Goal: Book appointment/travel/reservation

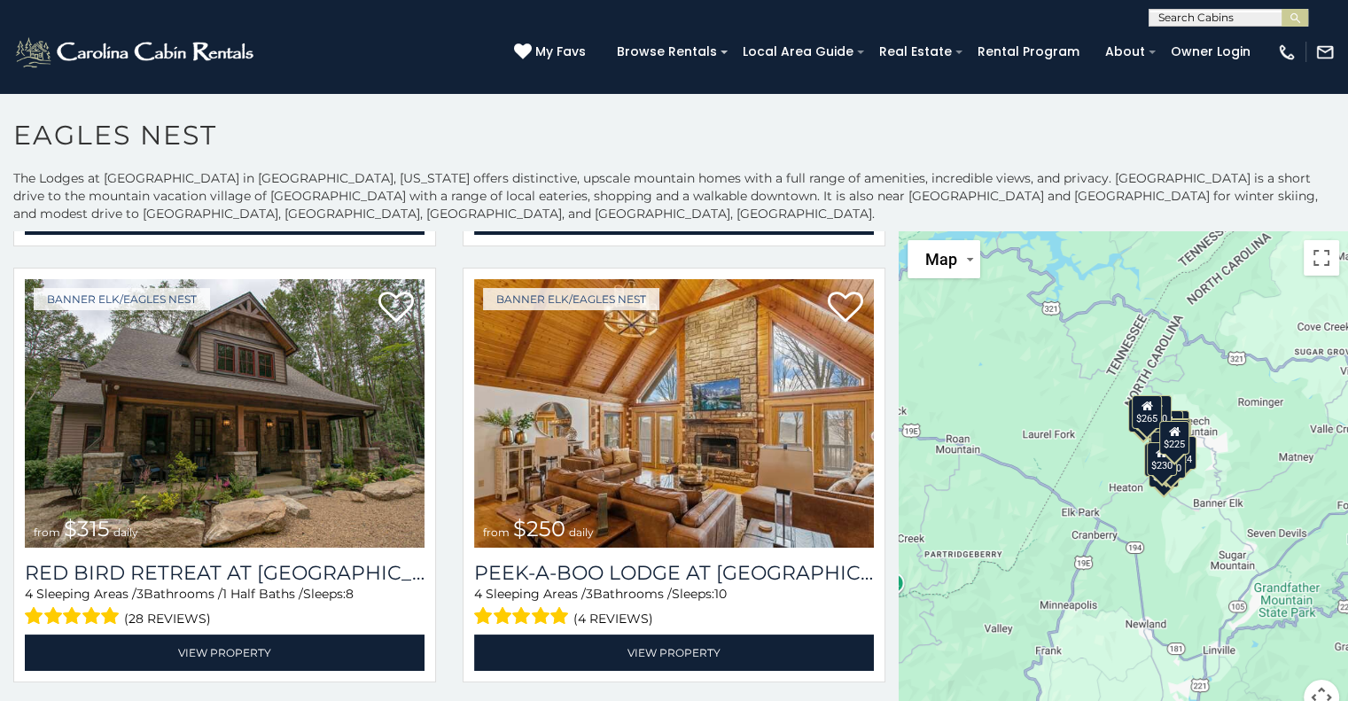
scroll to position [2225, 0]
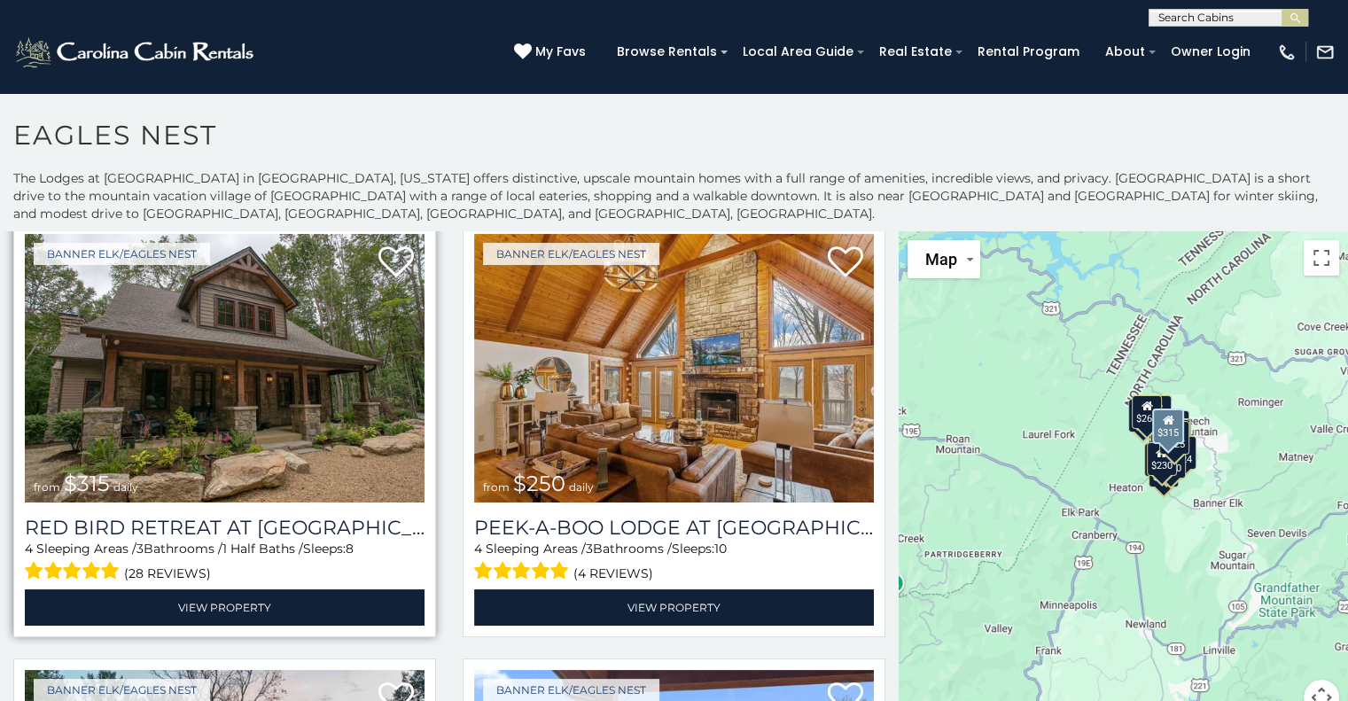
click at [213, 304] on img at bounding box center [225, 368] width 400 height 268
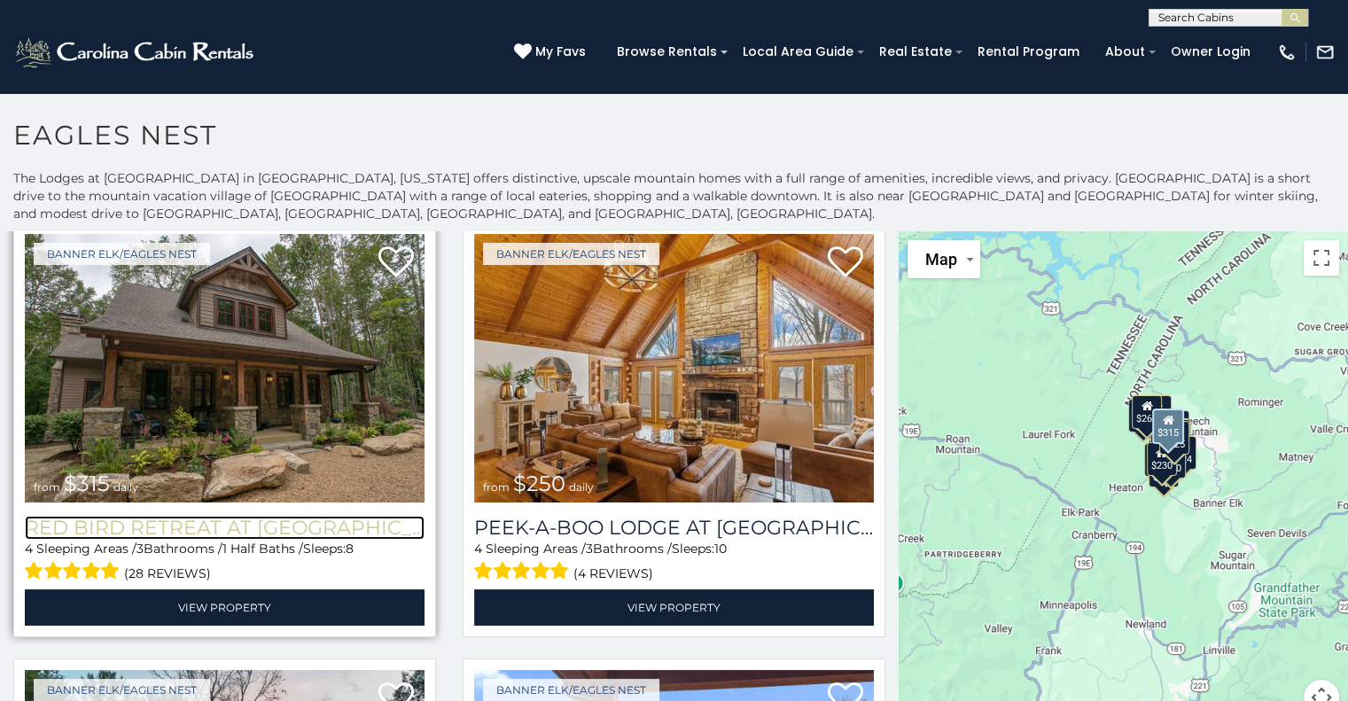
click at [292, 516] on h3 "Red Bird Retreat at Eagles Nest" at bounding box center [225, 528] width 400 height 24
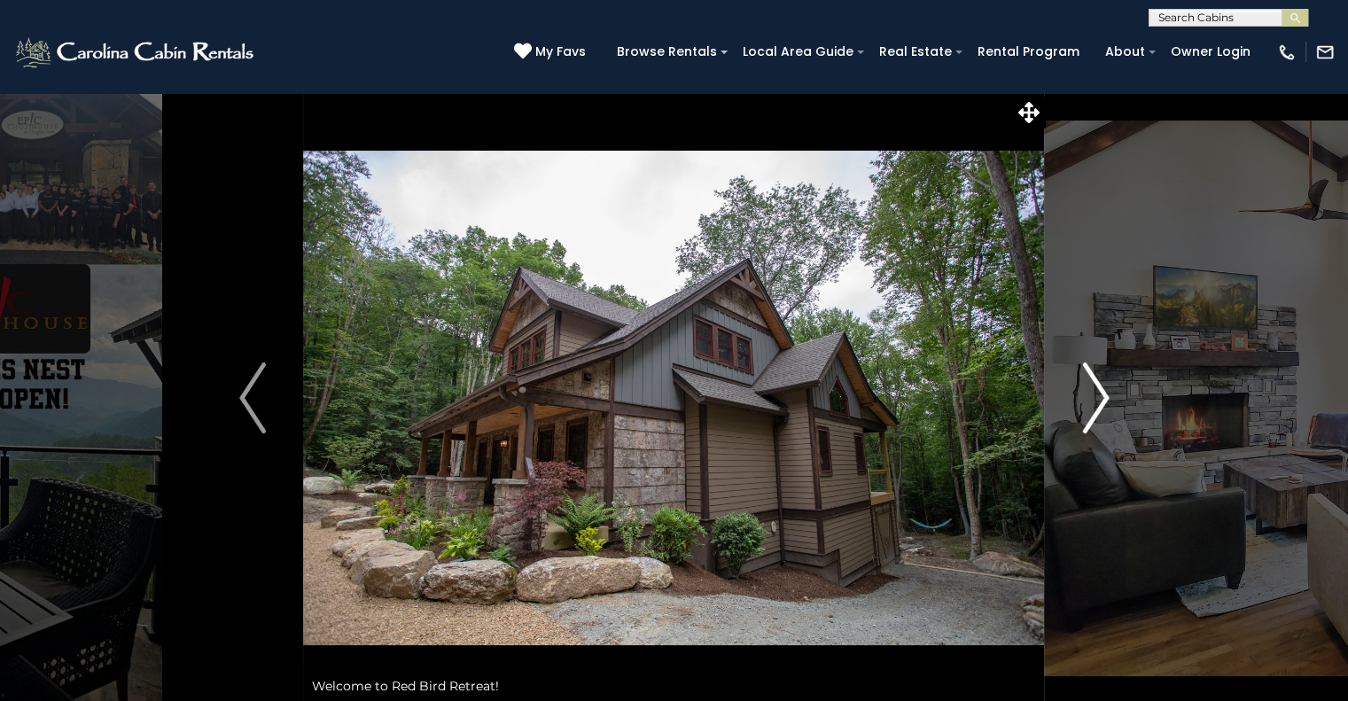
click at [1086, 413] on img "Next" at bounding box center [1095, 397] width 27 height 71
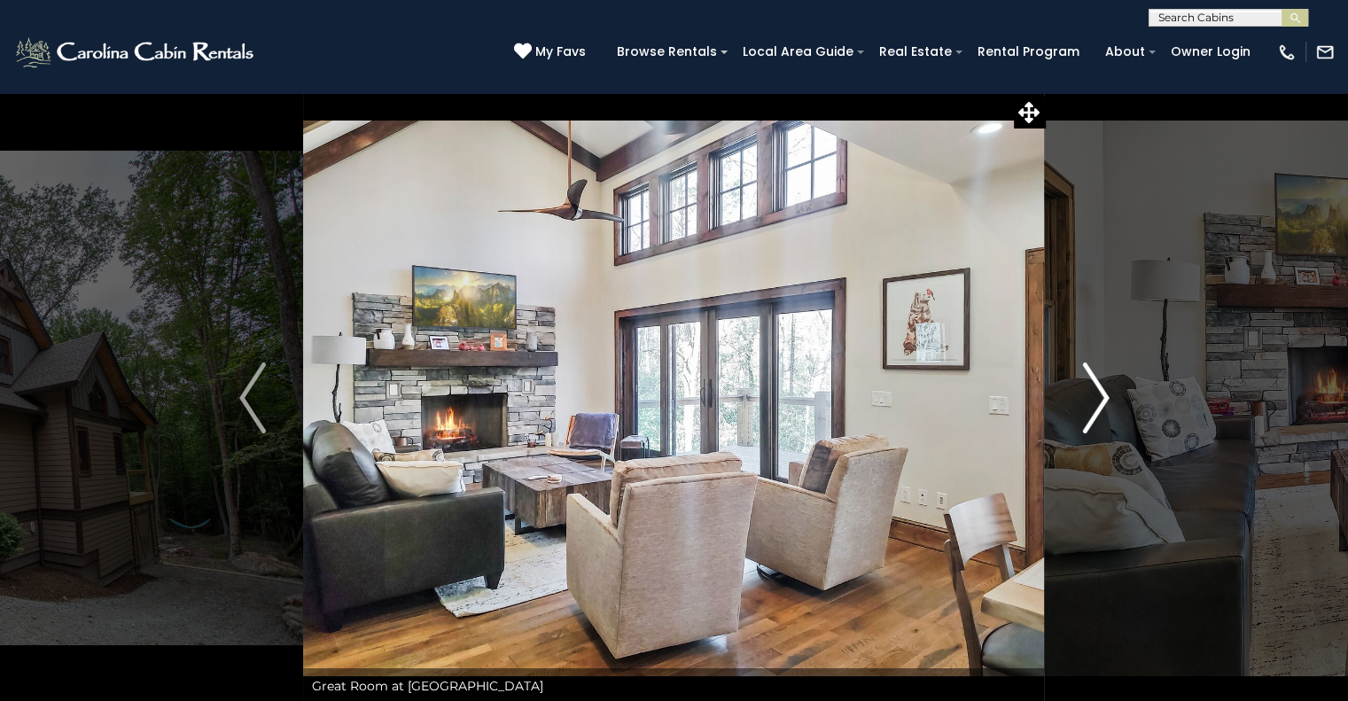
click at [1087, 411] on img "Next" at bounding box center [1095, 397] width 27 height 71
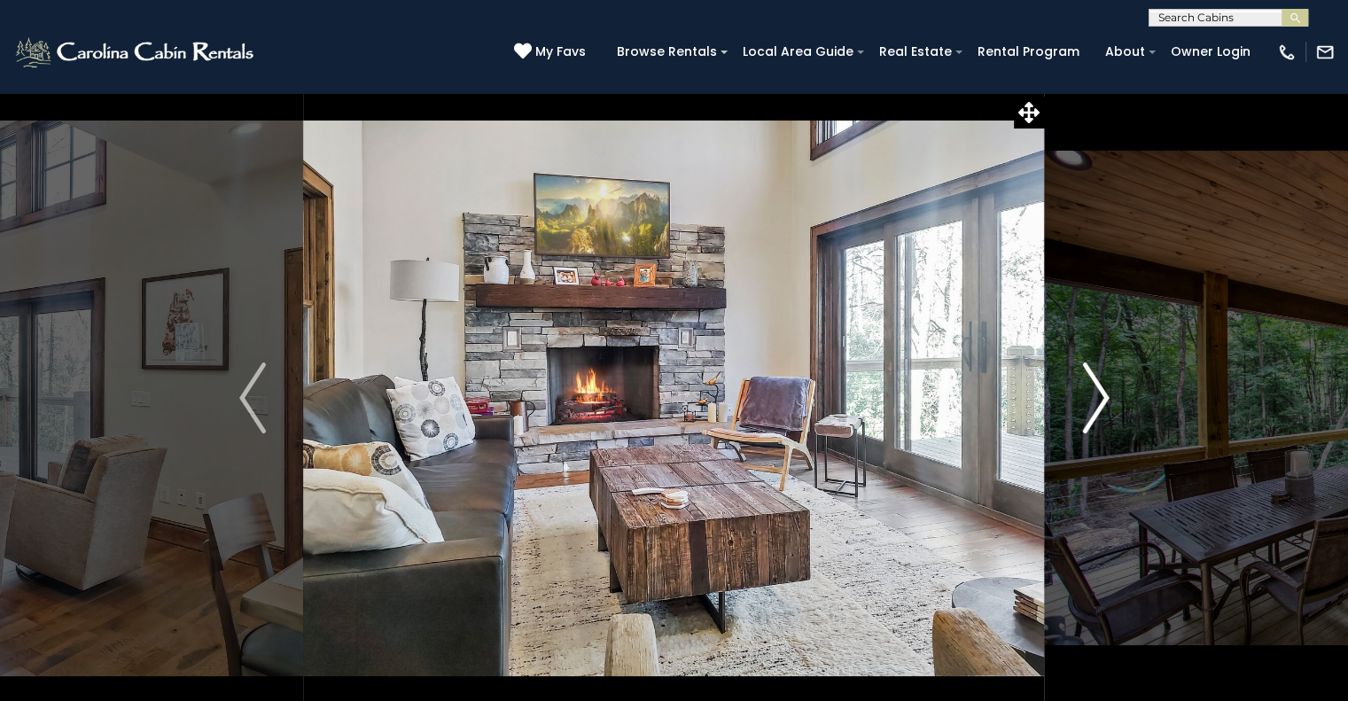
click at [1087, 411] on img "Next" at bounding box center [1095, 397] width 27 height 71
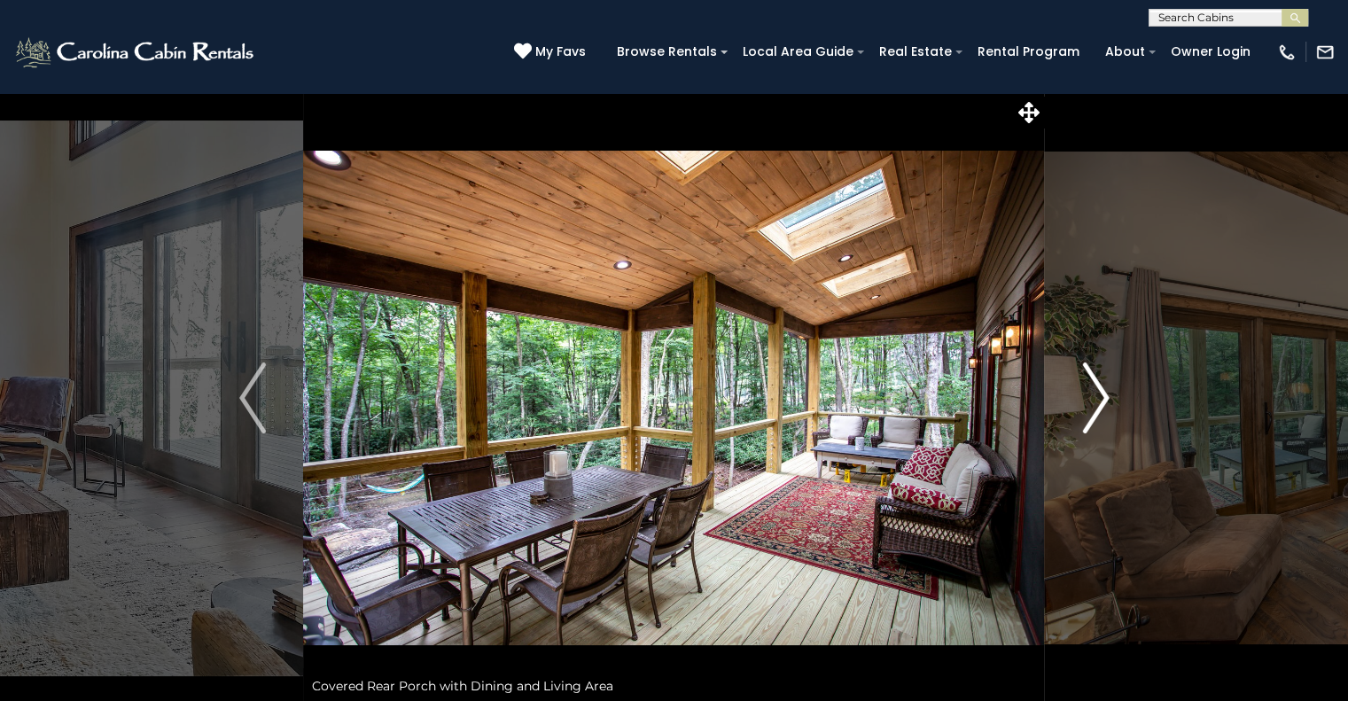
click at [1064, 424] on button "Next" at bounding box center [1096, 398] width 102 height 612
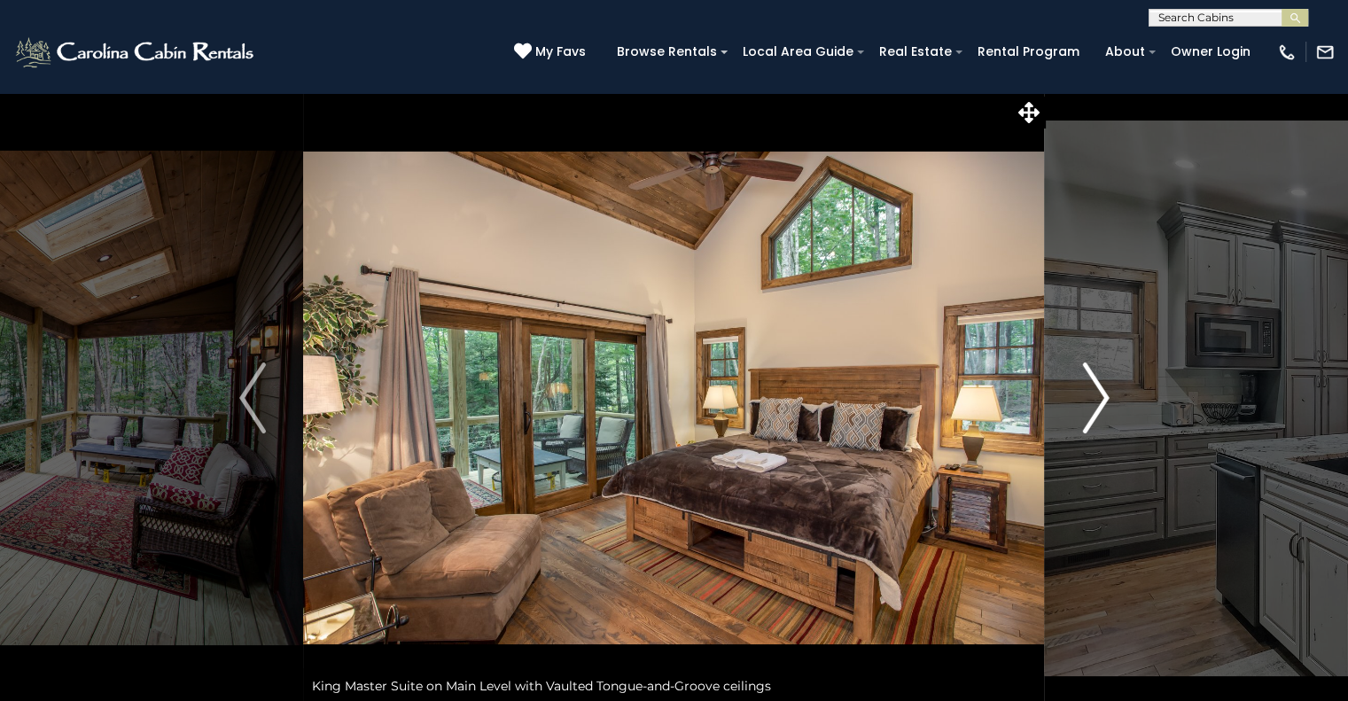
click at [1072, 417] on button "Next" at bounding box center [1096, 398] width 102 height 612
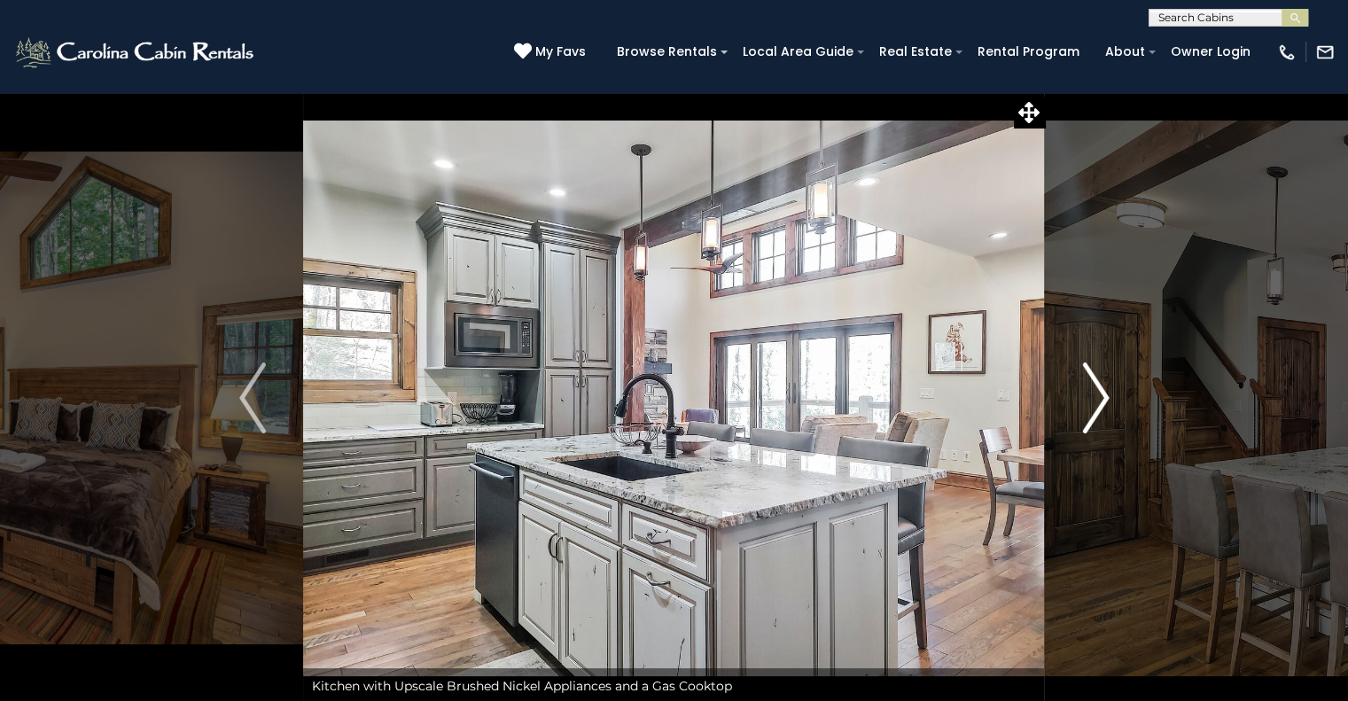
click at [1072, 417] on button "Next" at bounding box center [1096, 398] width 102 height 612
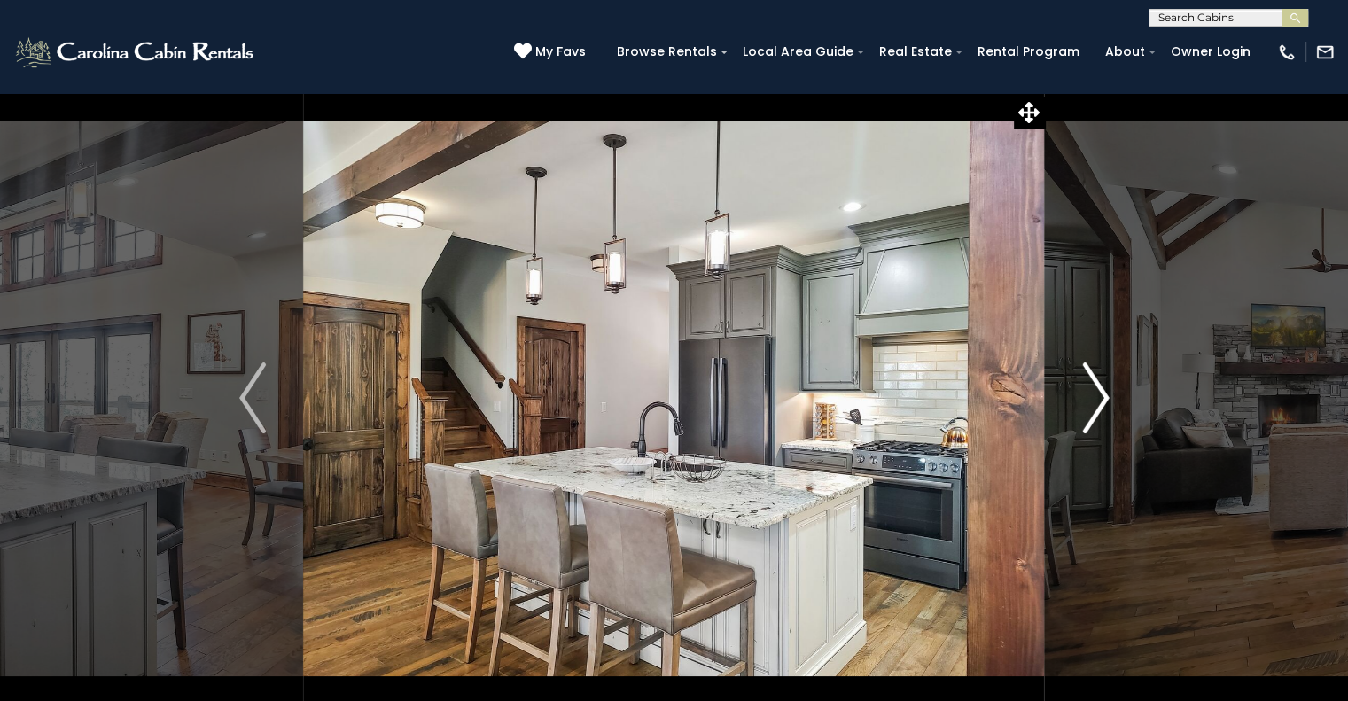
click at [1072, 417] on button "Next" at bounding box center [1096, 398] width 102 height 612
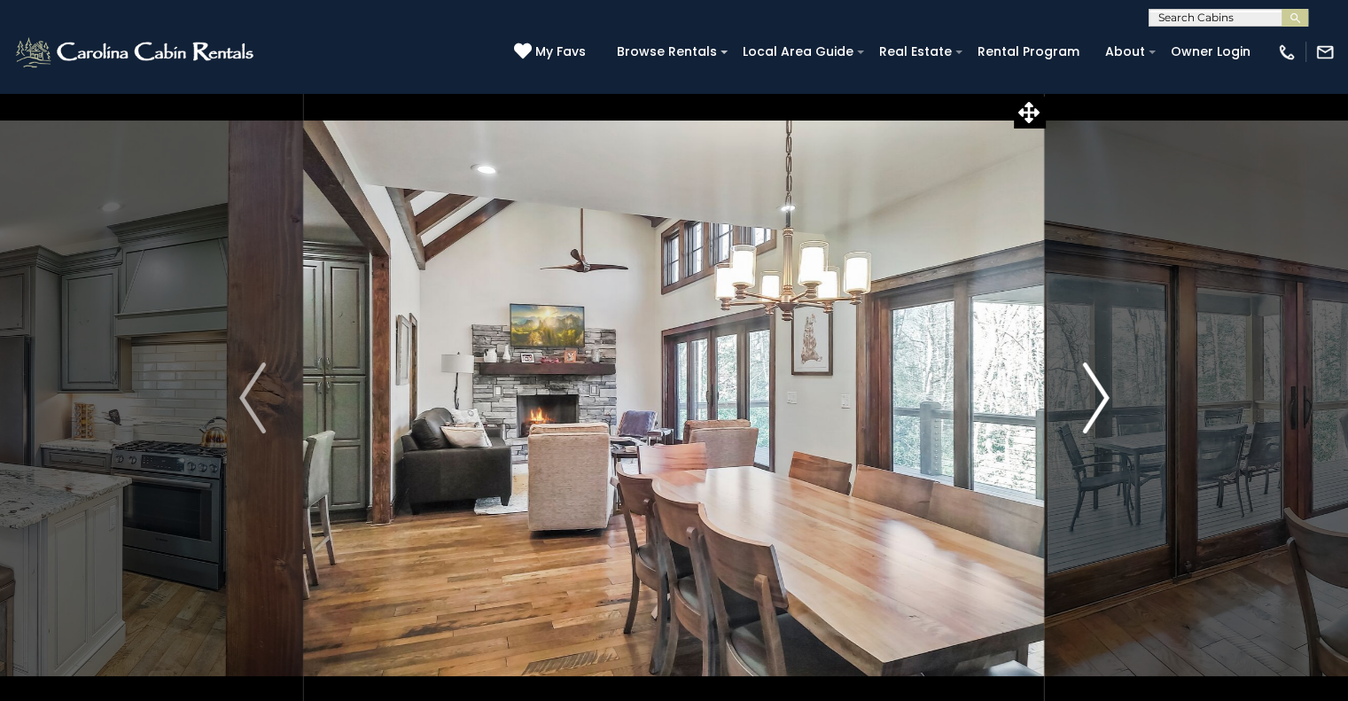
click at [1072, 417] on button "Next" at bounding box center [1096, 398] width 102 height 612
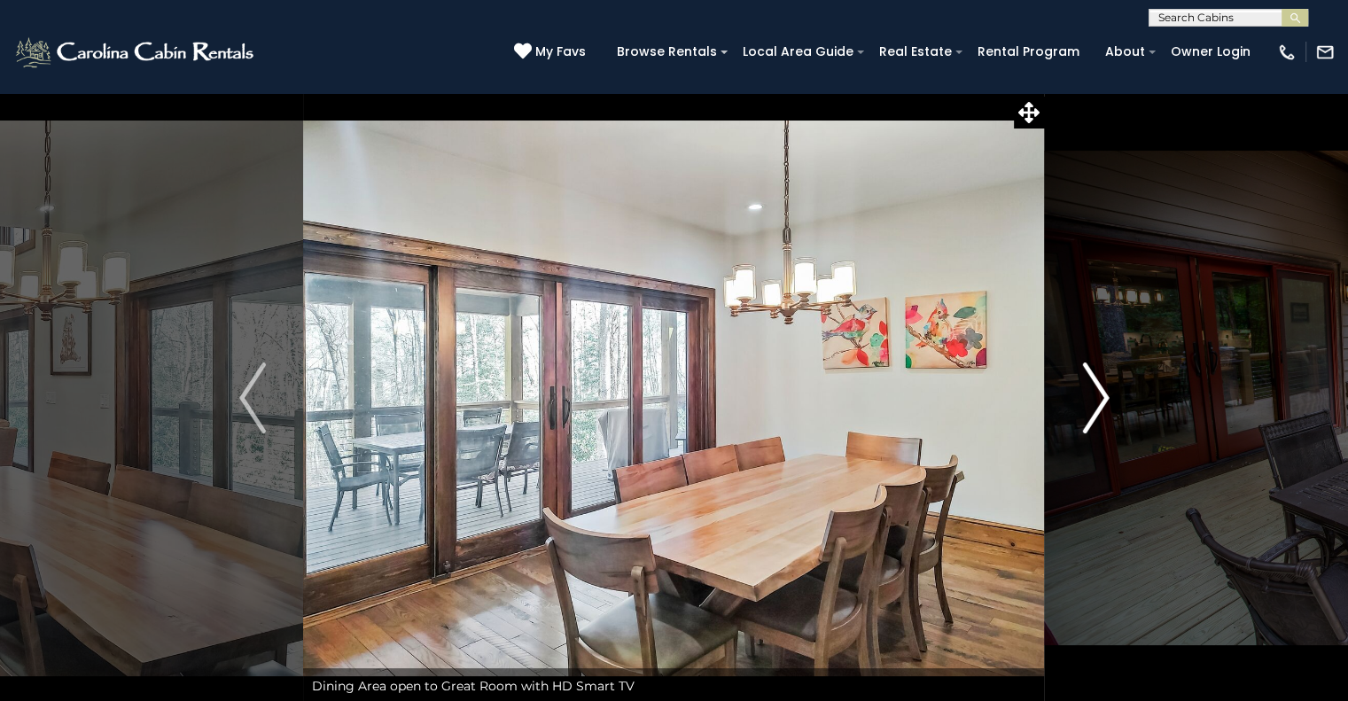
click at [1072, 417] on button "Next" at bounding box center [1096, 398] width 102 height 612
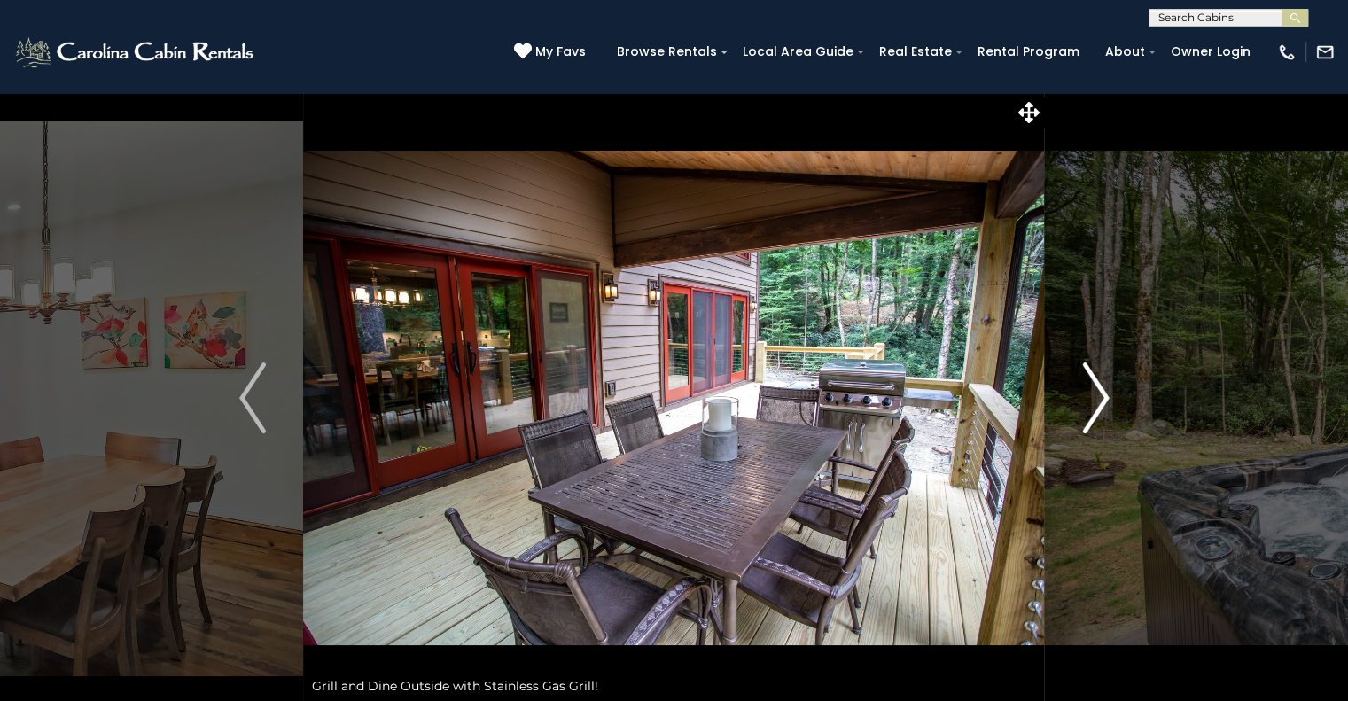
click at [1072, 417] on button "Next" at bounding box center [1096, 398] width 102 height 612
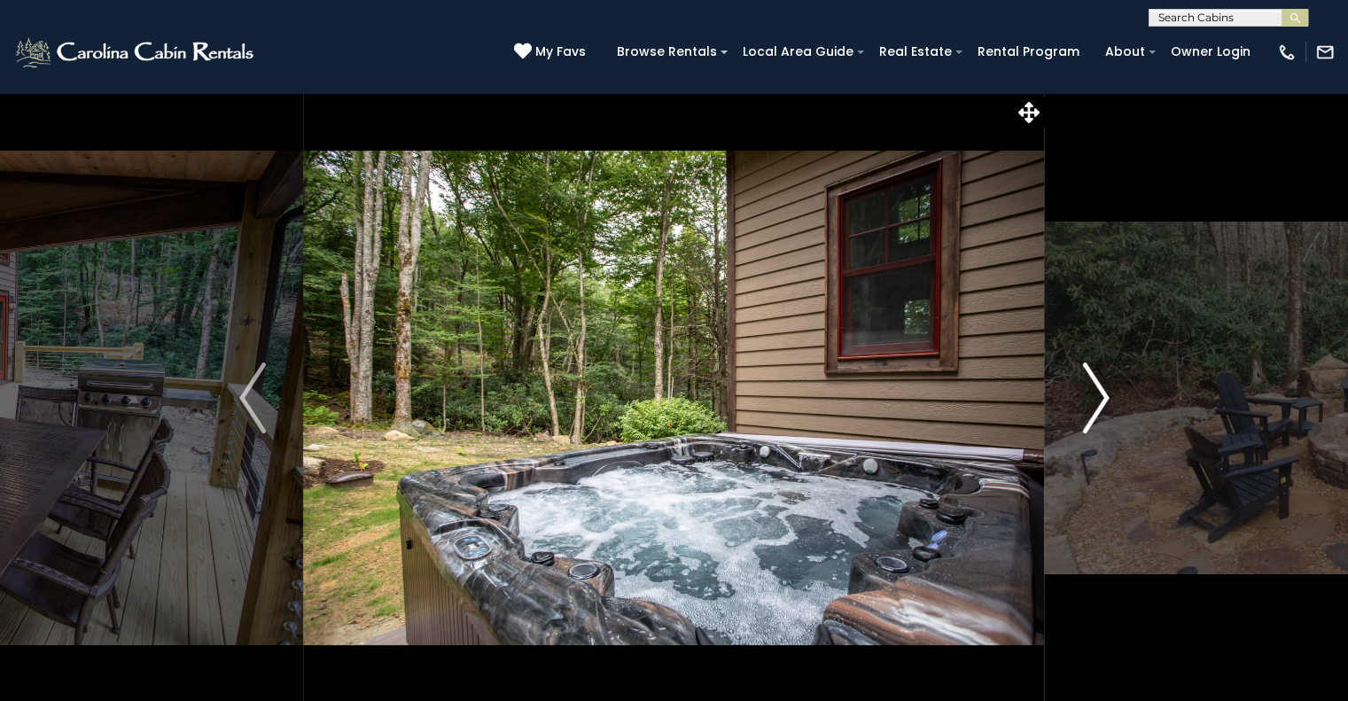
click at [1072, 417] on button "Next" at bounding box center [1096, 398] width 102 height 612
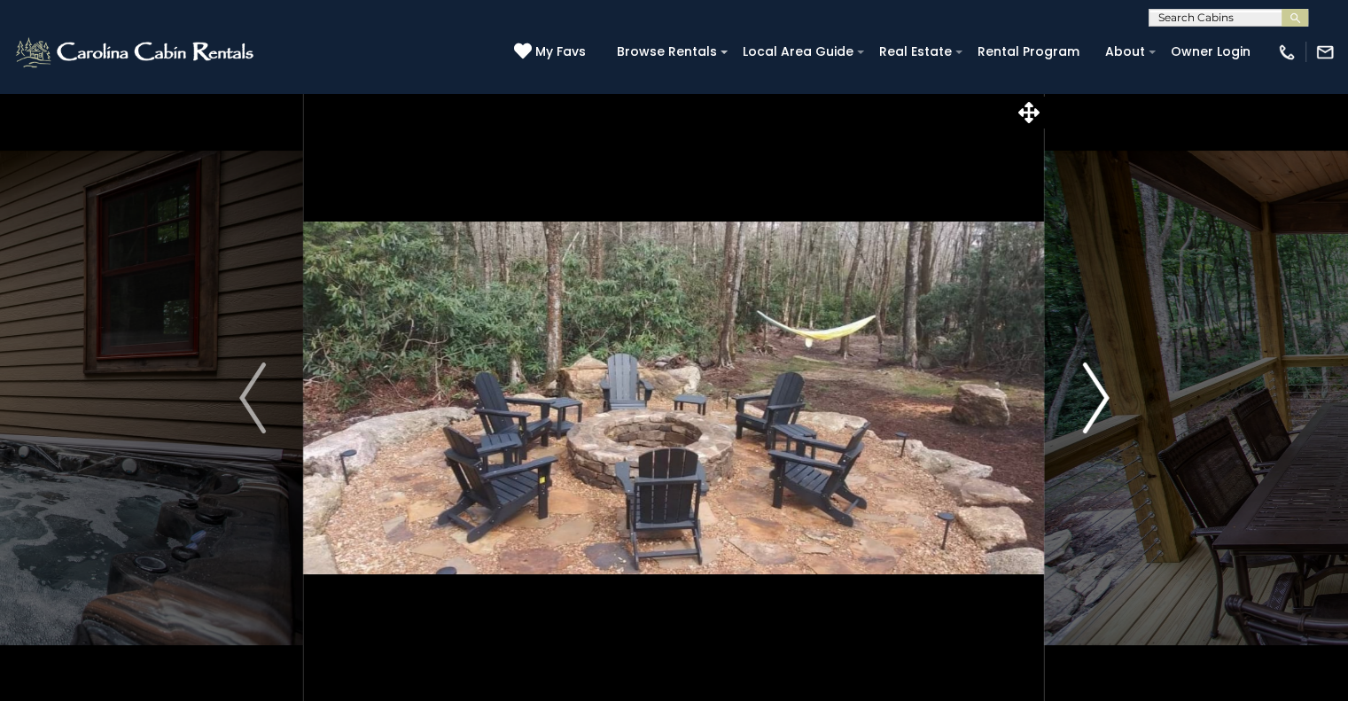
click at [1072, 417] on button "Next" at bounding box center [1096, 398] width 102 height 612
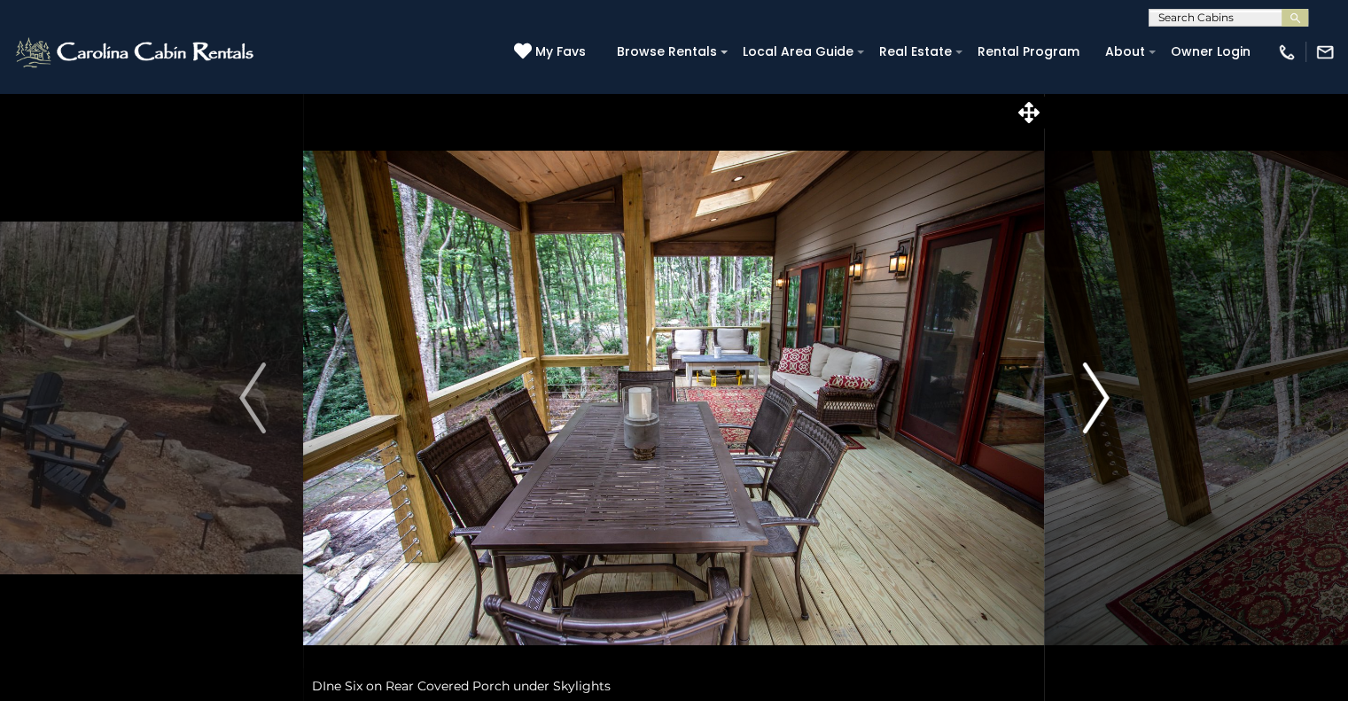
click at [1072, 417] on button "Next" at bounding box center [1096, 398] width 102 height 612
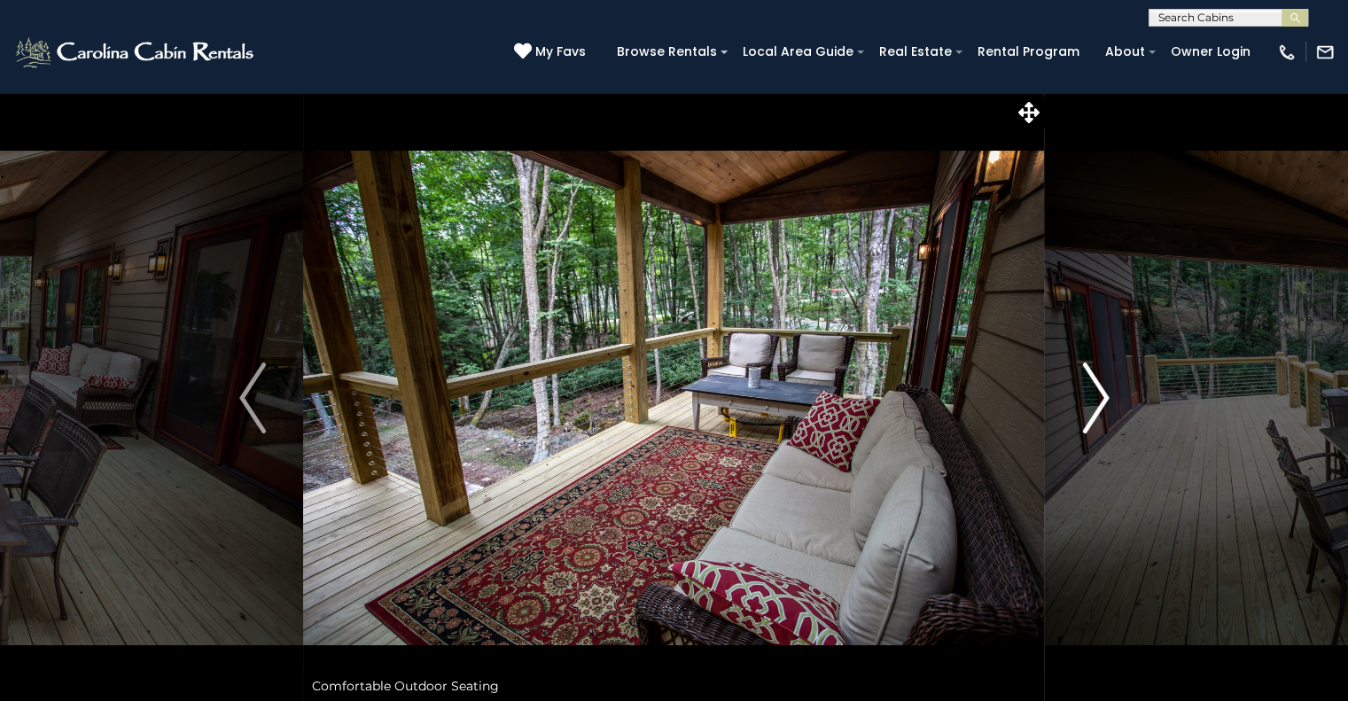
click at [1072, 417] on button "Next" at bounding box center [1096, 398] width 102 height 612
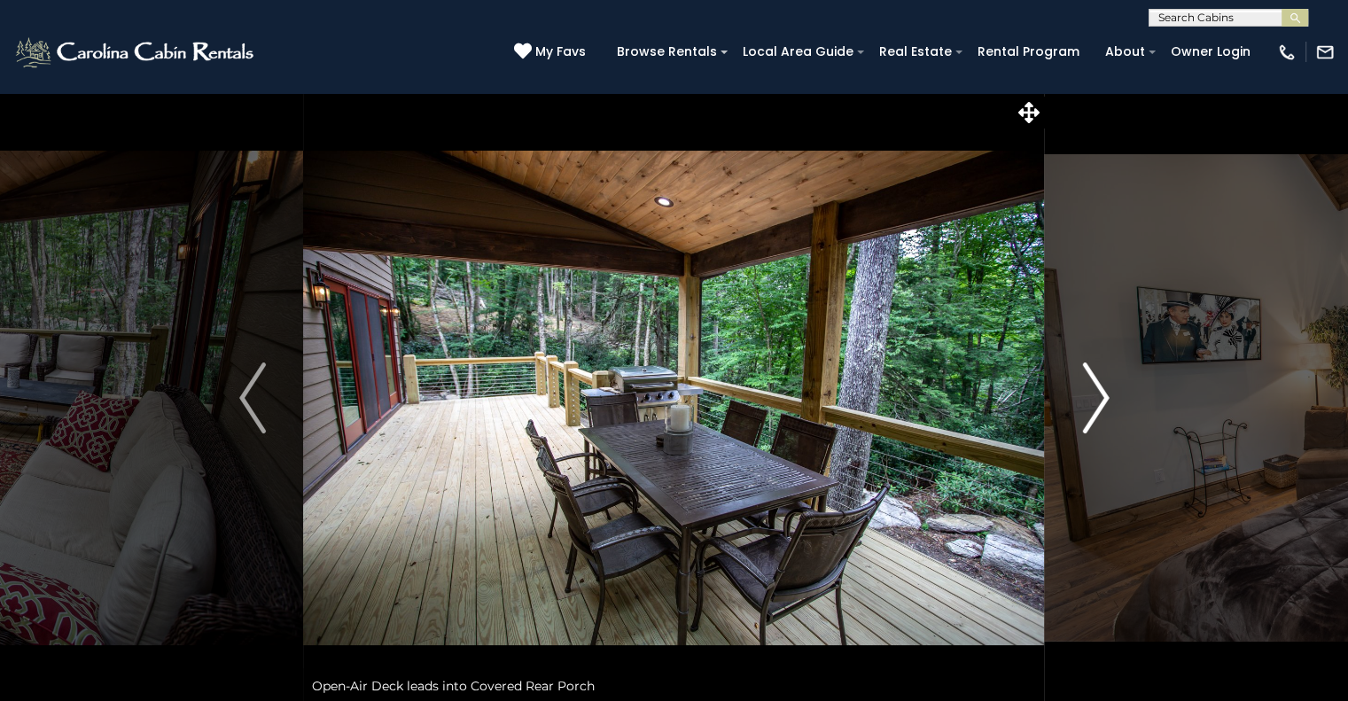
click at [1072, 417] on button "Next" at bounding box center [1096, 398] width 102 height 612
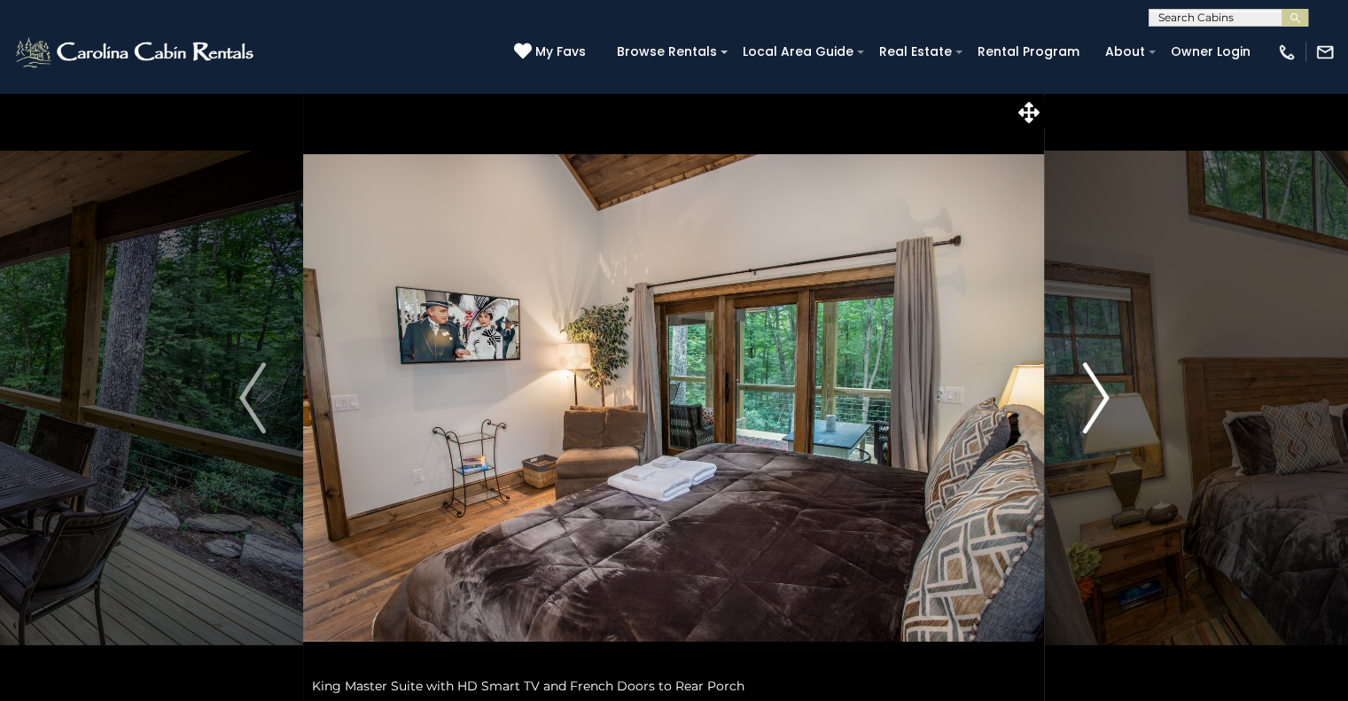
click at [1072, 417] on button "Next" at bounding box center [1096, 398] width 102 height 612
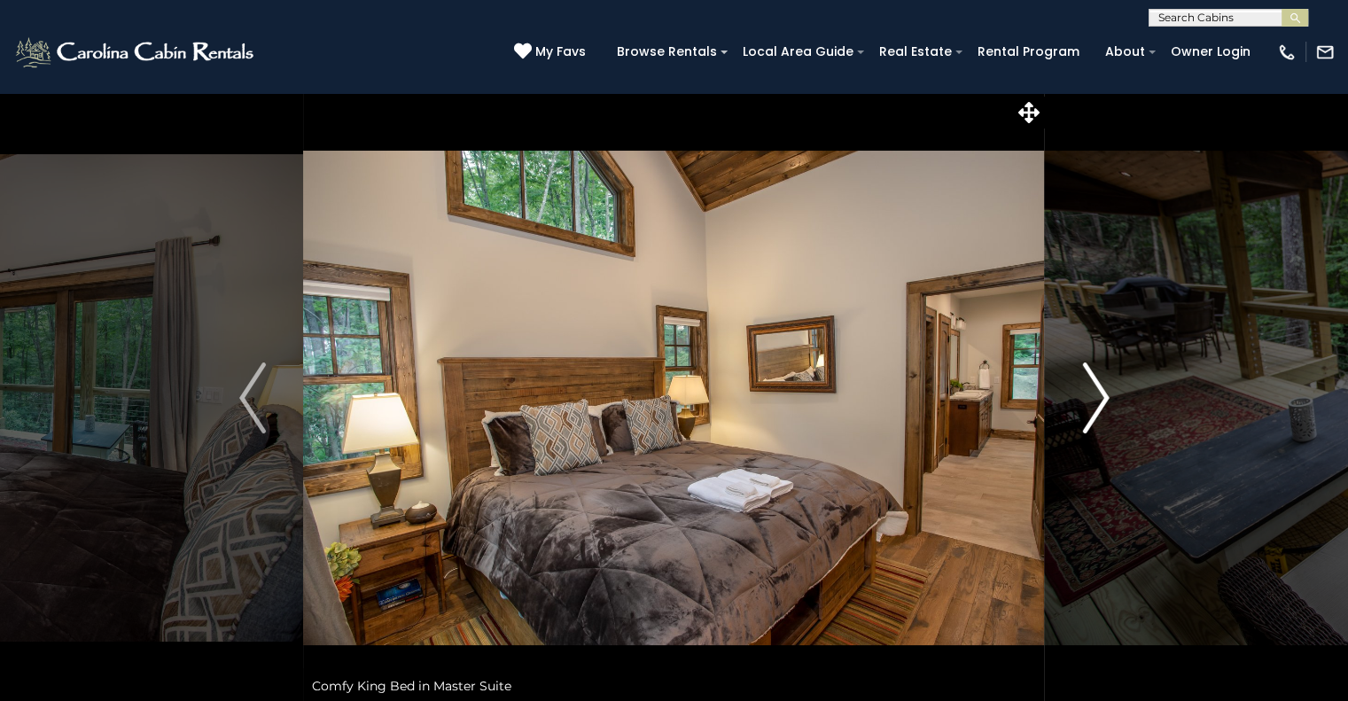
click at [1071, 418] on button "Next" at bounding box center [1096, 398] width 102 height 612
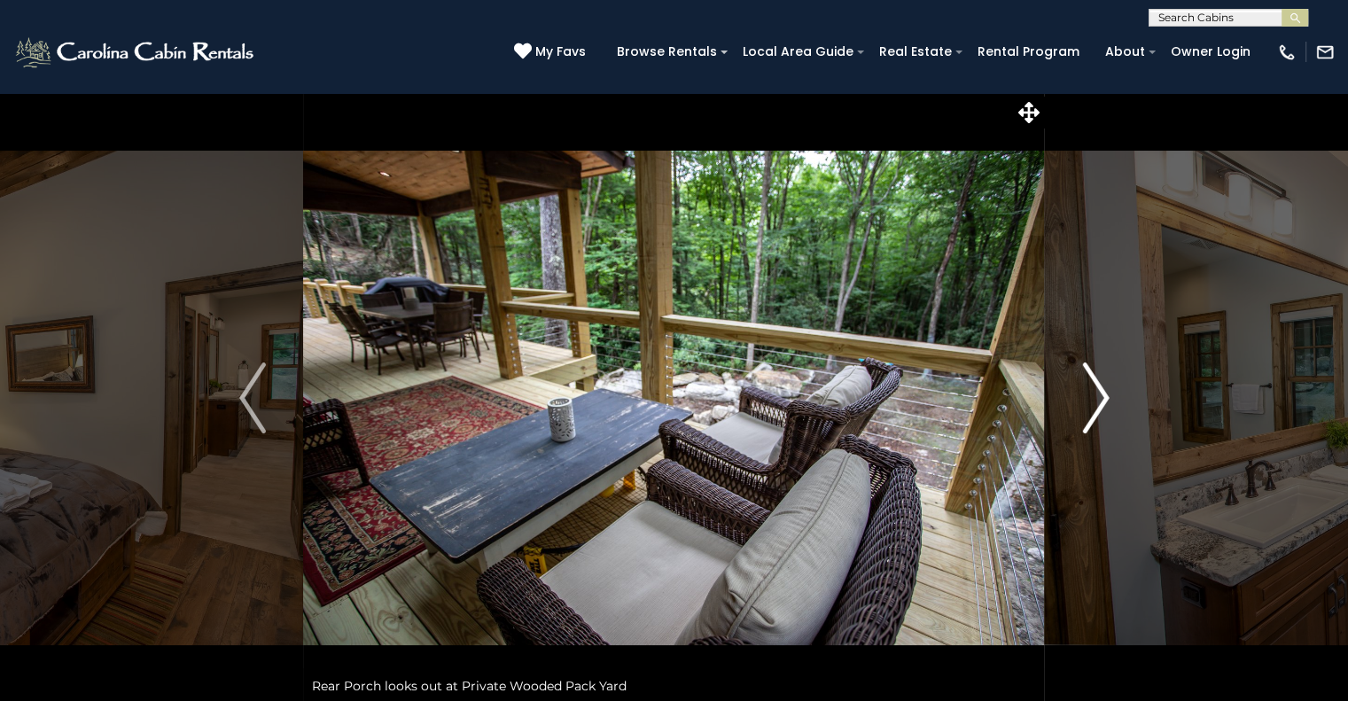
click at [1071, 418] on button "Next" at bounding box center [1096, 398] width 102 height 612
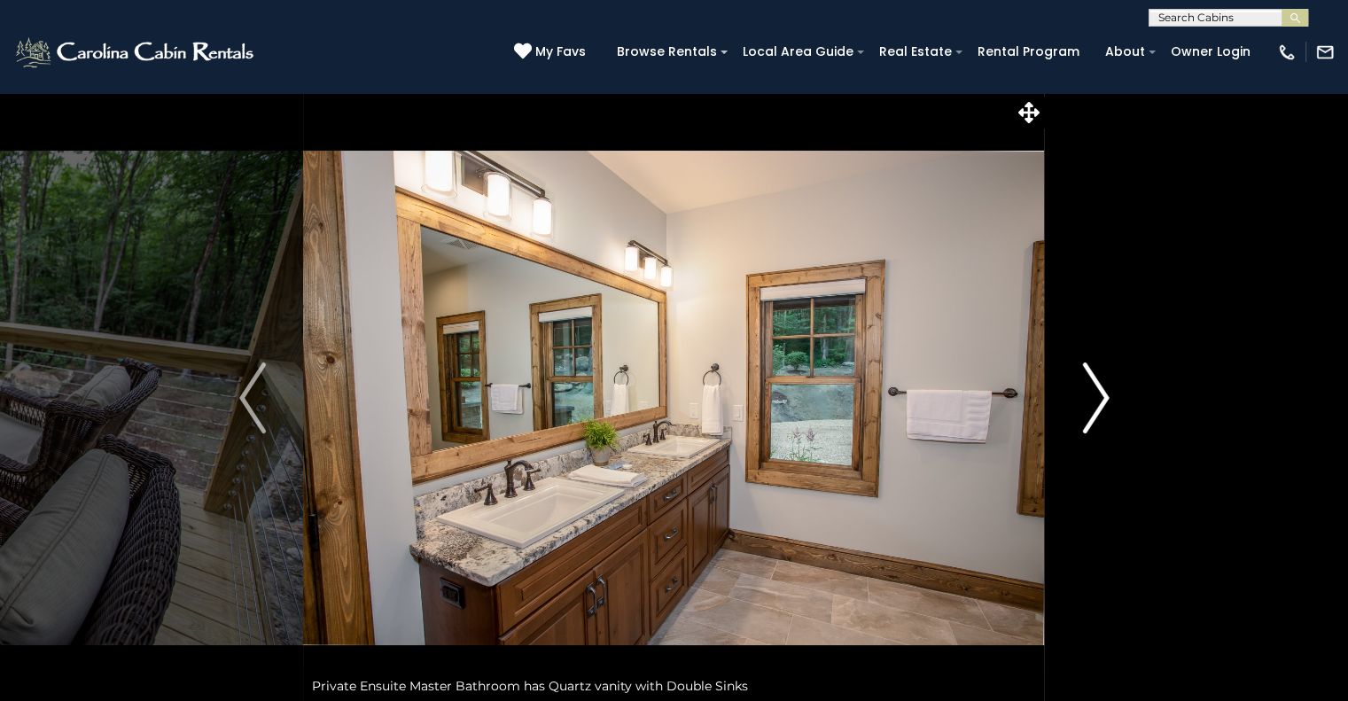
click at [1071, 418] on button "Next" at bounding box center [1096, 398] width 102 height 612
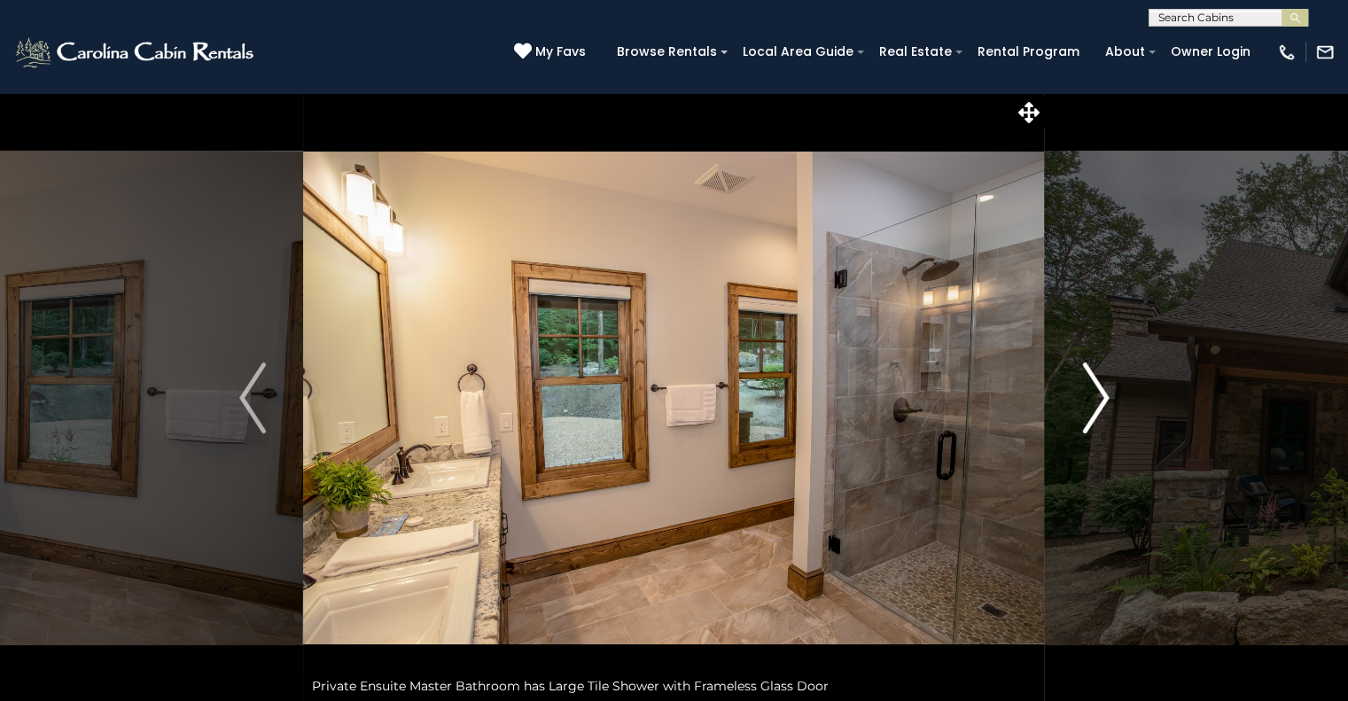
click at [1071, 418] on button "Next" at bounding box center [1096, 398] width 102 height 612
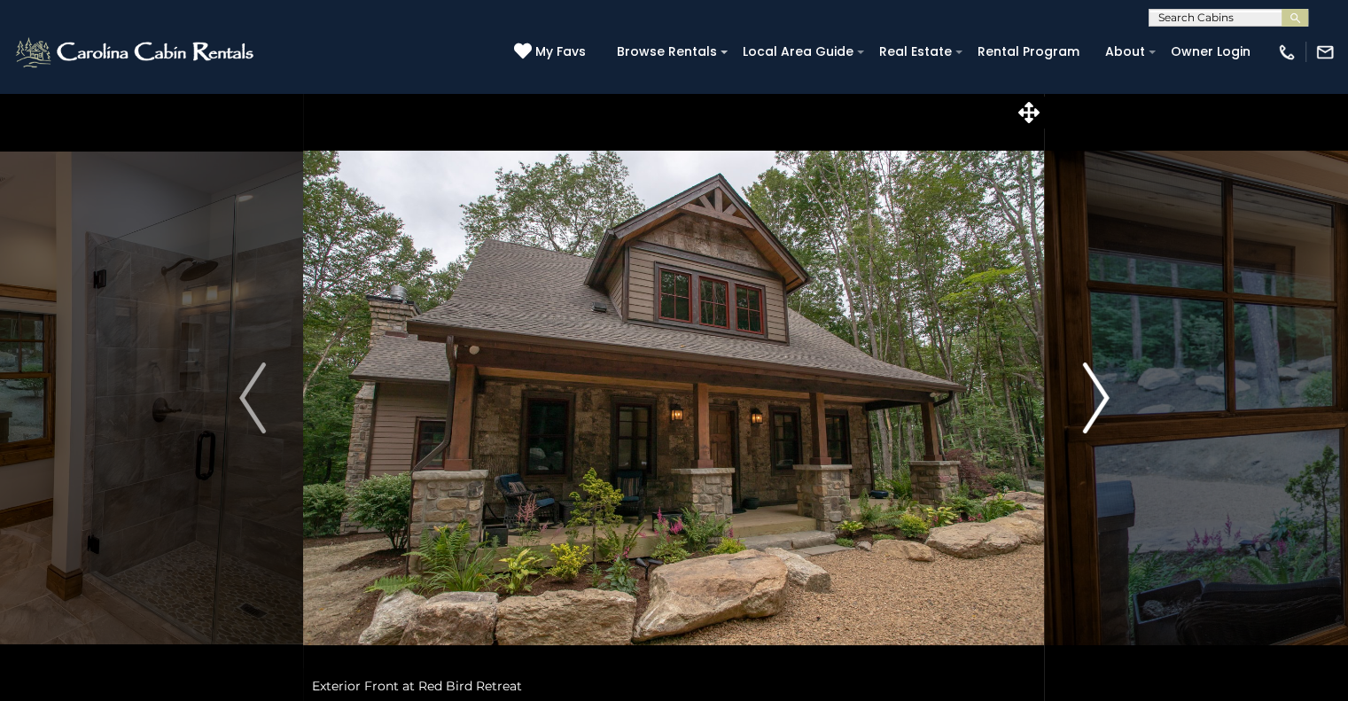
click at [1071, 418] on button "Next" at bounding box center [1096, 398] width 102 height 612
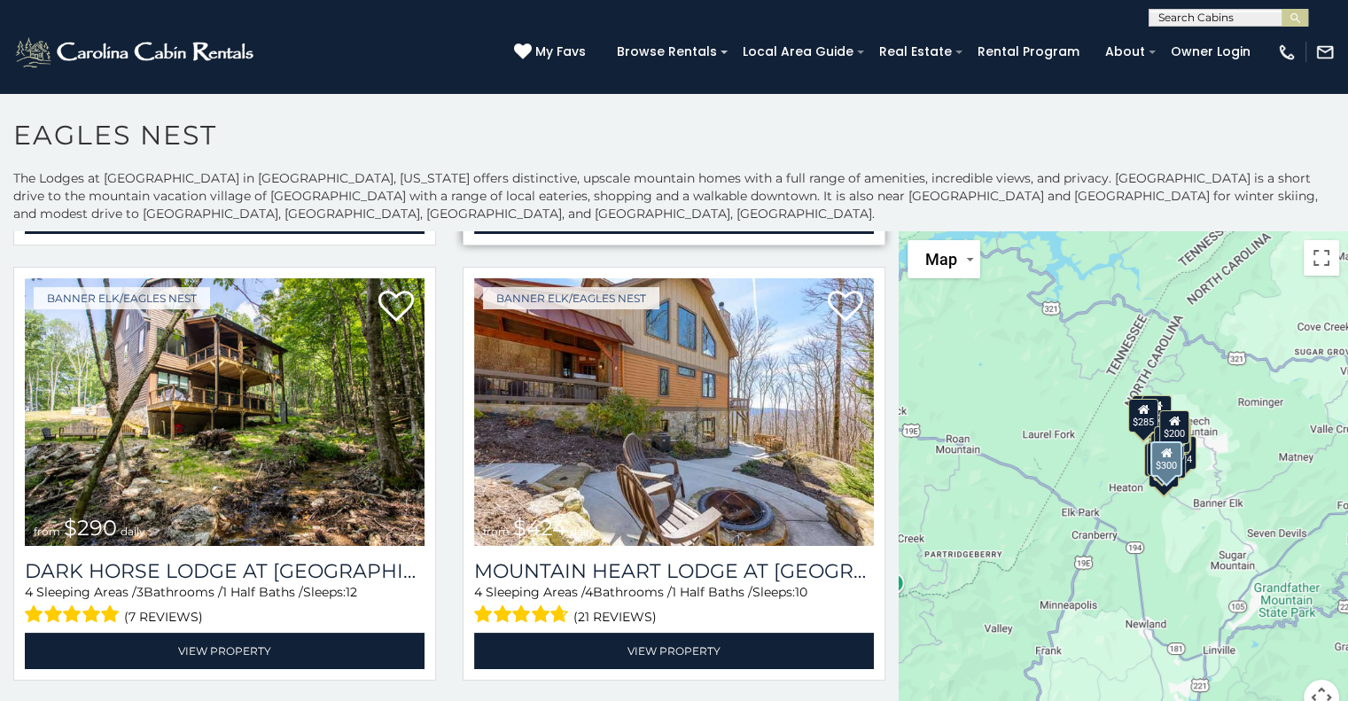
scroll to position [1750, 0]
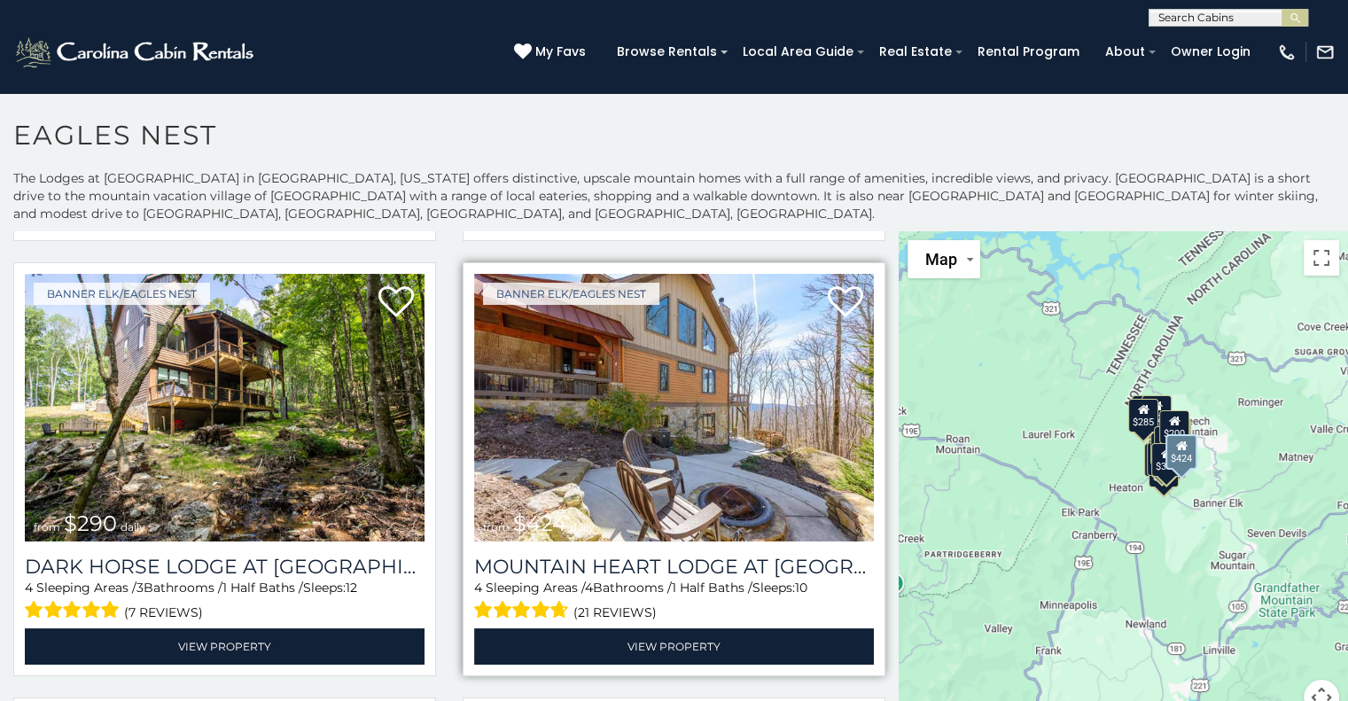
click at [695, 327] on img at bounding box center [674, 408] width 400 height 268
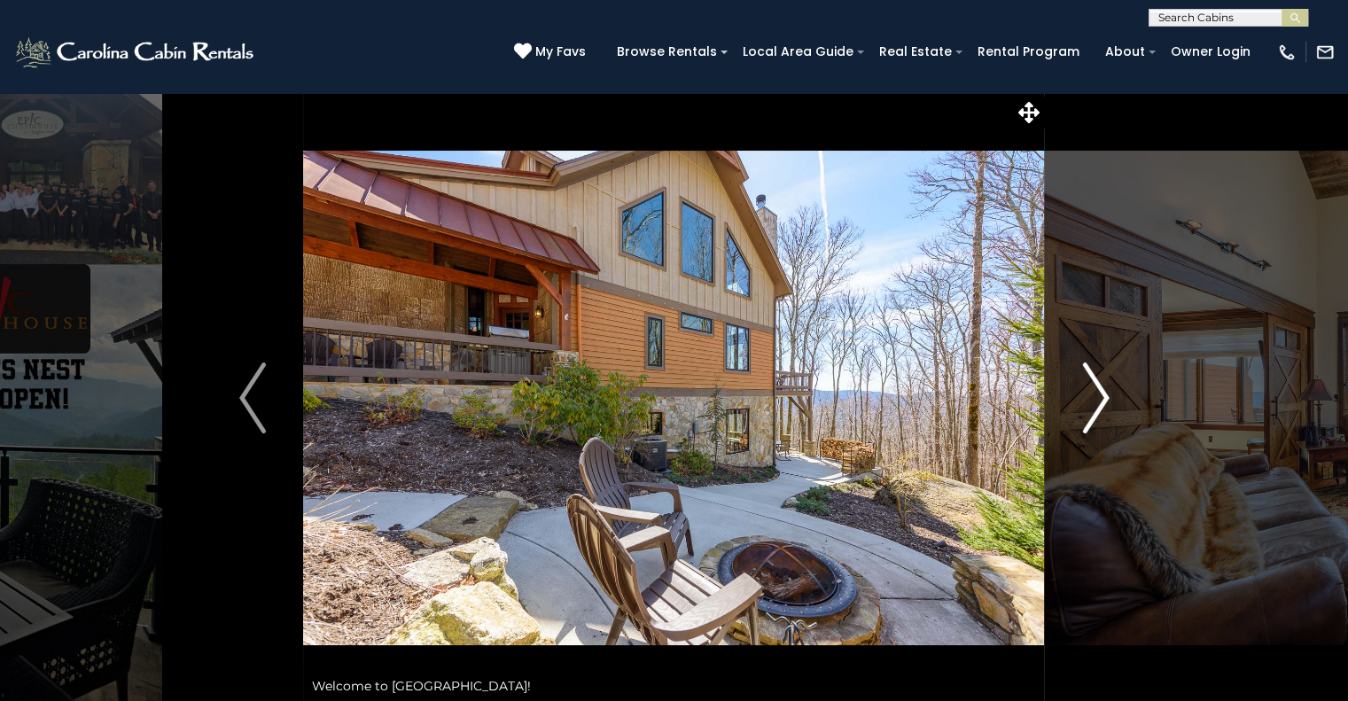
click at [1103, 400] on img "Next" at bounding box center [1095, 397] width 27 height 71
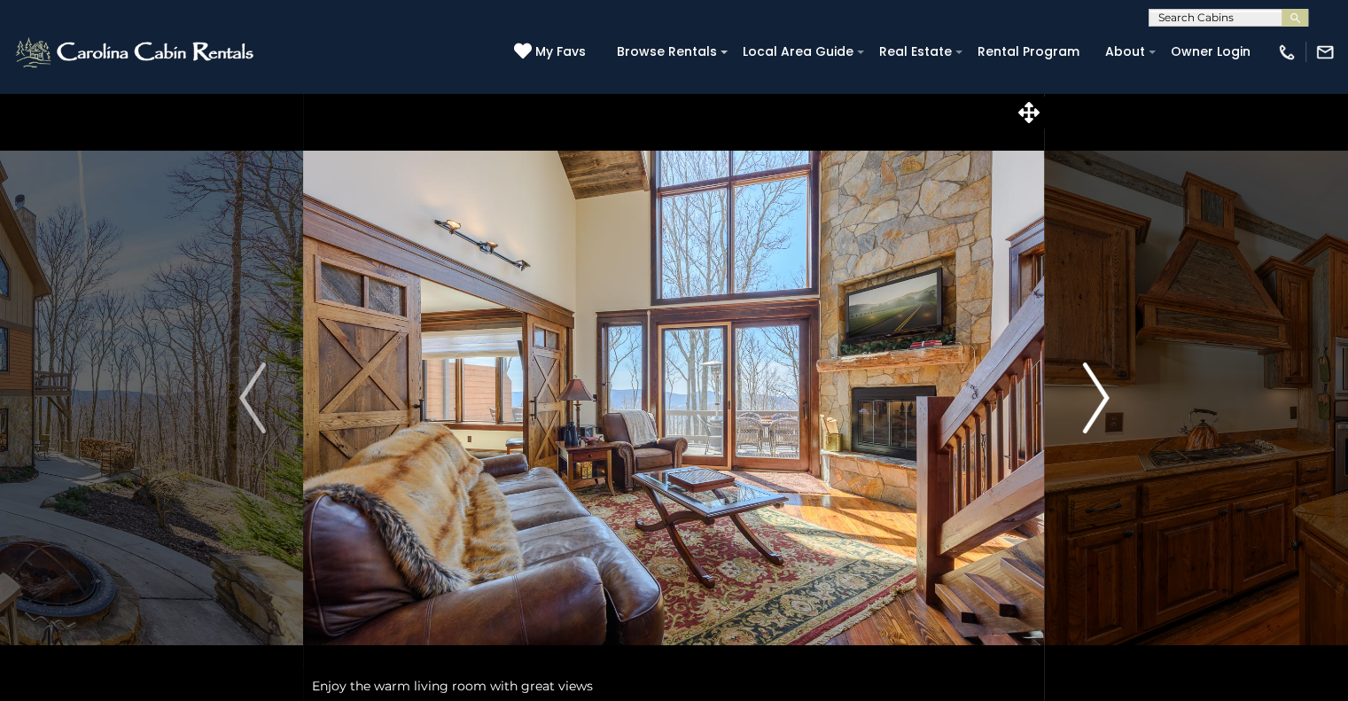
click at [1103, 400] on img "Next" at bounding box center [1095, 397] width 27 height 71
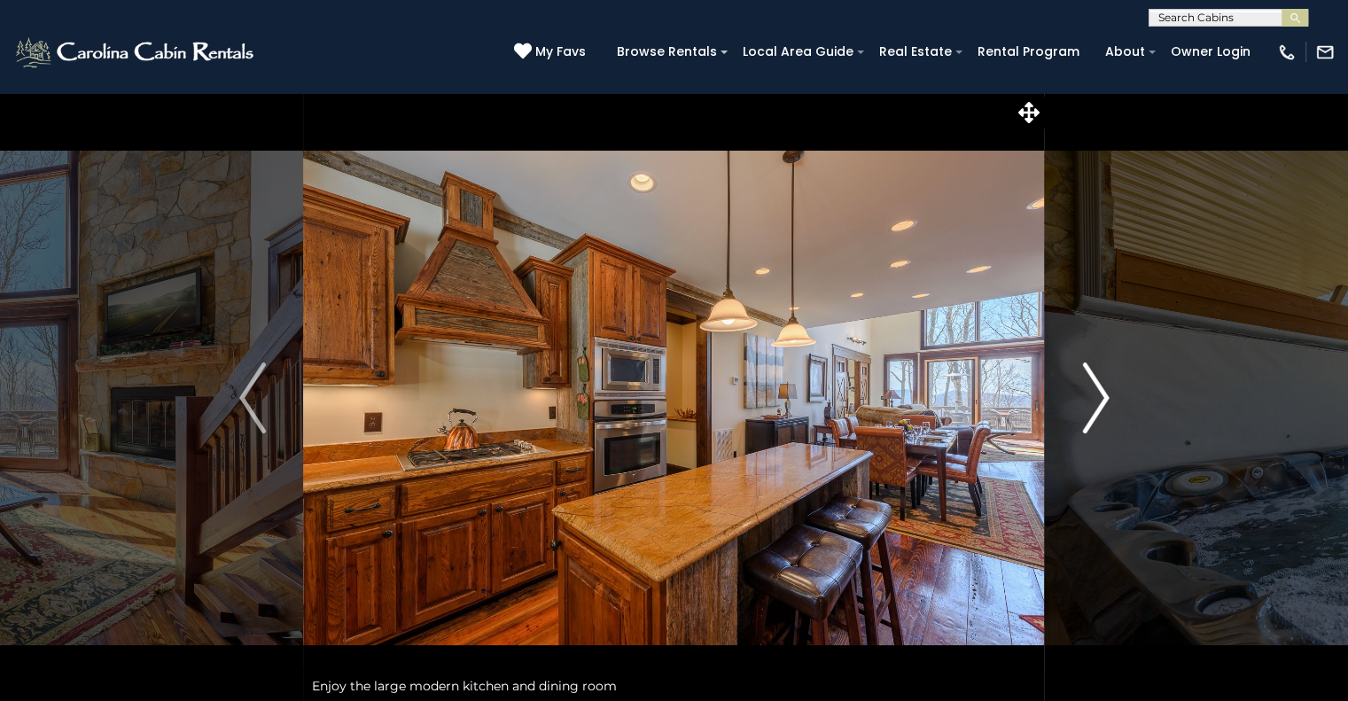
click at [1103, 400] on img "Next" at bounding box center [1095, 397] width 27 height 71
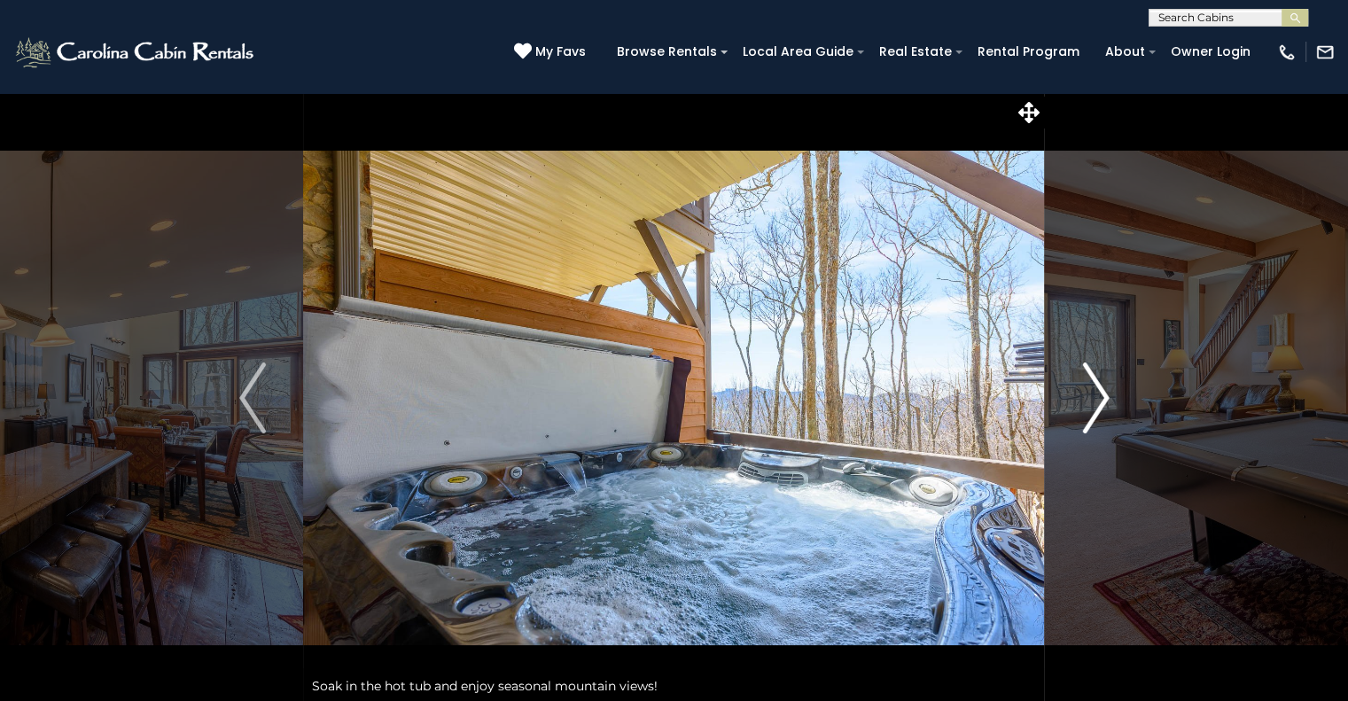
click at [1103, 400] on img "Next" at bounding box center [1095, 397] width 27 height 71
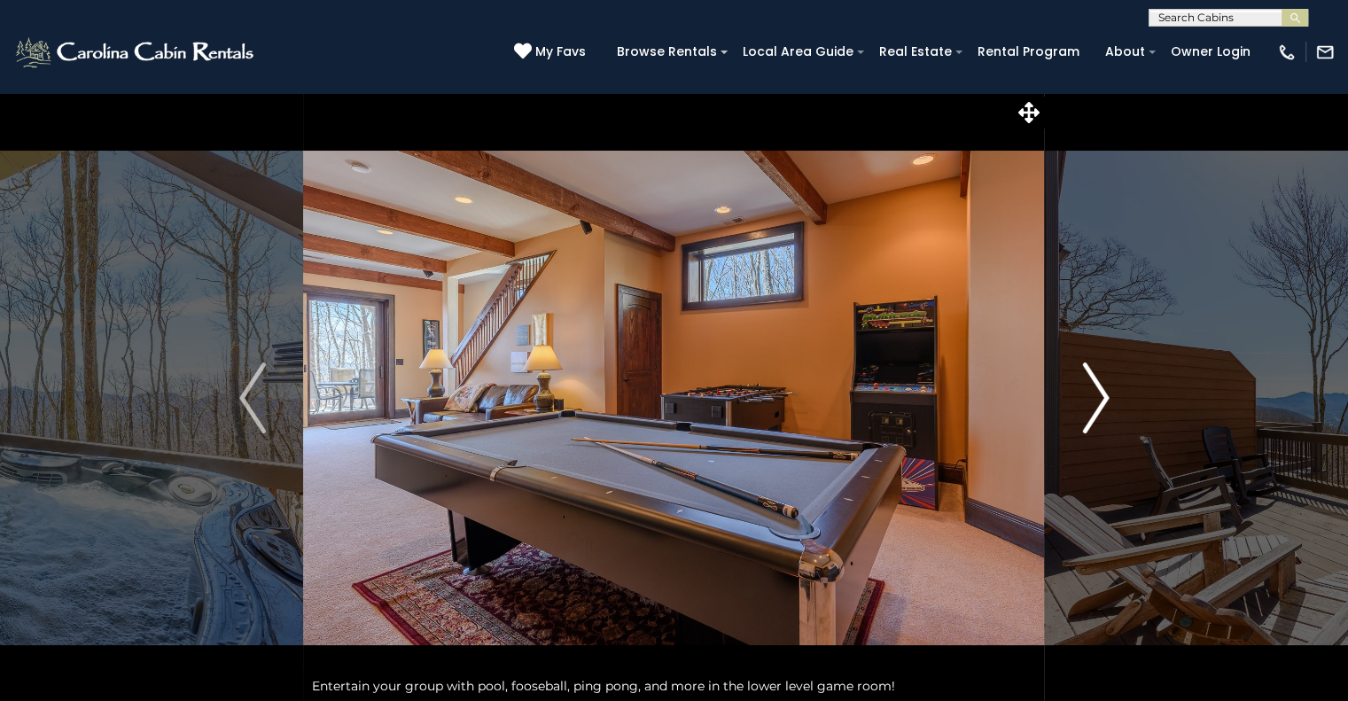
click at [1103, 400] on img "Next" at bounding box center [1095, 397] width 27 height 71
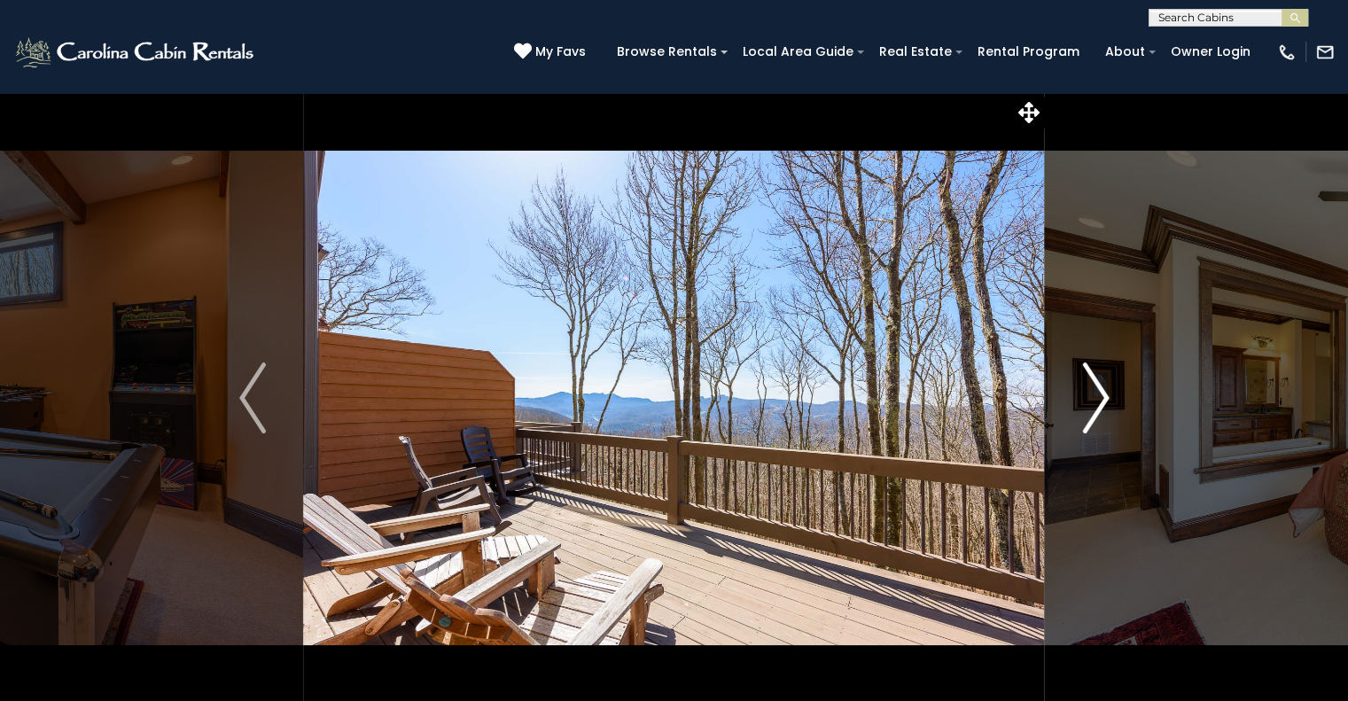
click at [1103, 400] on img "Next" at bounding box center [1095, 397] width 27 height 71
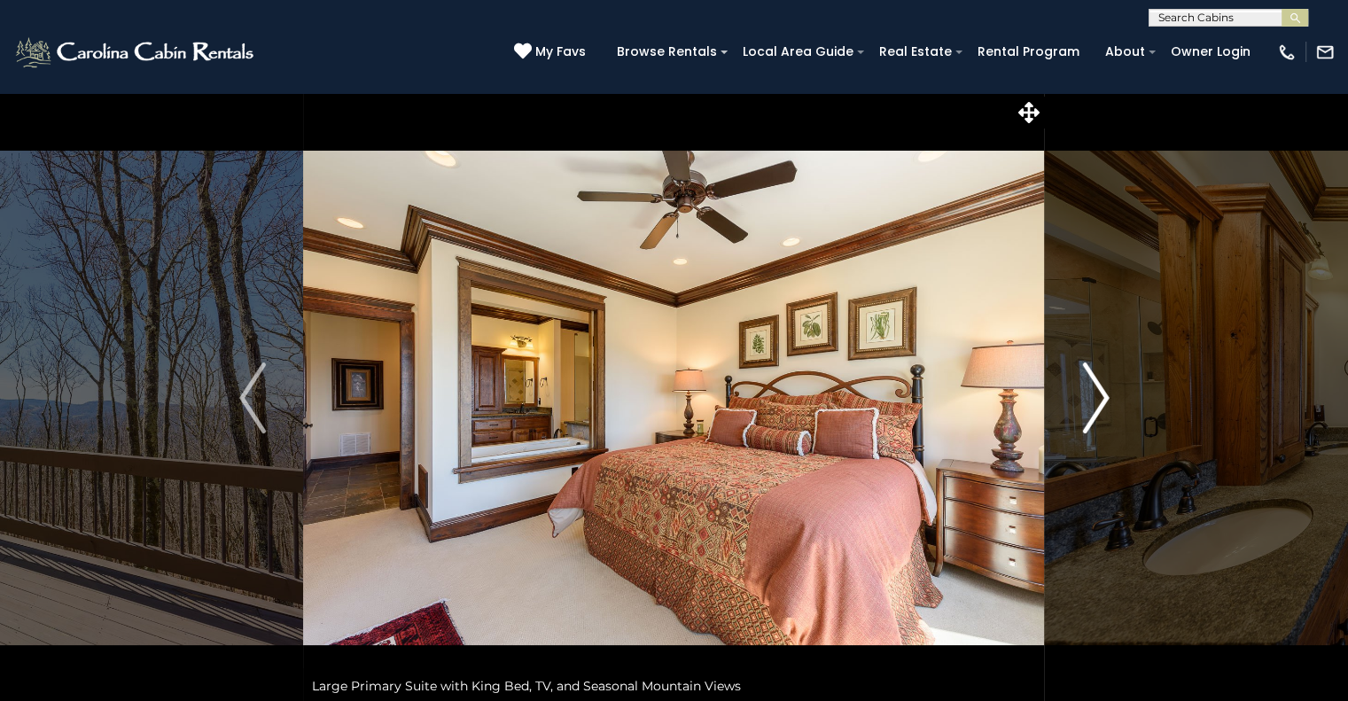
click at [1103, 400] on img "Next" at bounding box center [1095, 397] width 27 height 71
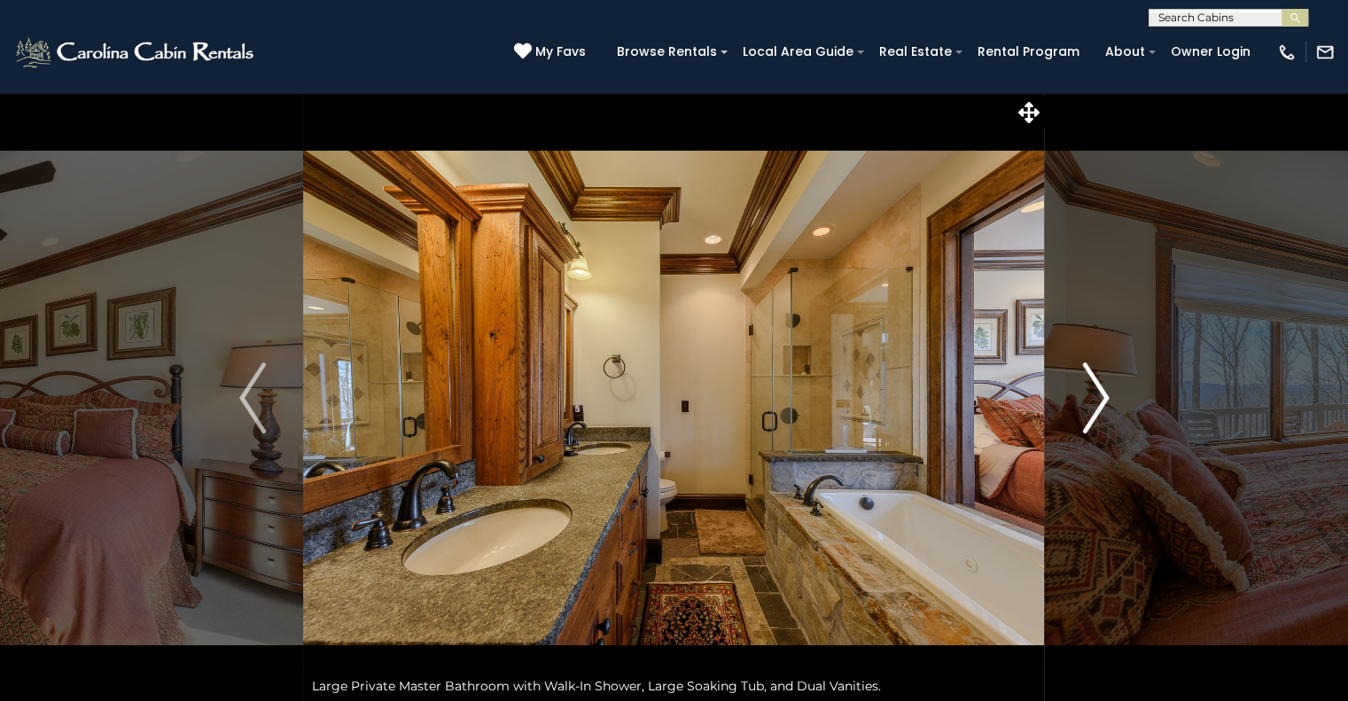
click at [1103, 400] on img "Next" at bounding box center [1095, 397] width 27 height 71
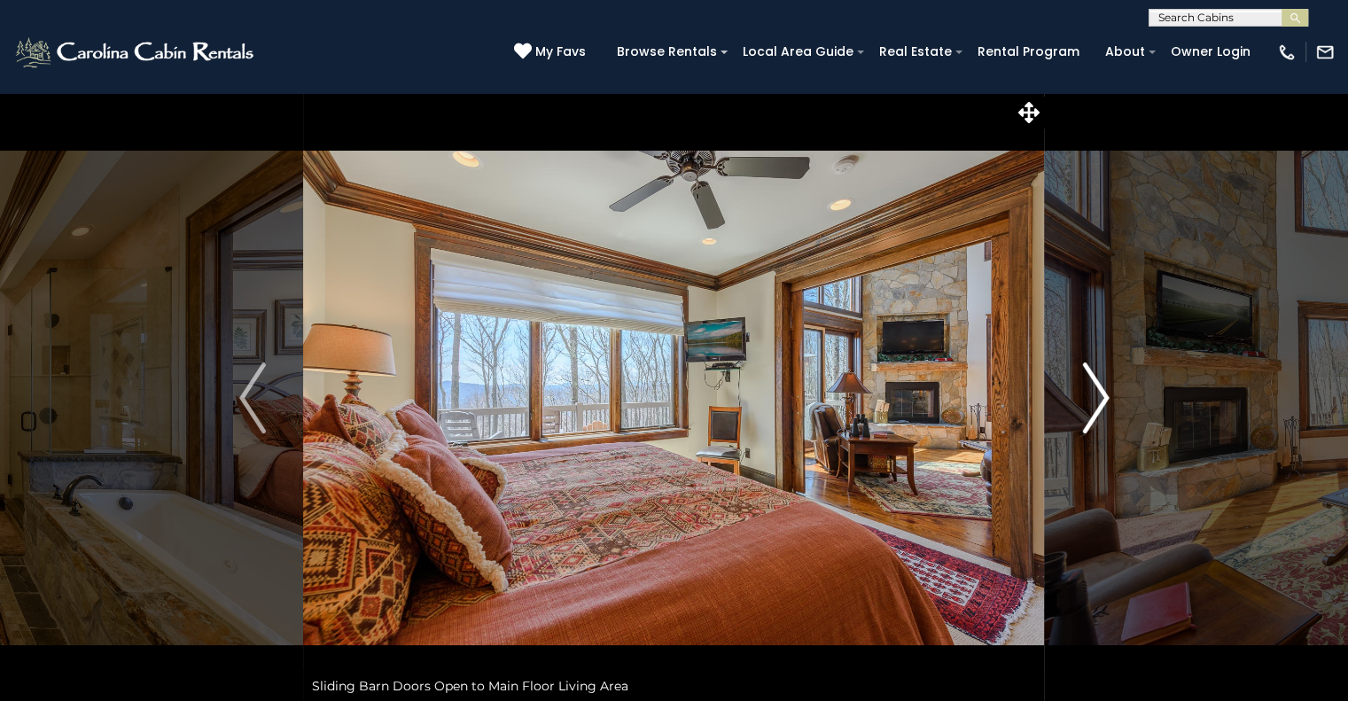
click at [1103, 400] on img "Next" at bounding box center [1095, 397] width 27 height 71
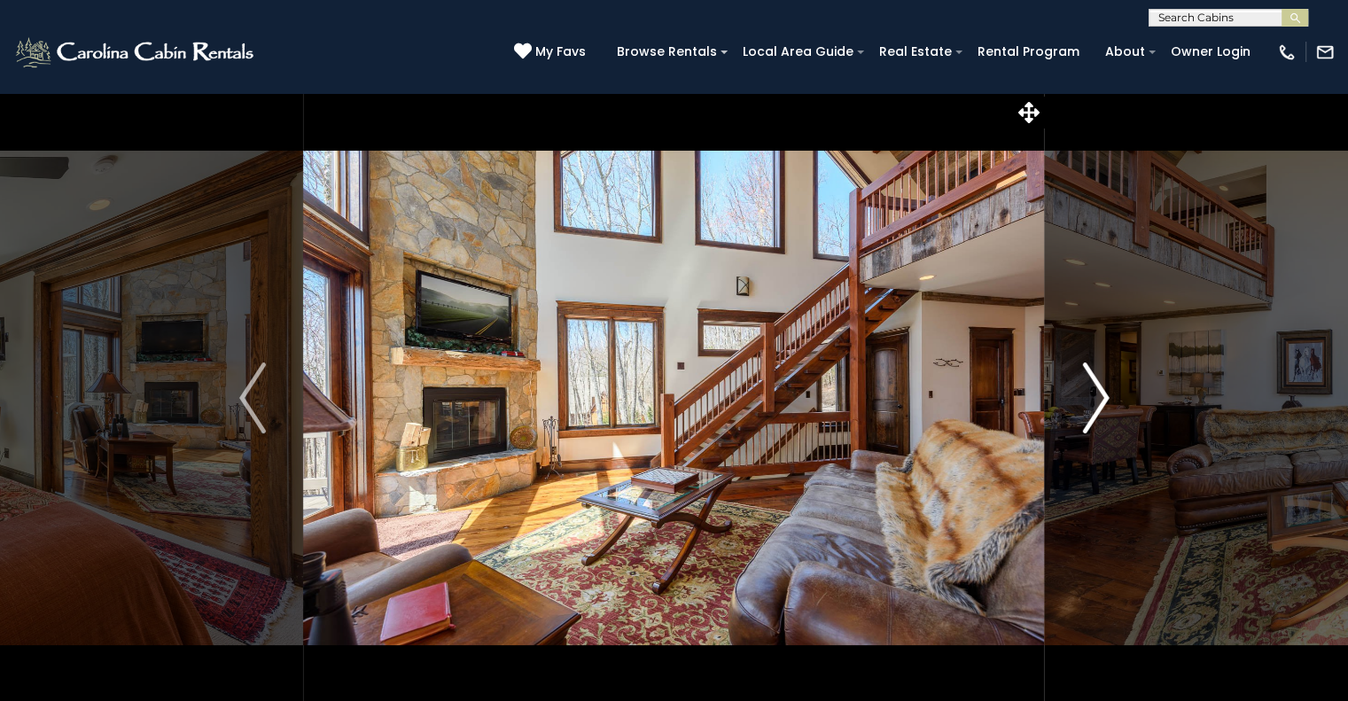
click at [1103, 400] on img "Next" at bounding box center [1095, 397] width 27 height 71
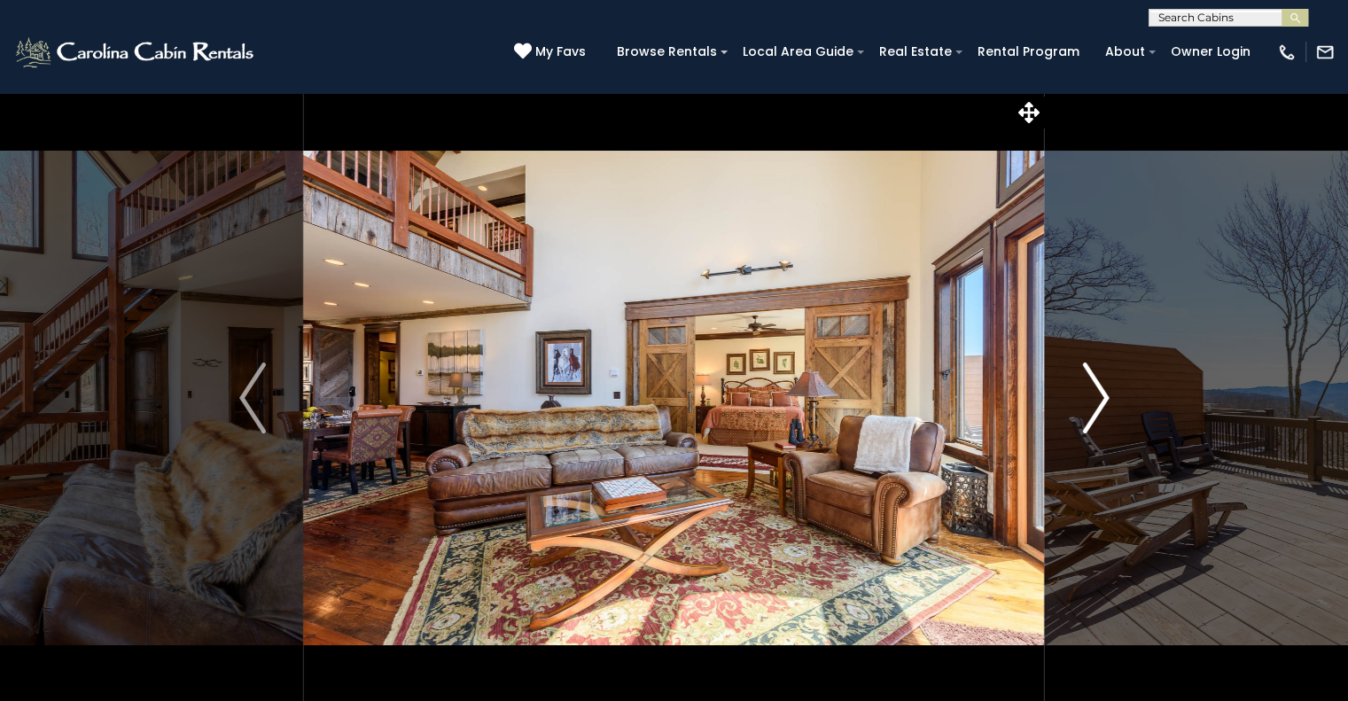
click at [1103, 400] on img "Next" at bounding box center [1095, 397] width 27 height 71
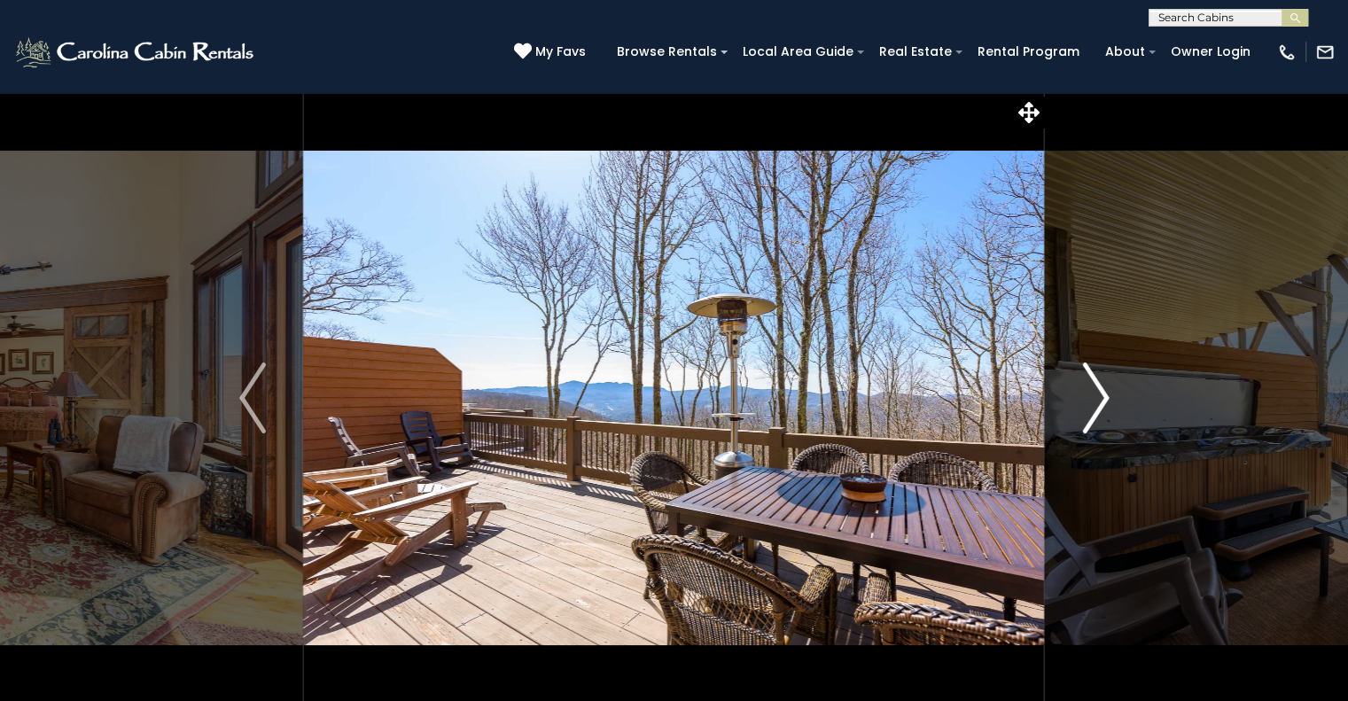
click at [1103, 400] on img "Next" at bounding box center [1095, 397] width 27 height 71
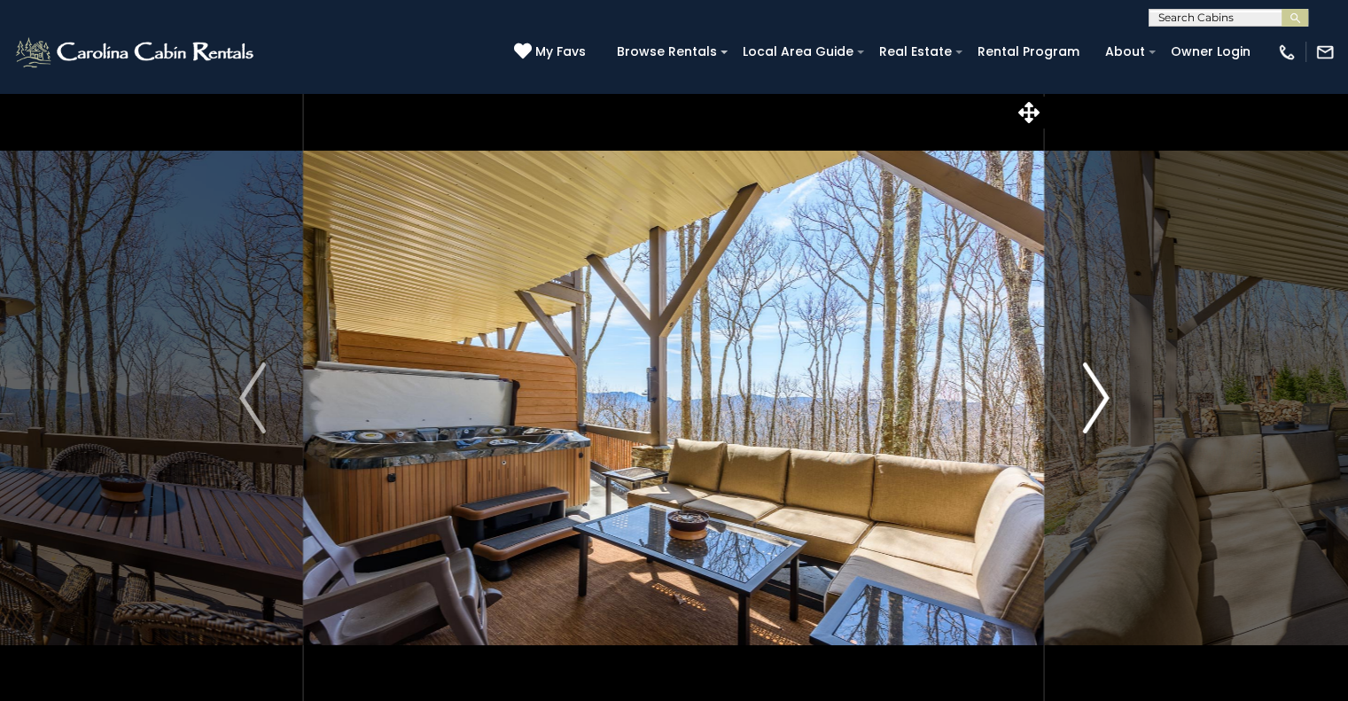
click at [1103, 400] on img "Next" at bounding box center [1095, 397] width 27 height 71
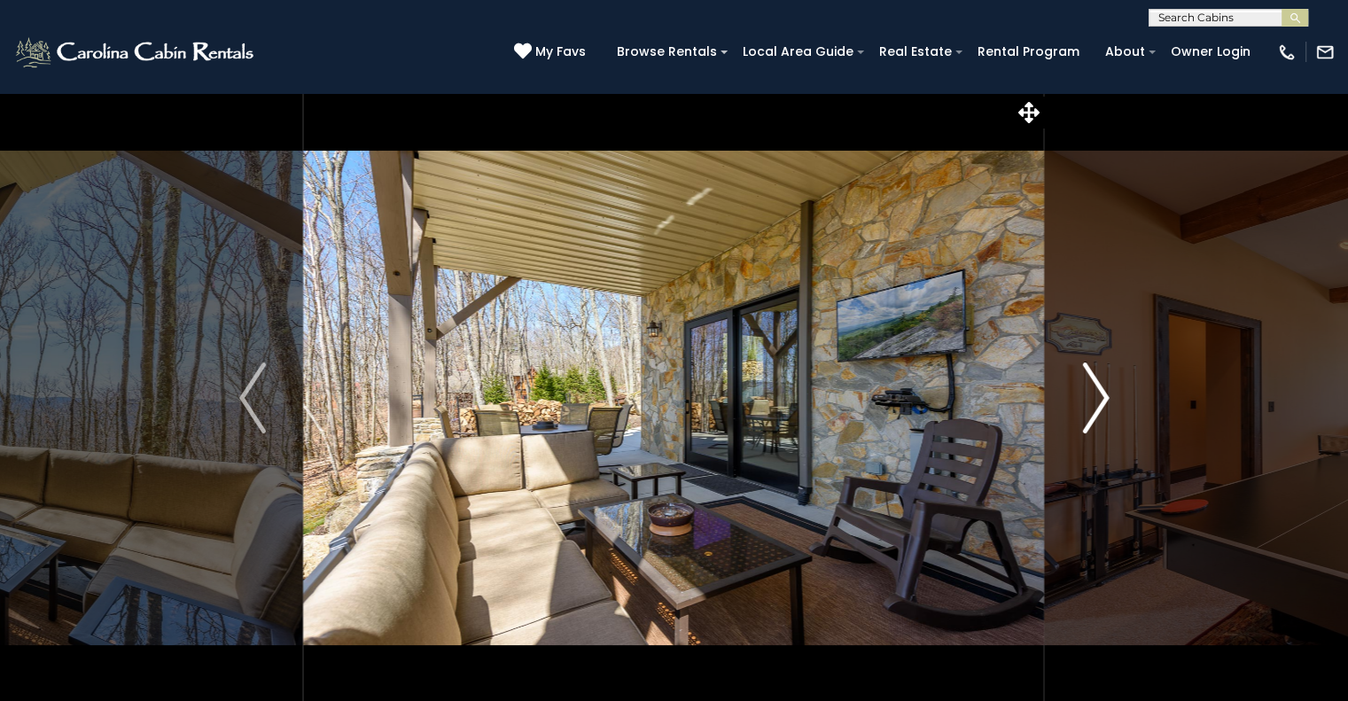
click at [1103, 400] on img "Next" at bounding box center [1095, 397] width 27 height 71
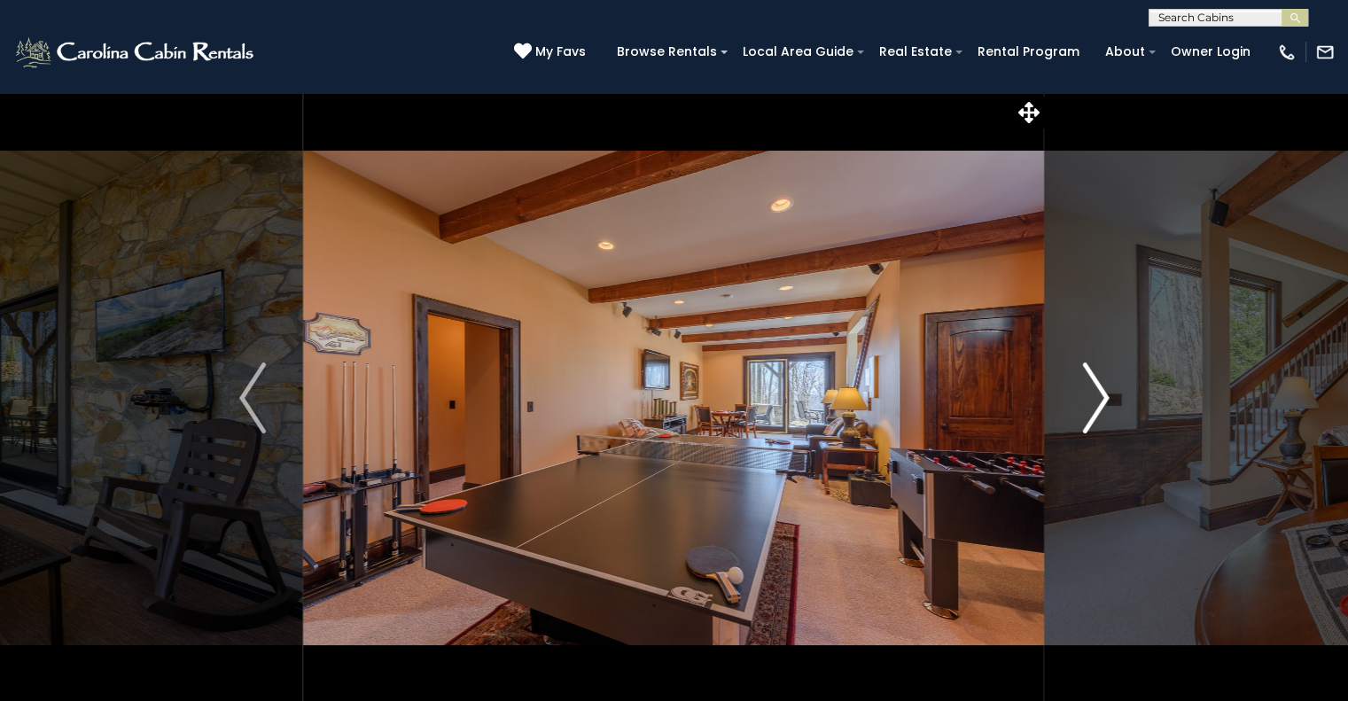
click at [1103, 400] on img "Next" at bounding box center [1095, 397] width 27 height 71
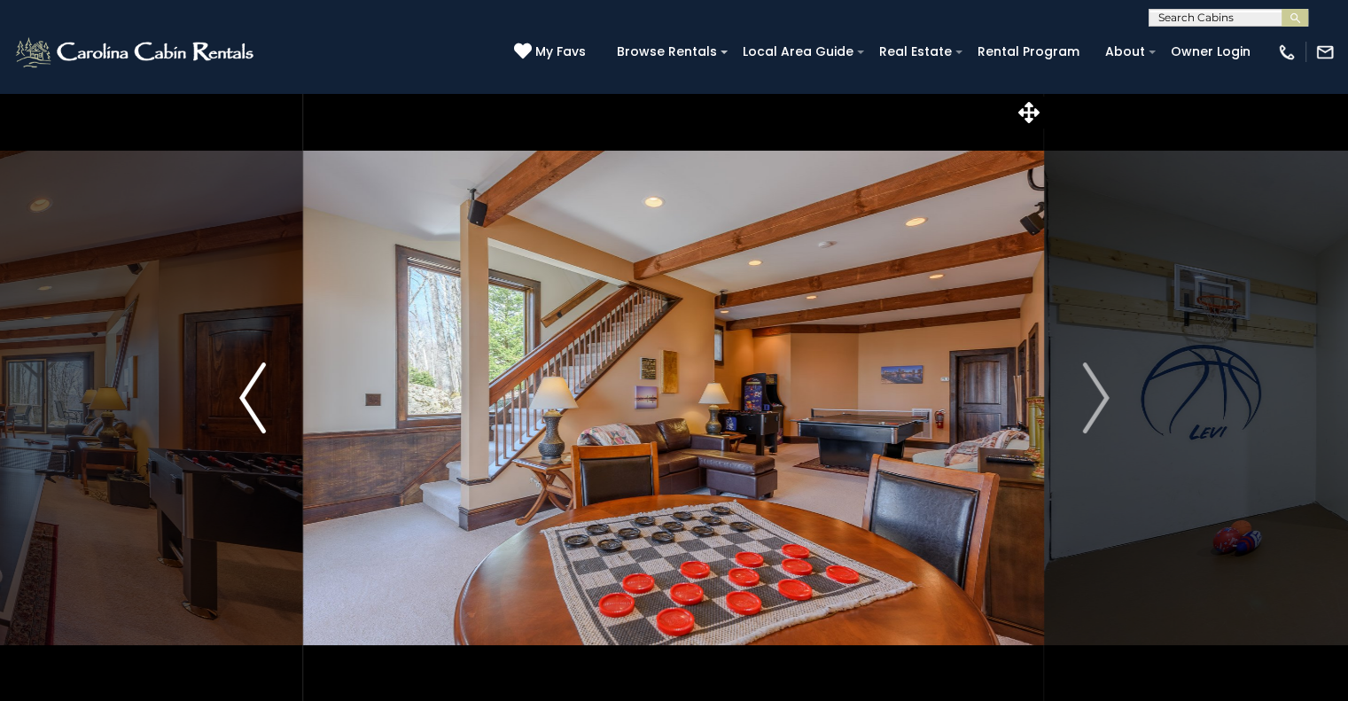
click at [230, 393] on button "Previous" at bounding box center [253, 398] width 102 height 612
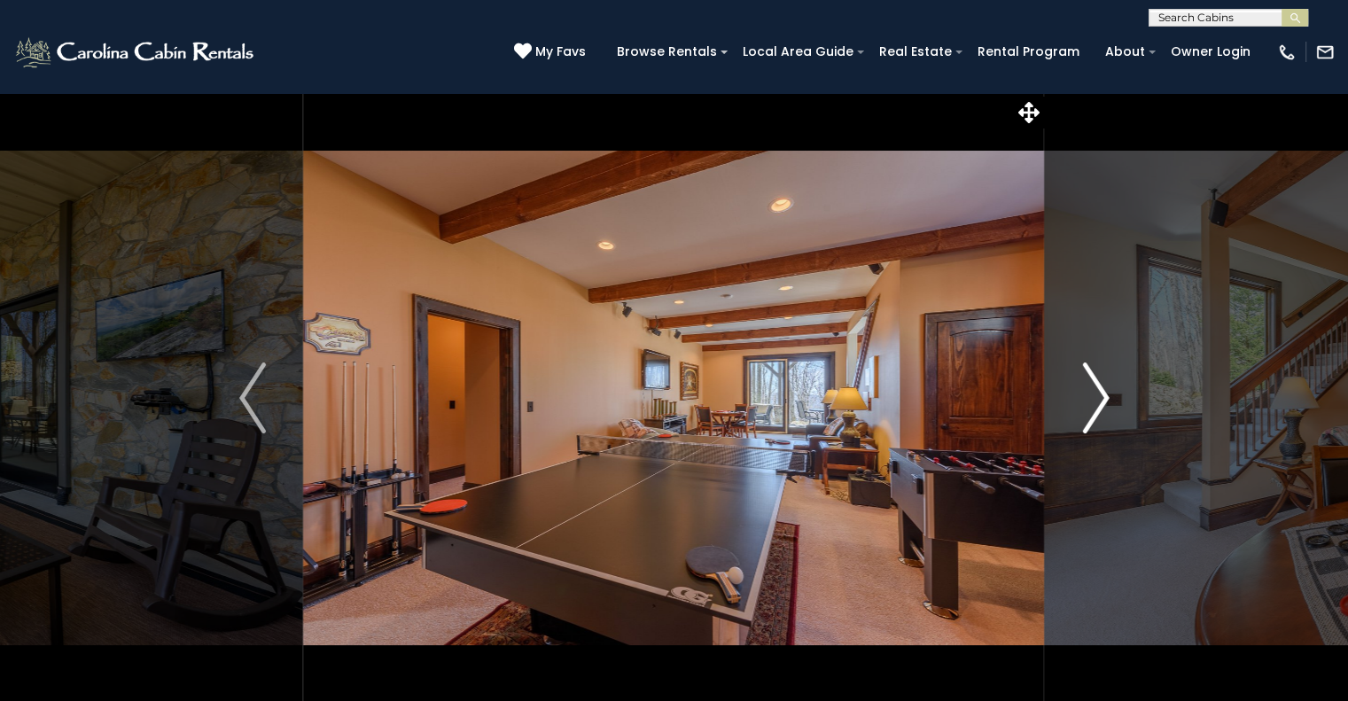
click at [1092, 410] on img "Next" at bounding box center [1095, 397] width 27 height 71
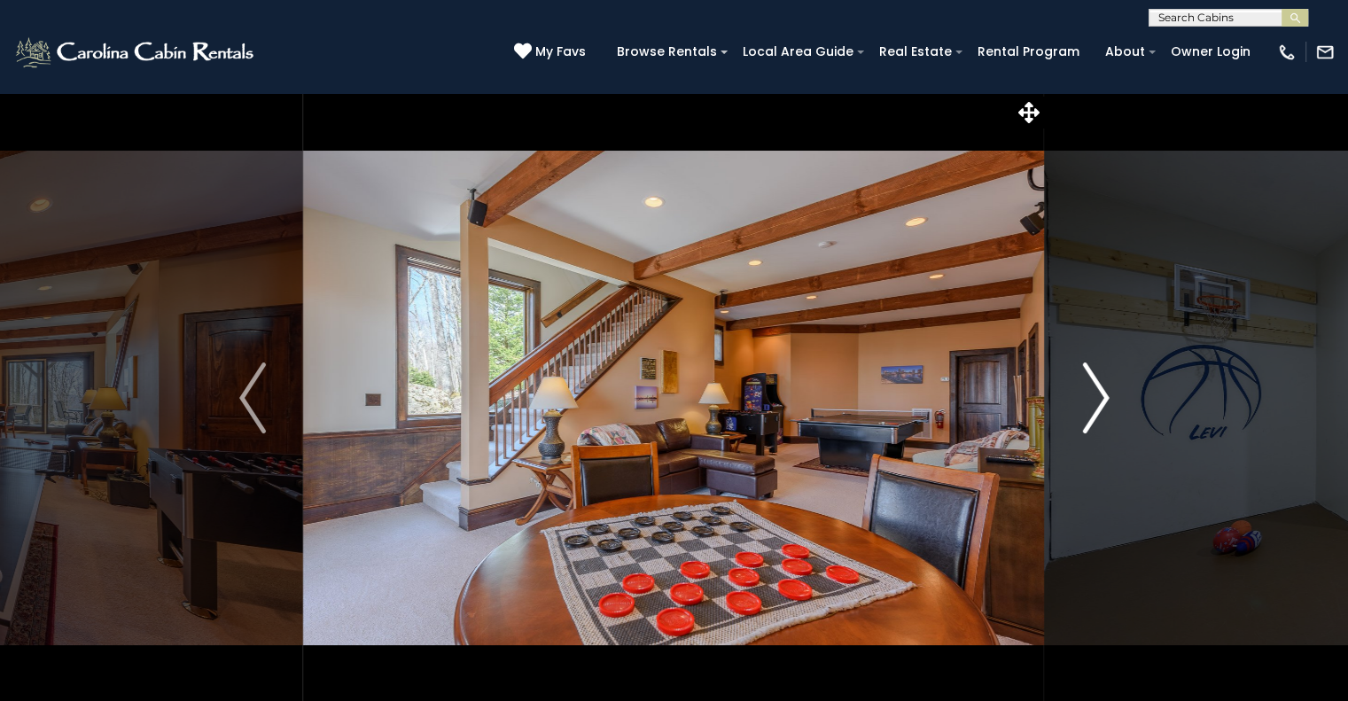
click at [1092, 410] on img "Next" at bounding box center [1095, 397] width 27 height 71
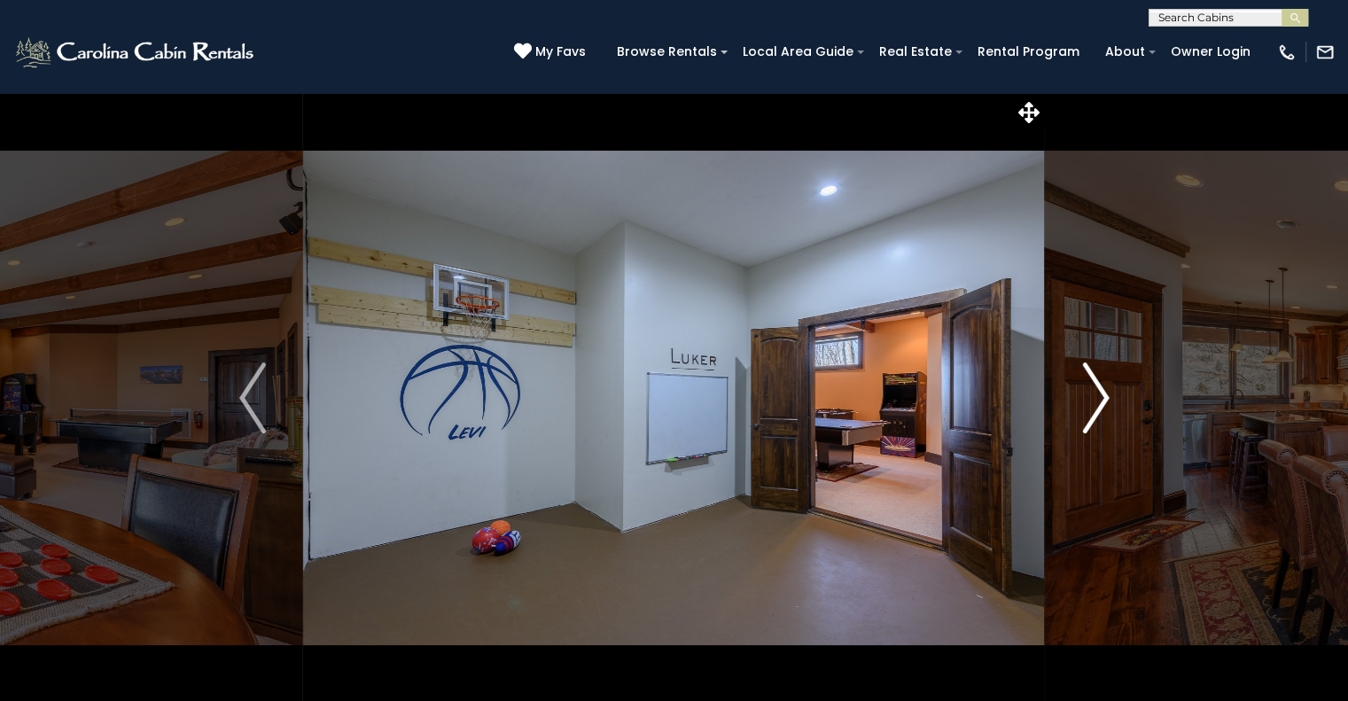
click at [1091, 410] on img "Next" at bounding box center [1095, 397] width 27 height 71
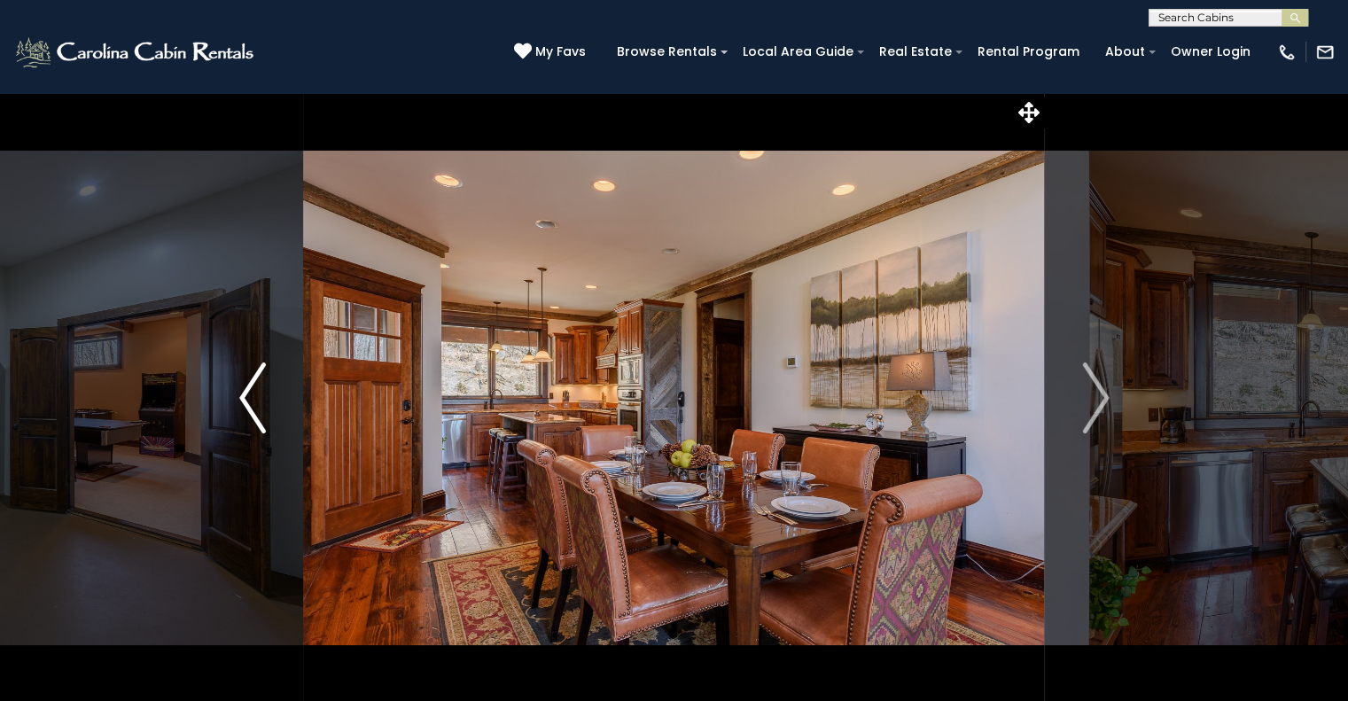
click at [256, 388] on img "Previous" at bounding box center [252, 397] width 27 height 71
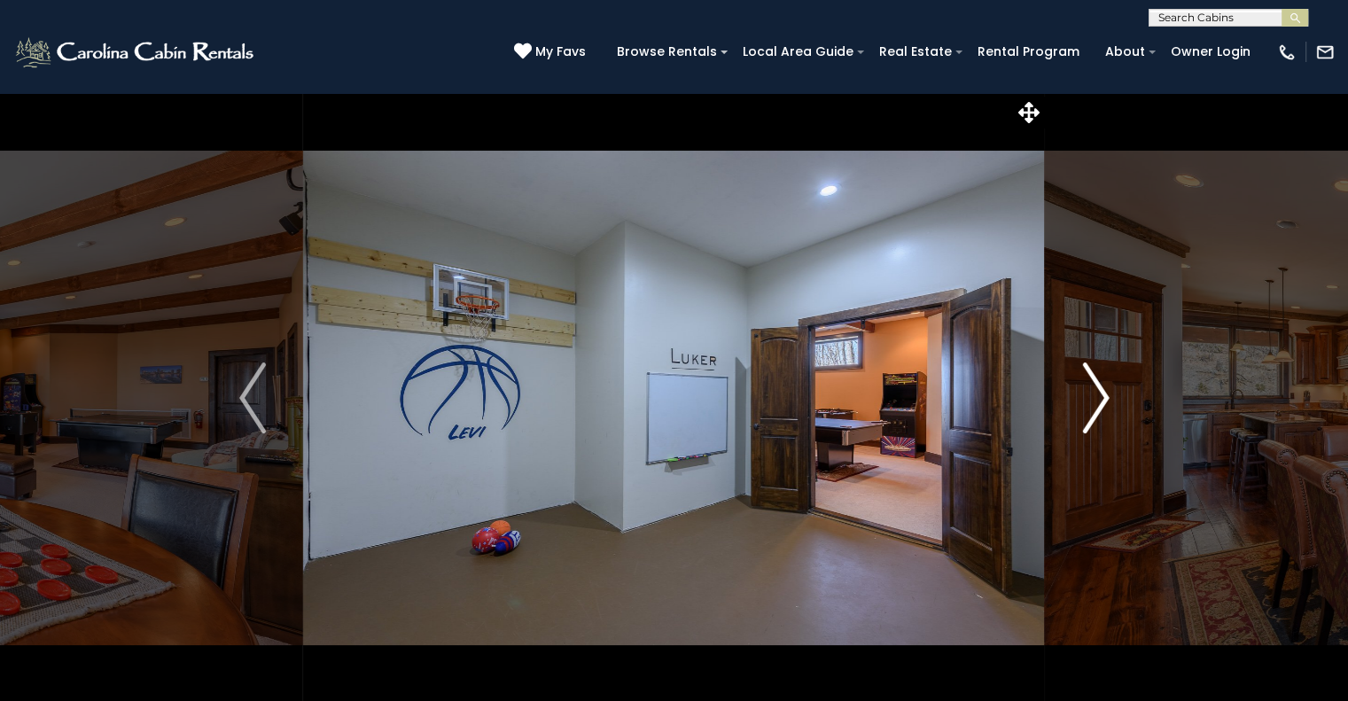
click at [1089, 403] on img "Next" at bounding box center [1095, 397] width 27 height 71
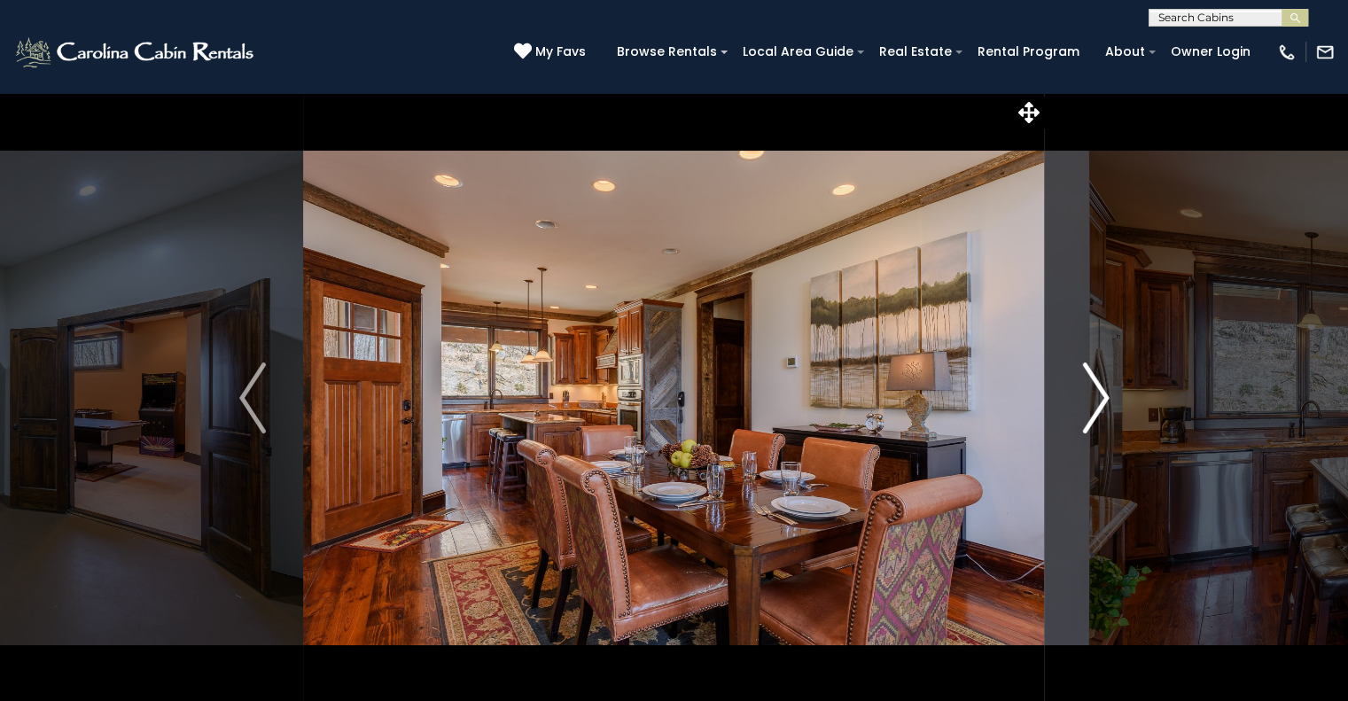
click at [1089, 403] on img "Next" at bounding box center [1095, 397] width 27 height 71
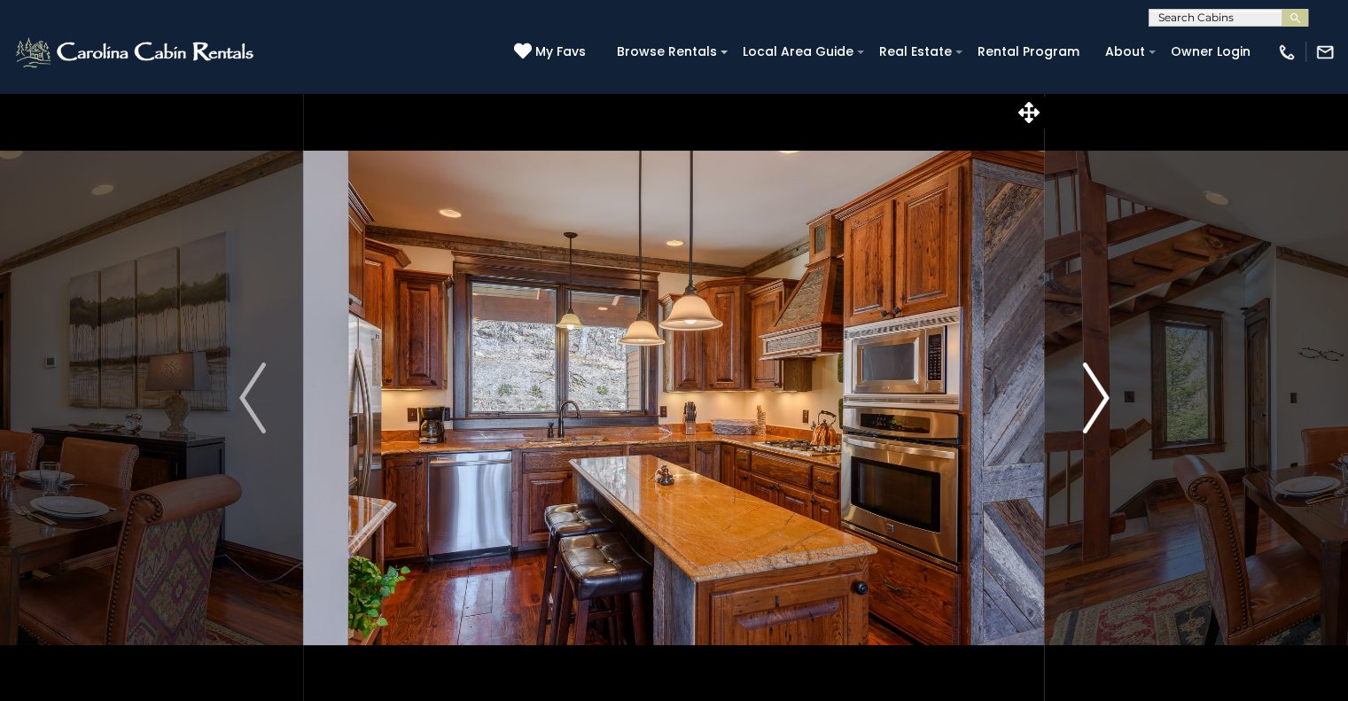
click at [1089, 403] on img "Next" at bounding box center [1095, 397] width 27 height 71
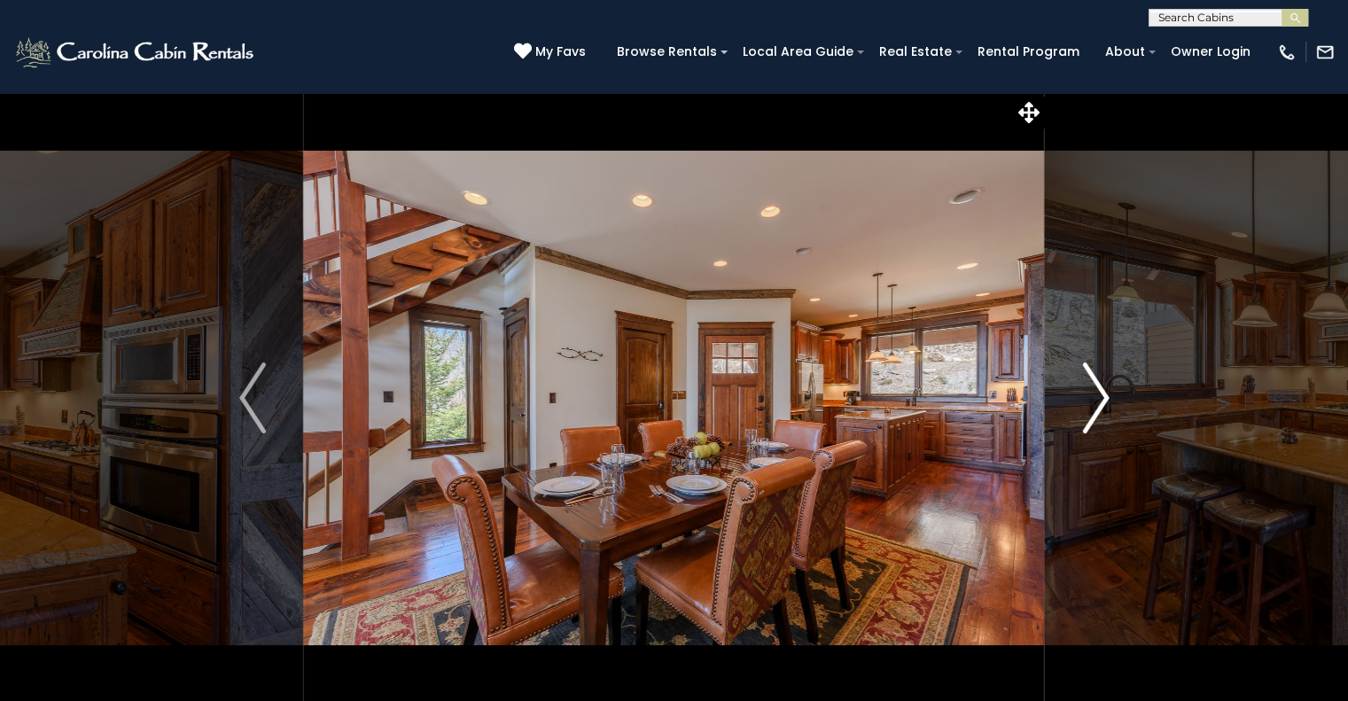
click at [1089, 403] on img "Next" at bounding box center [1095, 397] width 27 height 71
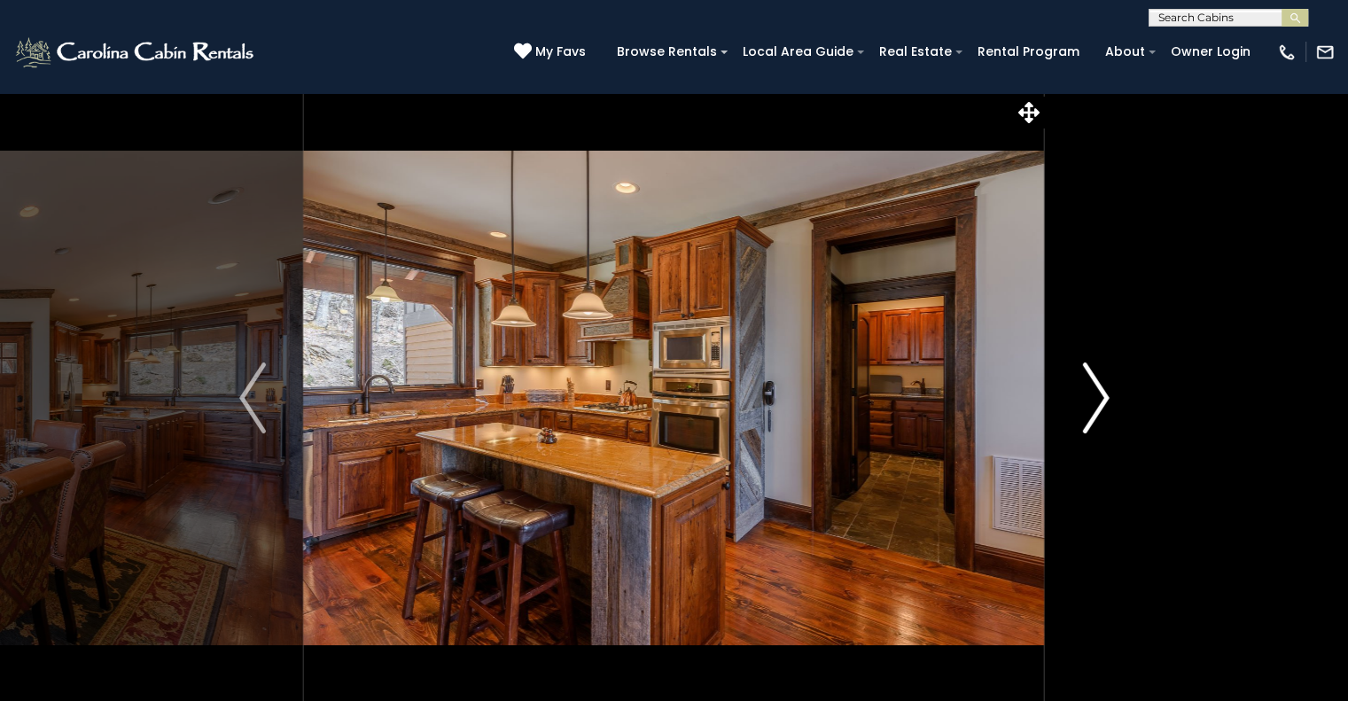
click at [1089, 403] on img "Next" at bounding box center [1095, 397] width 27 height 71
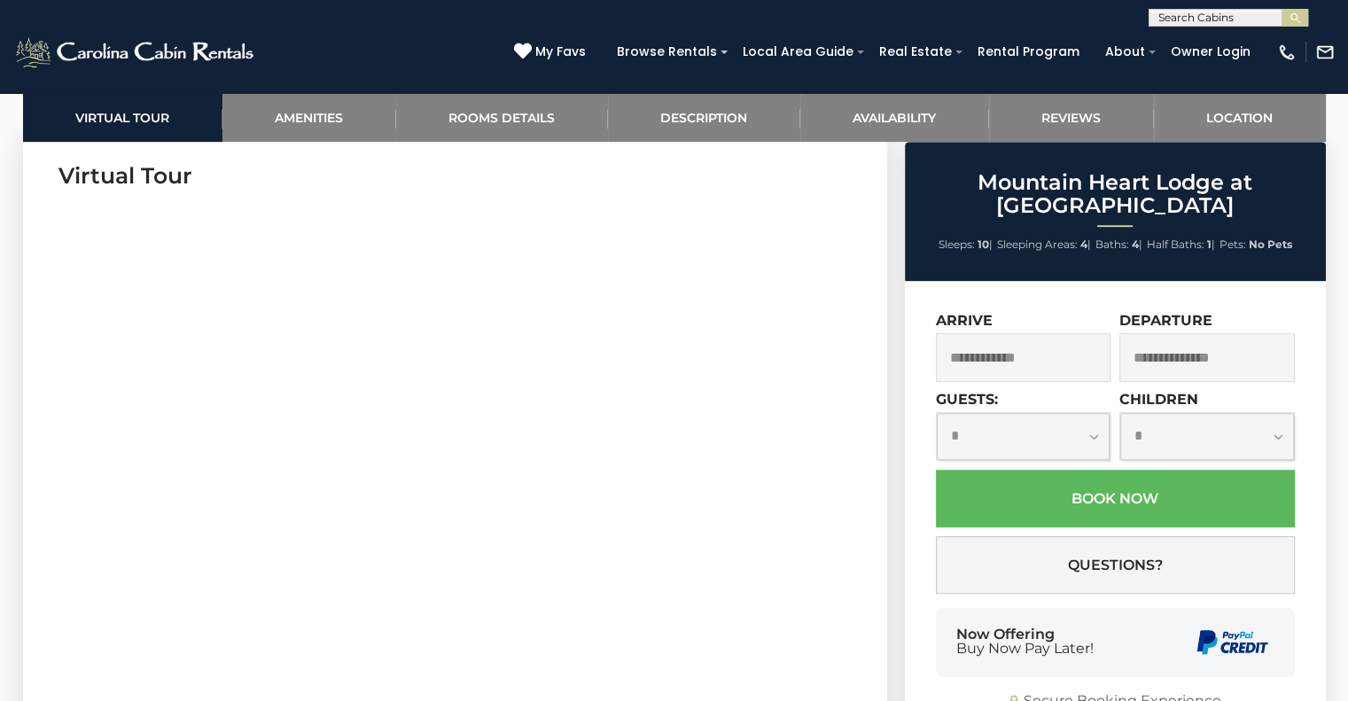
scroll to position [876, 0]
click at [1001, 345] on input "text" at bounding box center [1023, 357] width 175 height 49
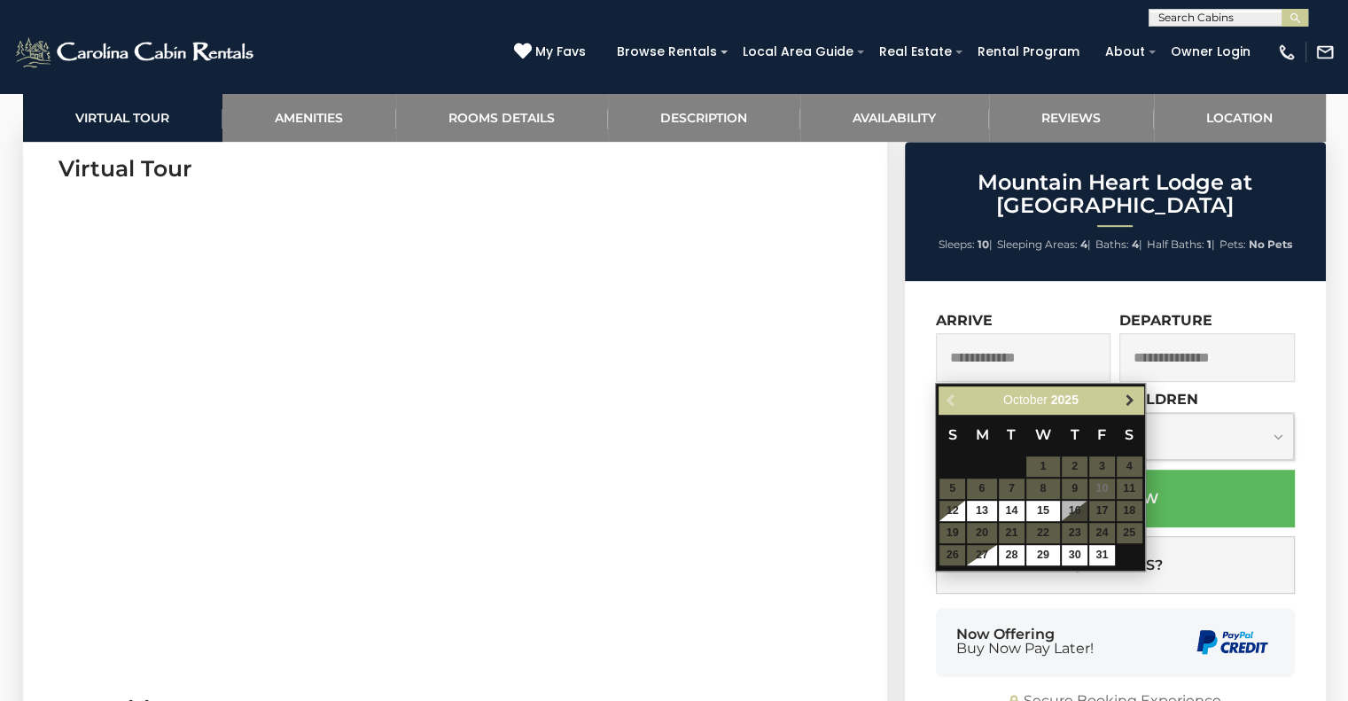
click at [1127, 405] on span "Next" at bounding box center [1130, 401] width 14 height 14
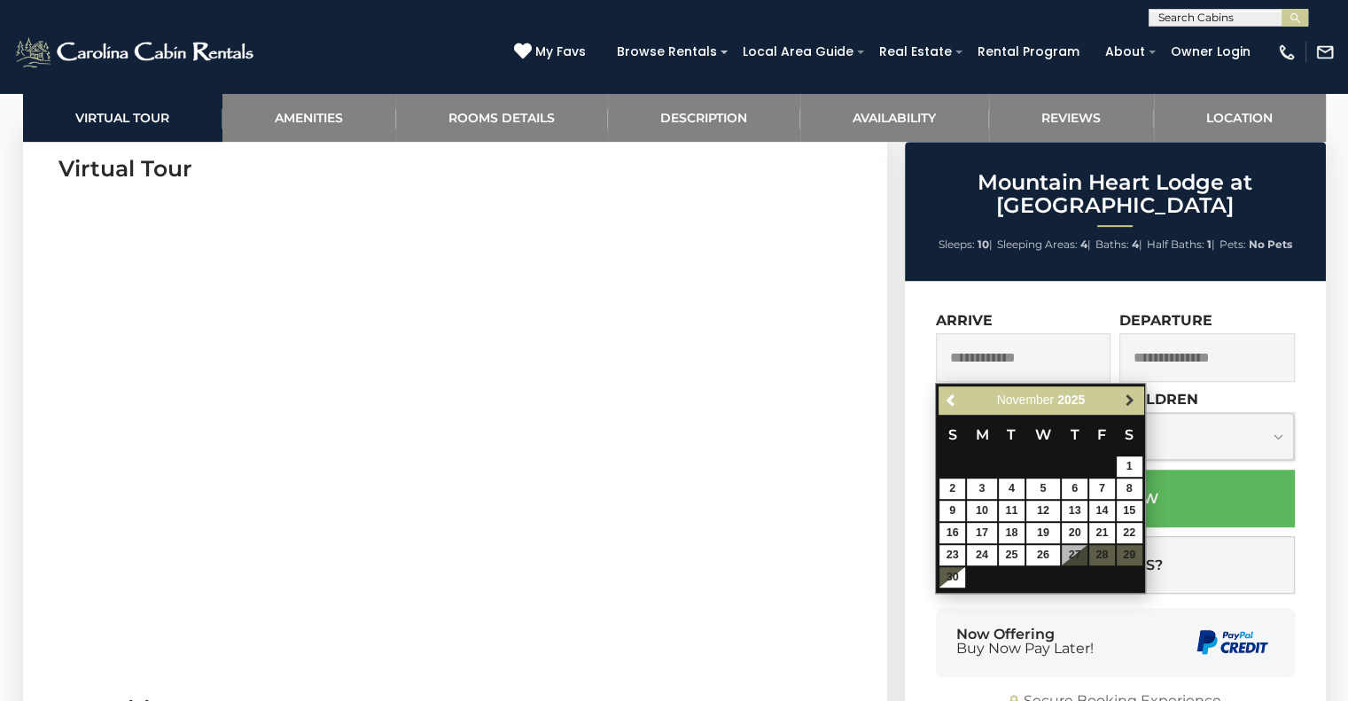
click at [1127, 394] on span "Next" at bounding box center [1130, 401] width 14 height 14
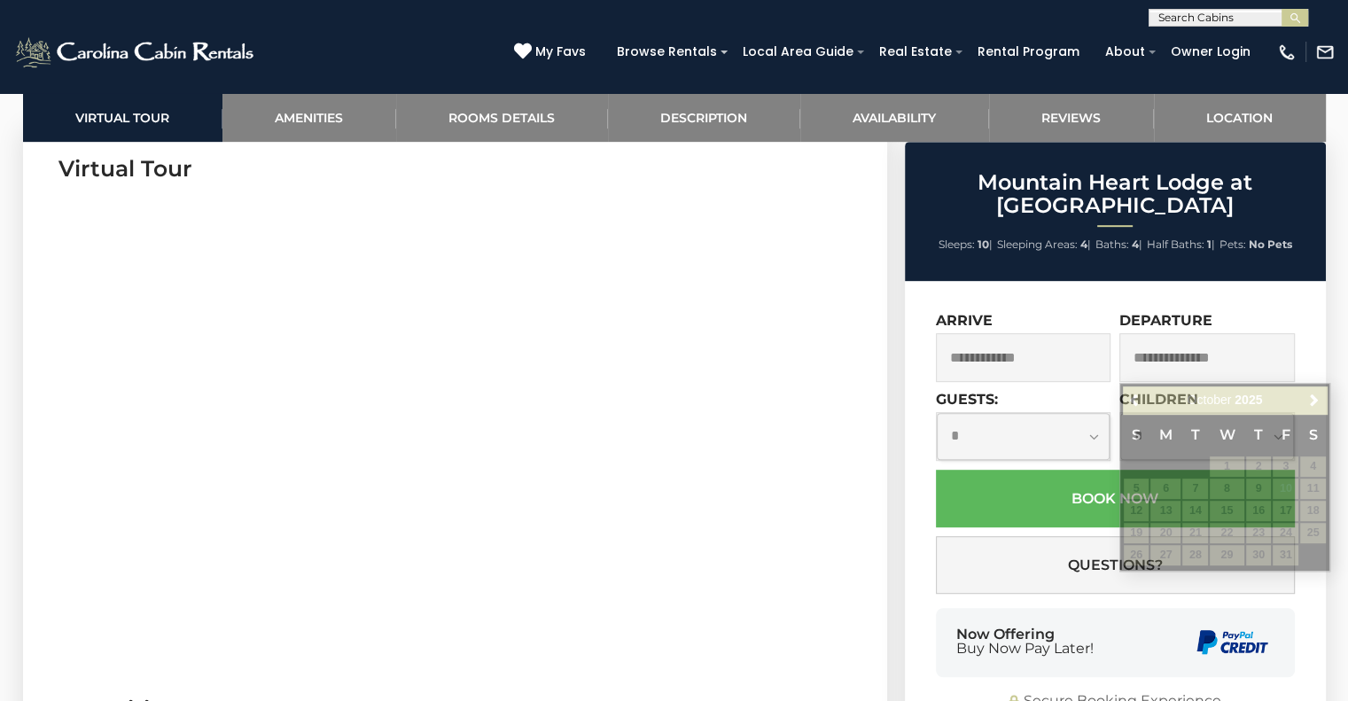
click at [1310, 318] on div "**********" at bounding box center [1115, 512] width 421 height 462
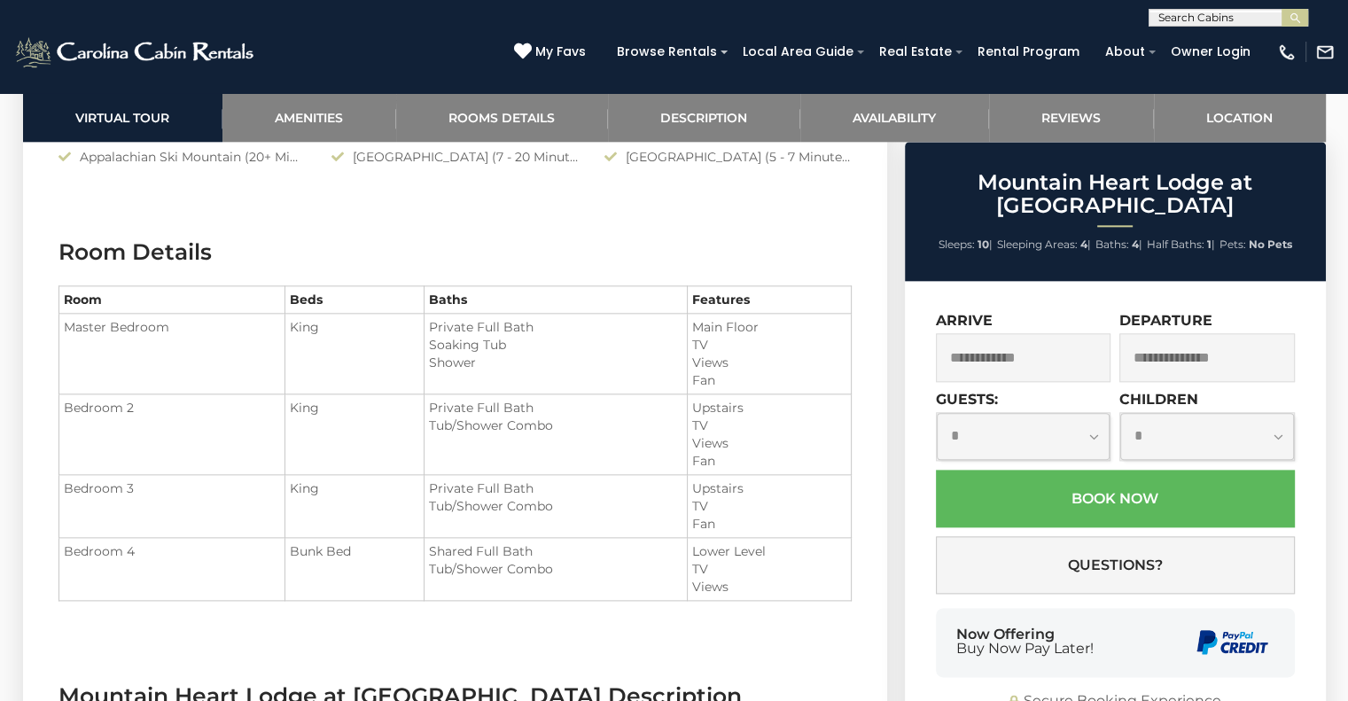
scroll to position [2073, 0]
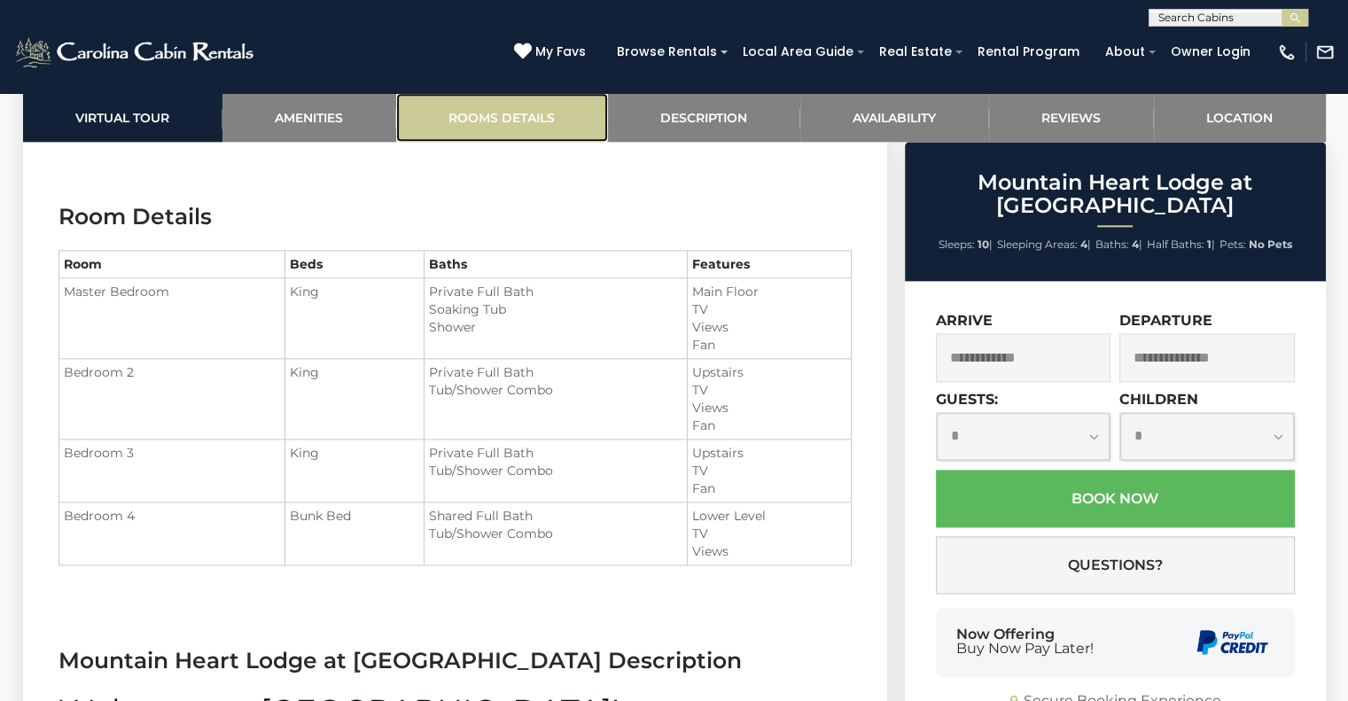
click at [480, 124] on link "Rooms Details" at bounding box center [502, 117] width 212 height 49
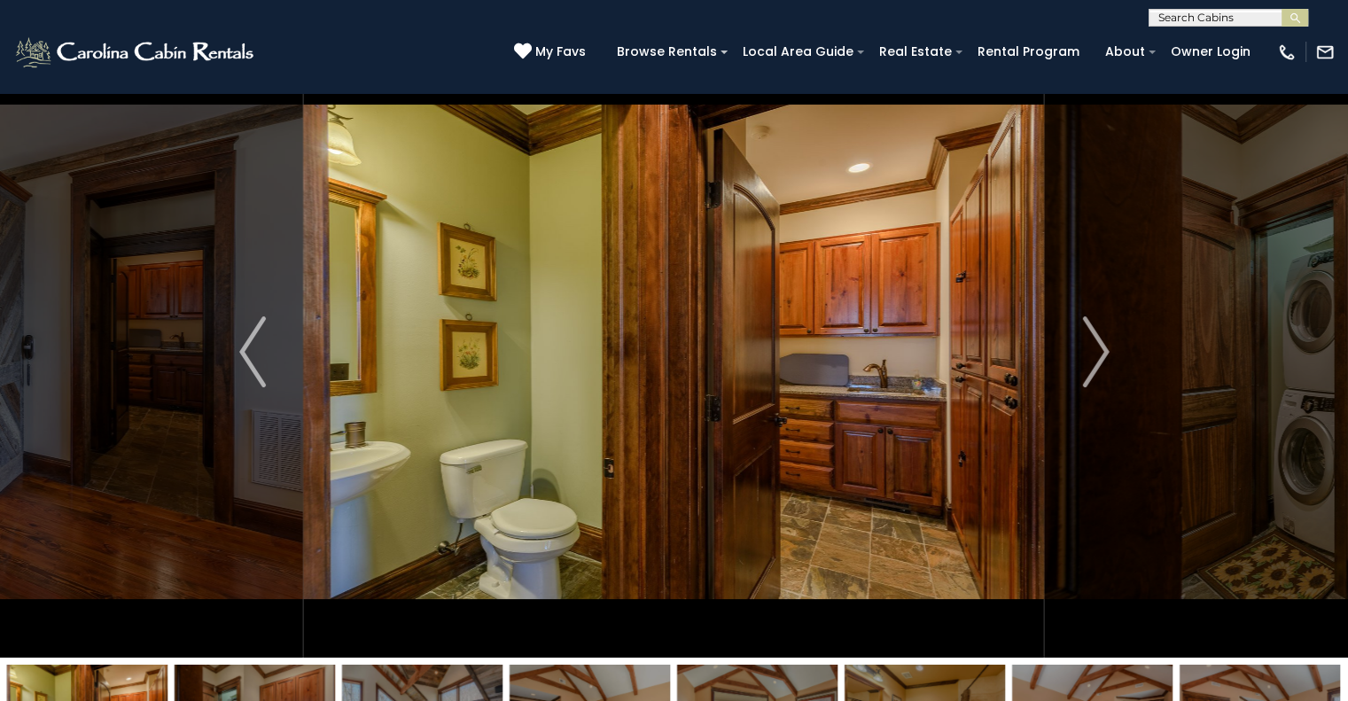
scroll to position [31, 0]
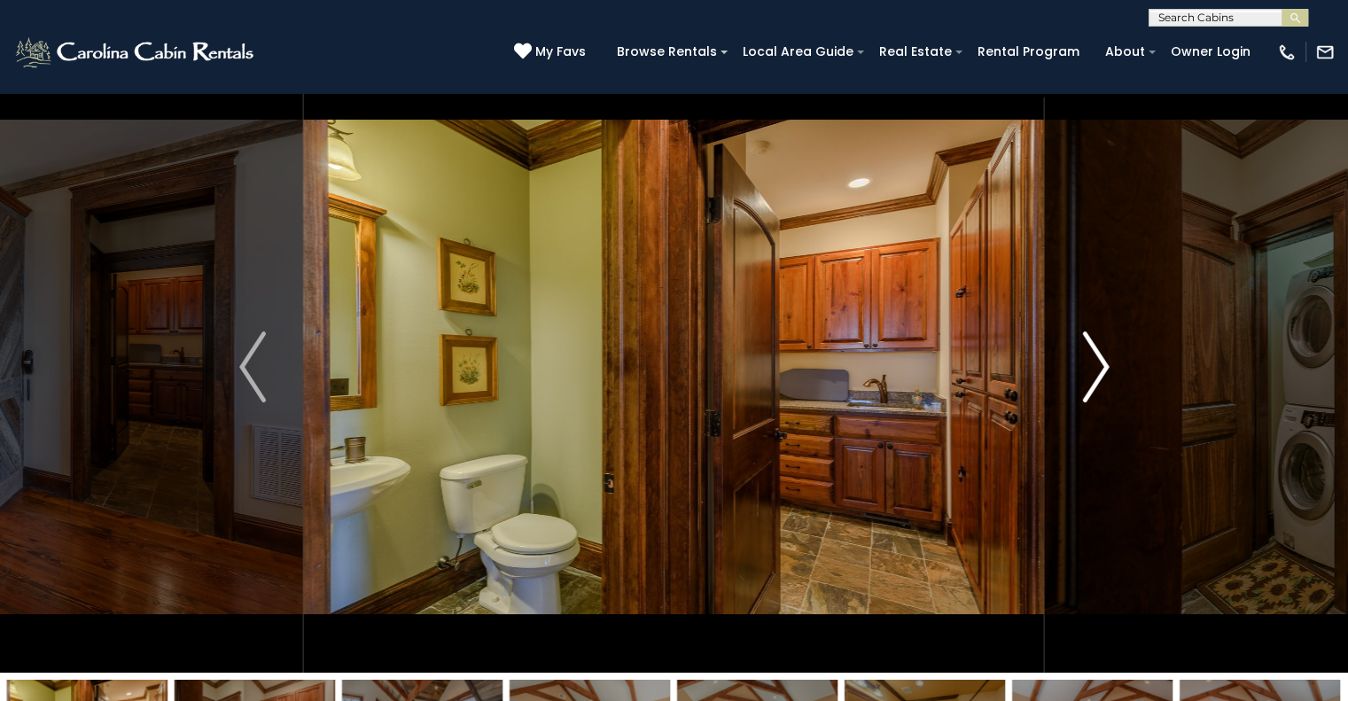
click at [1090, 375] on img "Next" at bounding box center [1095, 366] width 27 height 71
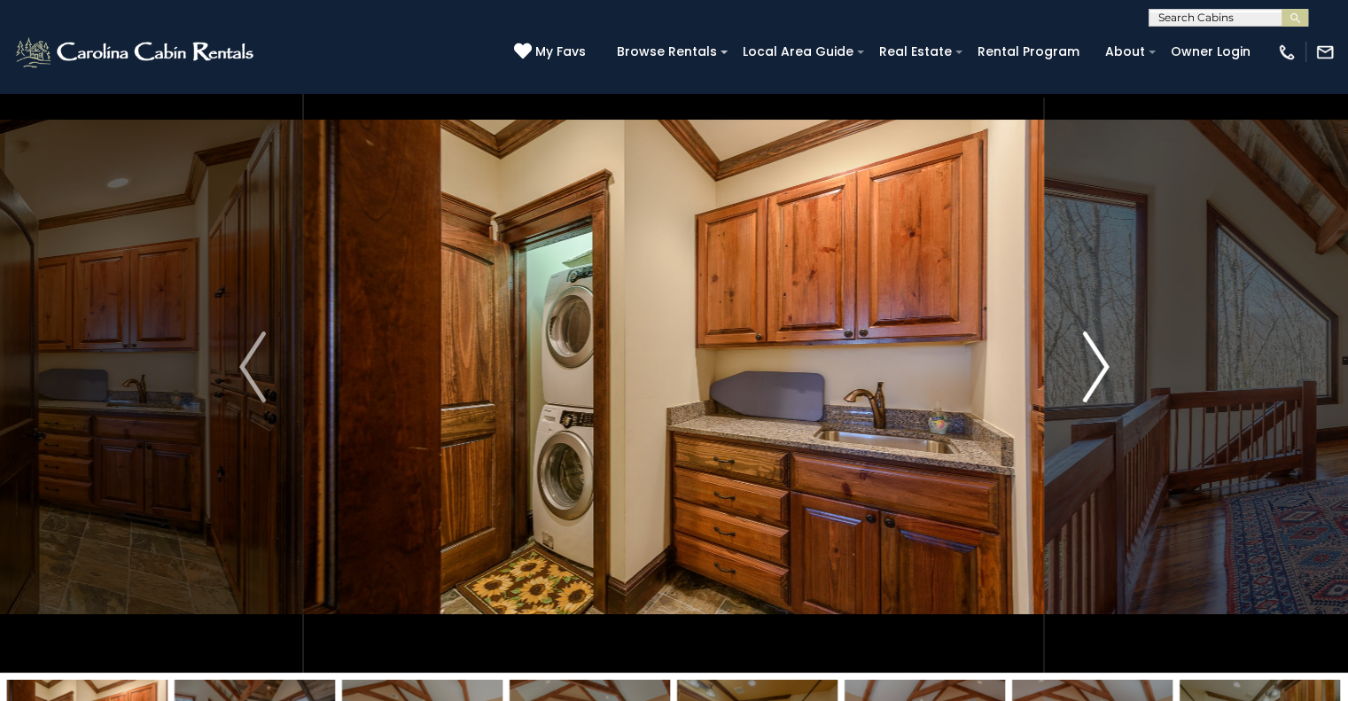
click at [1090, 375] on img "Next" at bounding box center [1095, 366] width 27 height 71
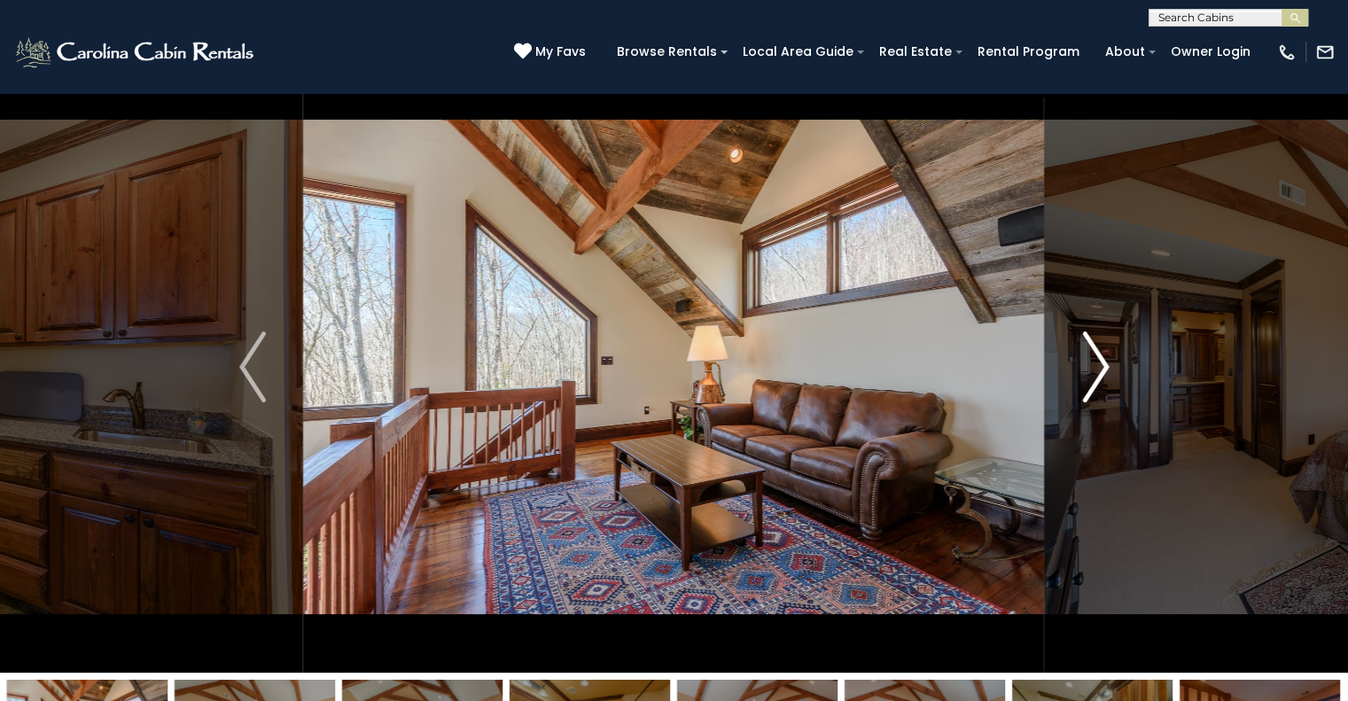
click at [1091, 374] on img "Next" at bounding box center [1095, 366] width 27 height 71
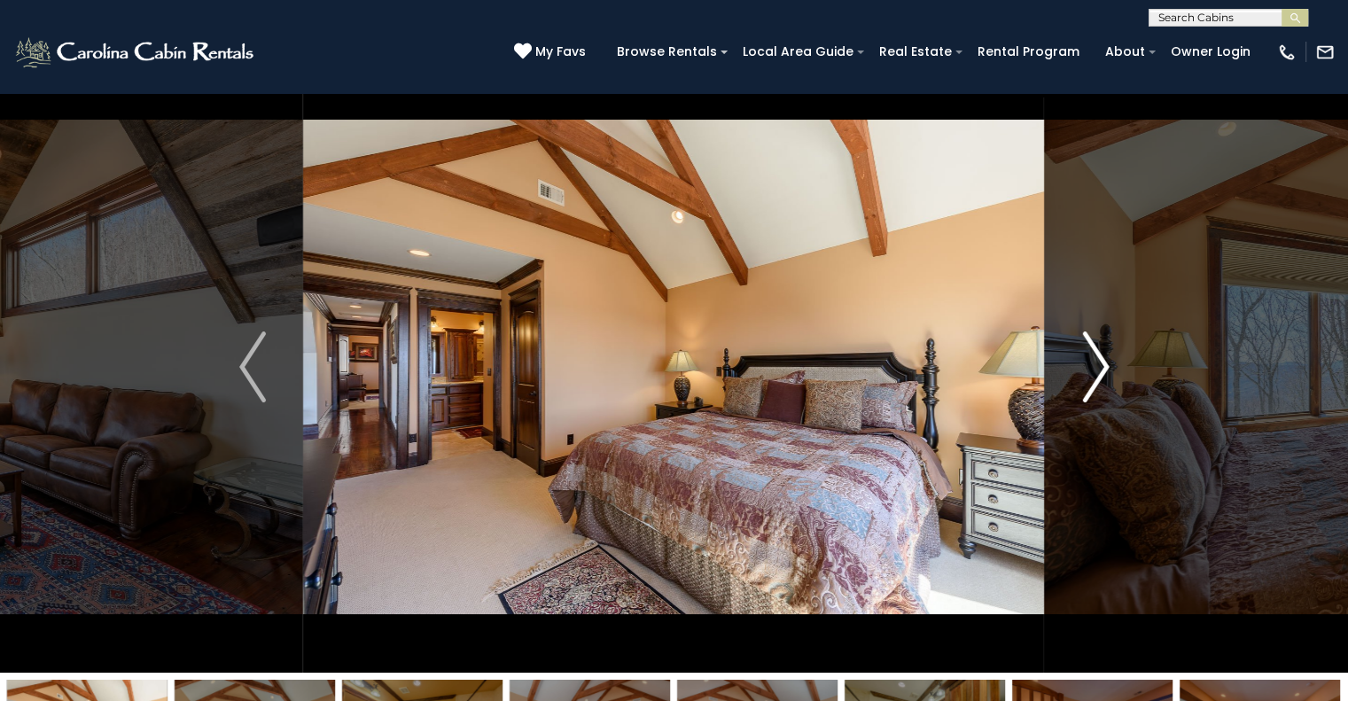
click at [1091, 374] on img "Next" at bounding box center [1095, 366] width 27 height 71
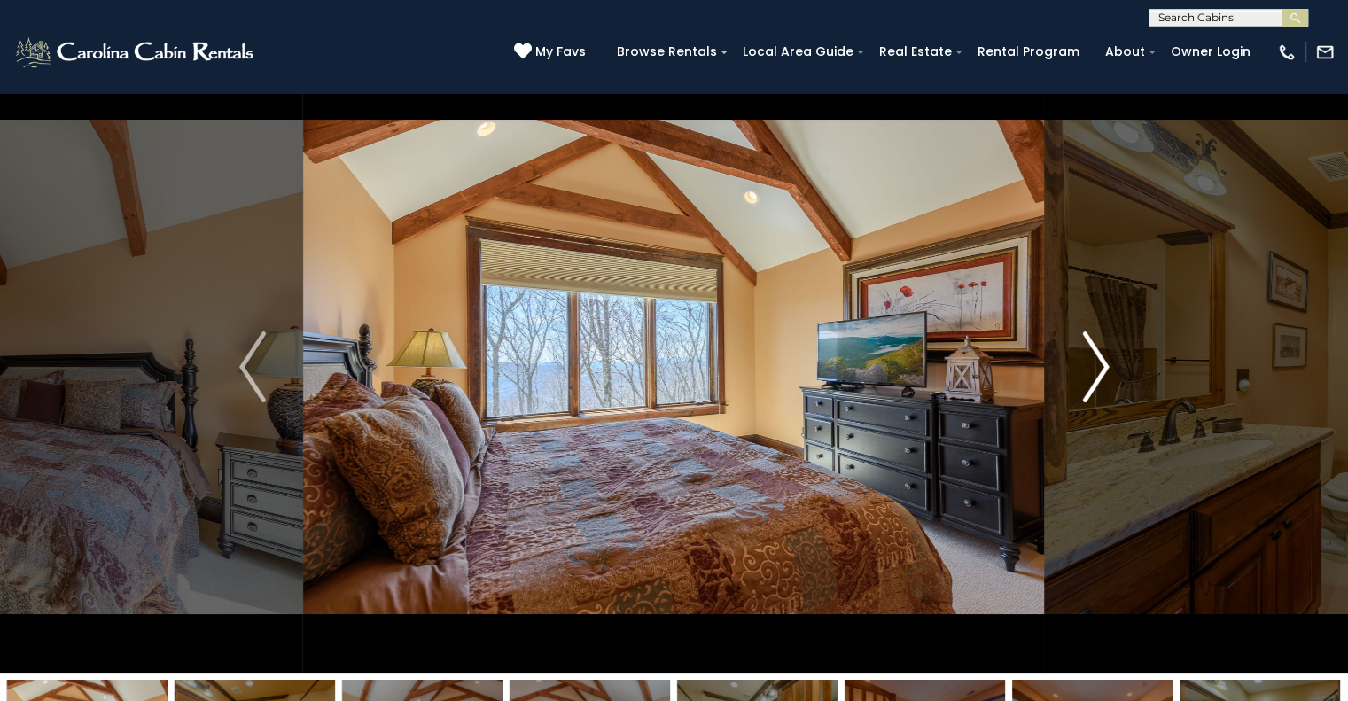
click at [1091, 374] on img "Next" at bounding box center [1095, 366] width 27 height 71
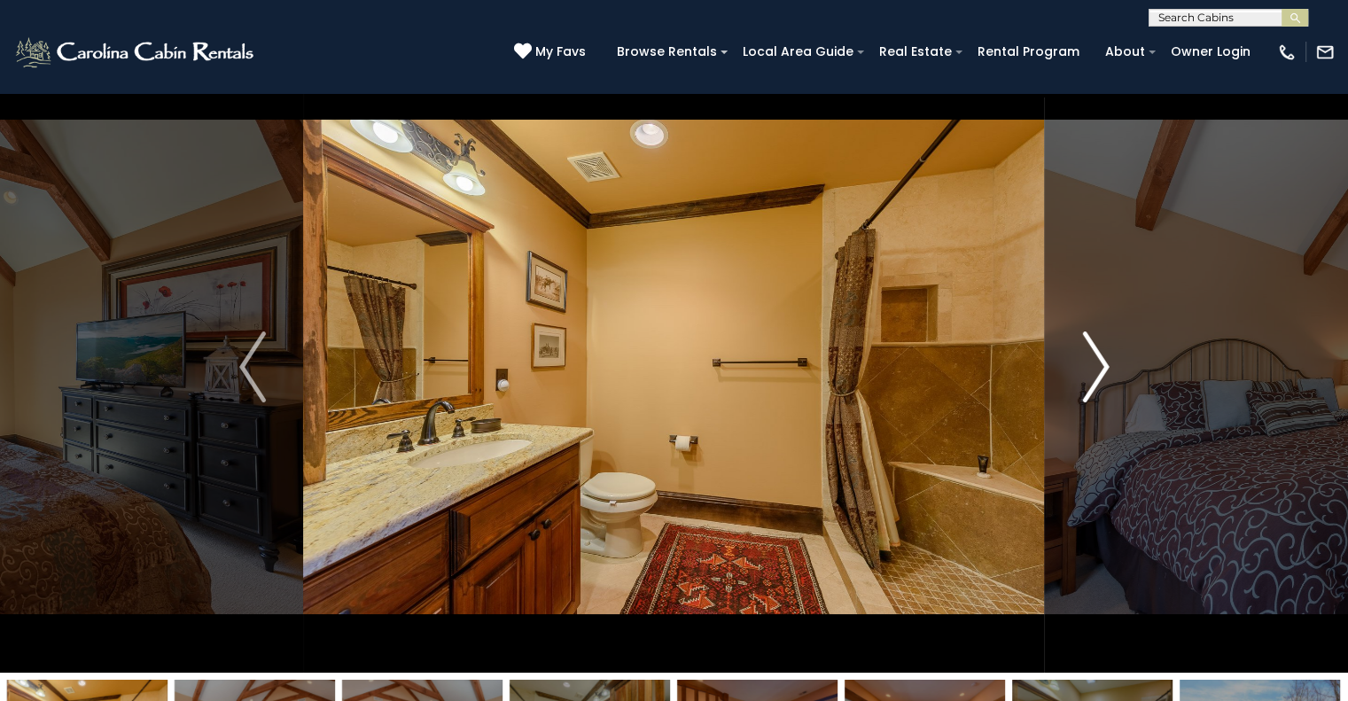
click at [1091, 374] on img "Next" at bounding box center [1095, 366] width 27 height 71
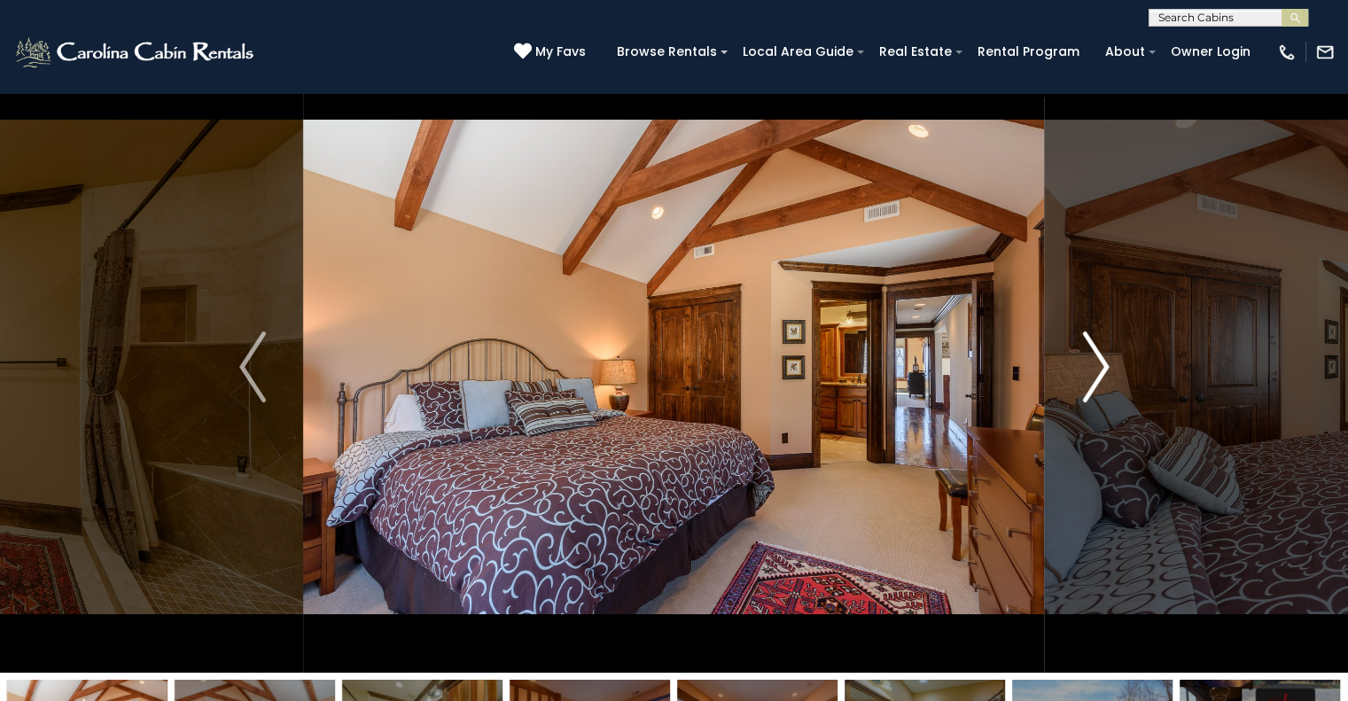
click at [1091, 374] on img "Next" at bounding box center [1095, 366] width 27 height 71
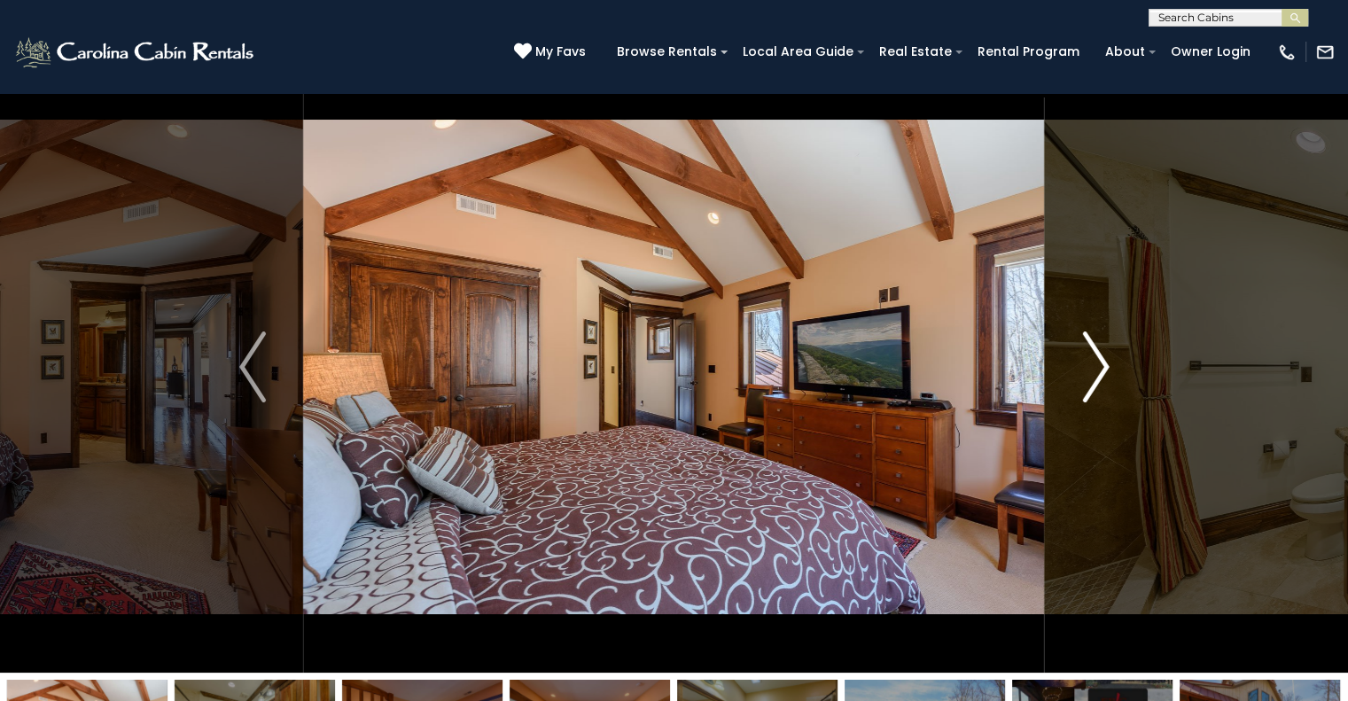
click at [1091, 374] on img "Next" at bounding box center [1095, 366] width 27 height 71
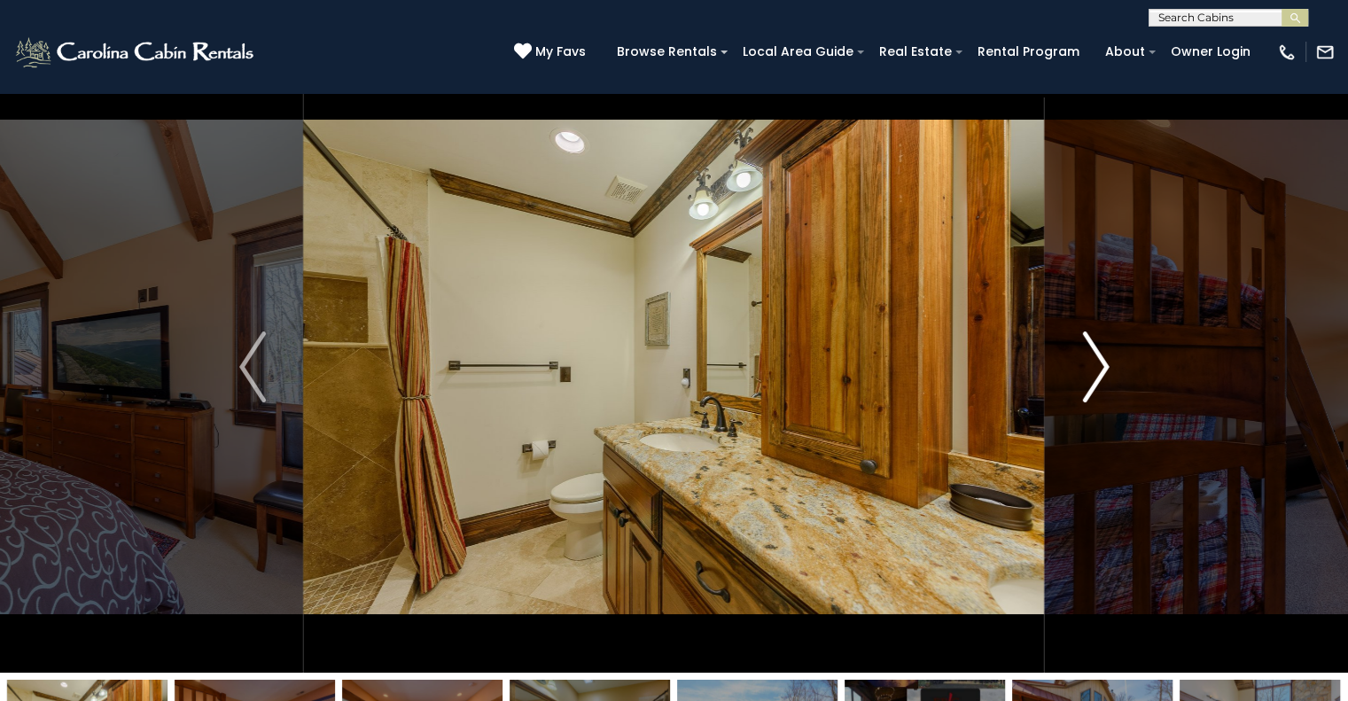
click at [1091, 374] on img "Next" at bounding box center [1095, 366] width 27 height 71
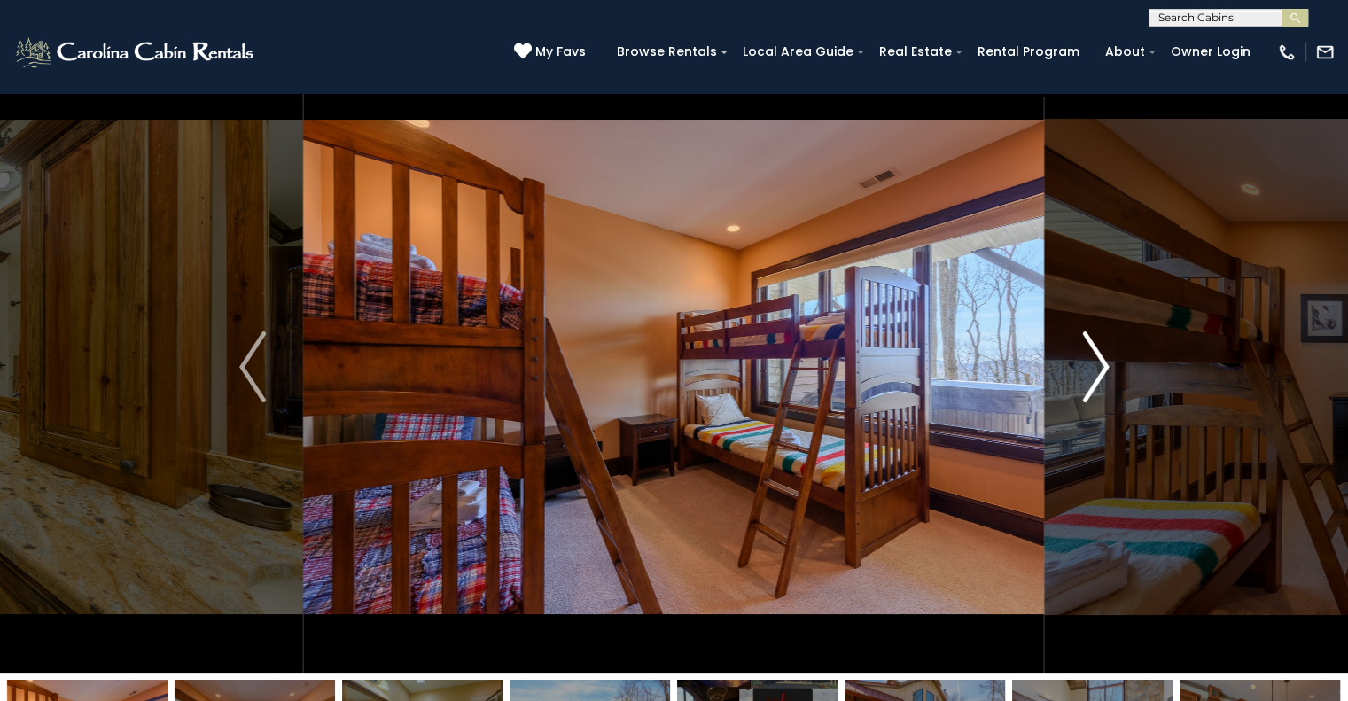
click at [1091, 374] on img "Next" at bounding box center [1095, 366] width 27 height 71
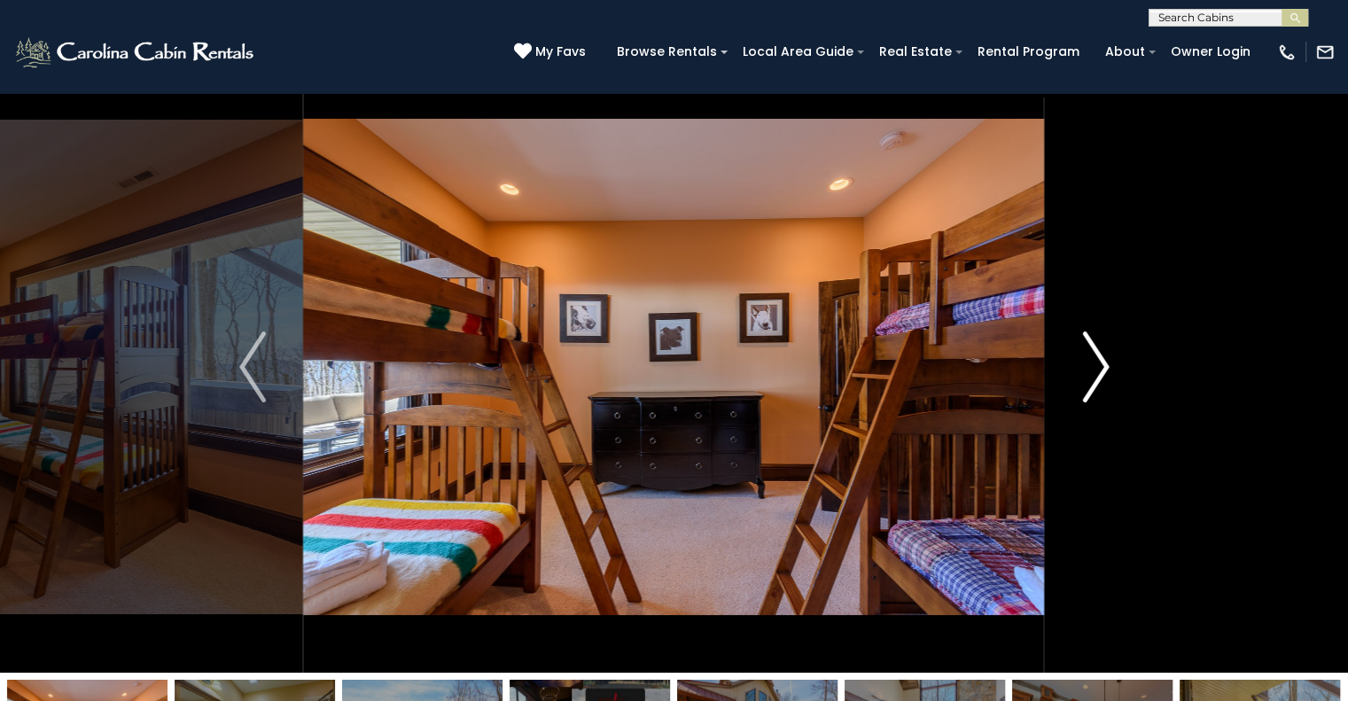
click at [1091, 374] on img "Next" at bounding box center [1095, 366] width 27 height 71
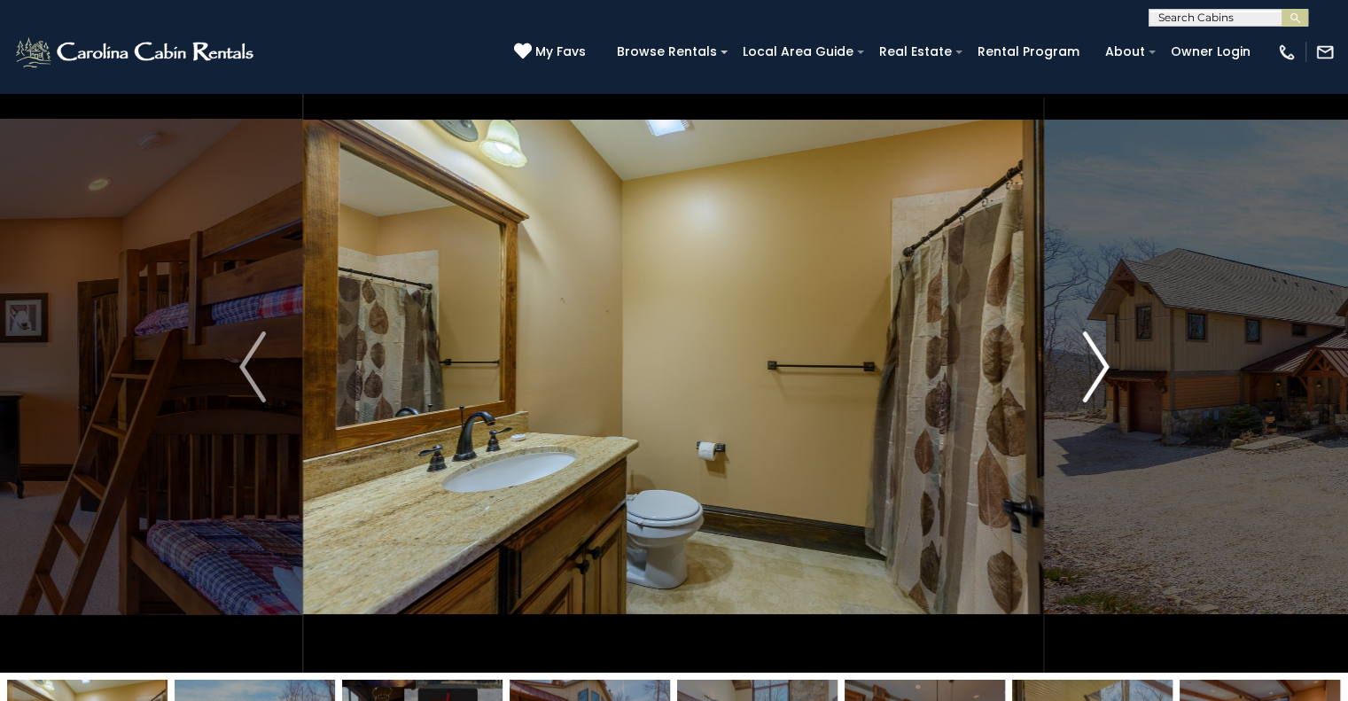
click at [1091, 374] on img "Next" at bounding box center [1095, 366] width 27 height 71
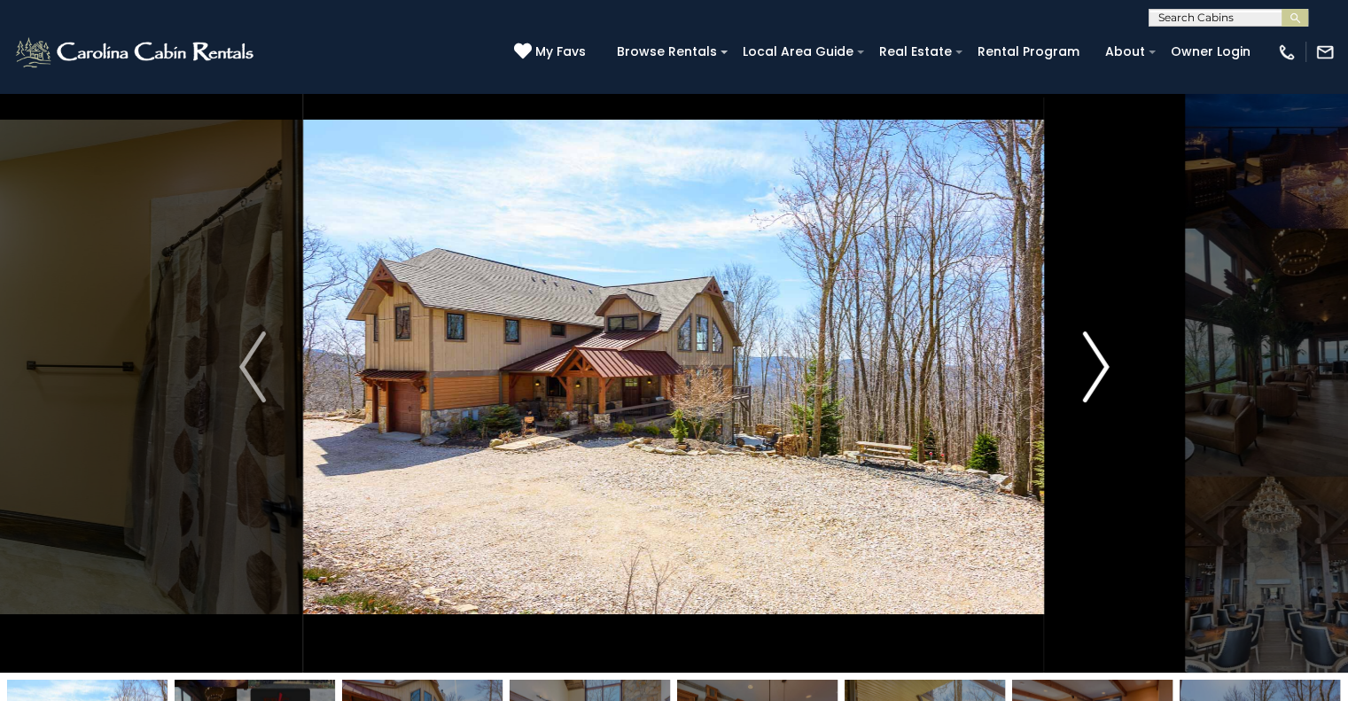
click at [1091, 374] on img "Next" at bounding box center [1095, 366] width 27 height 71
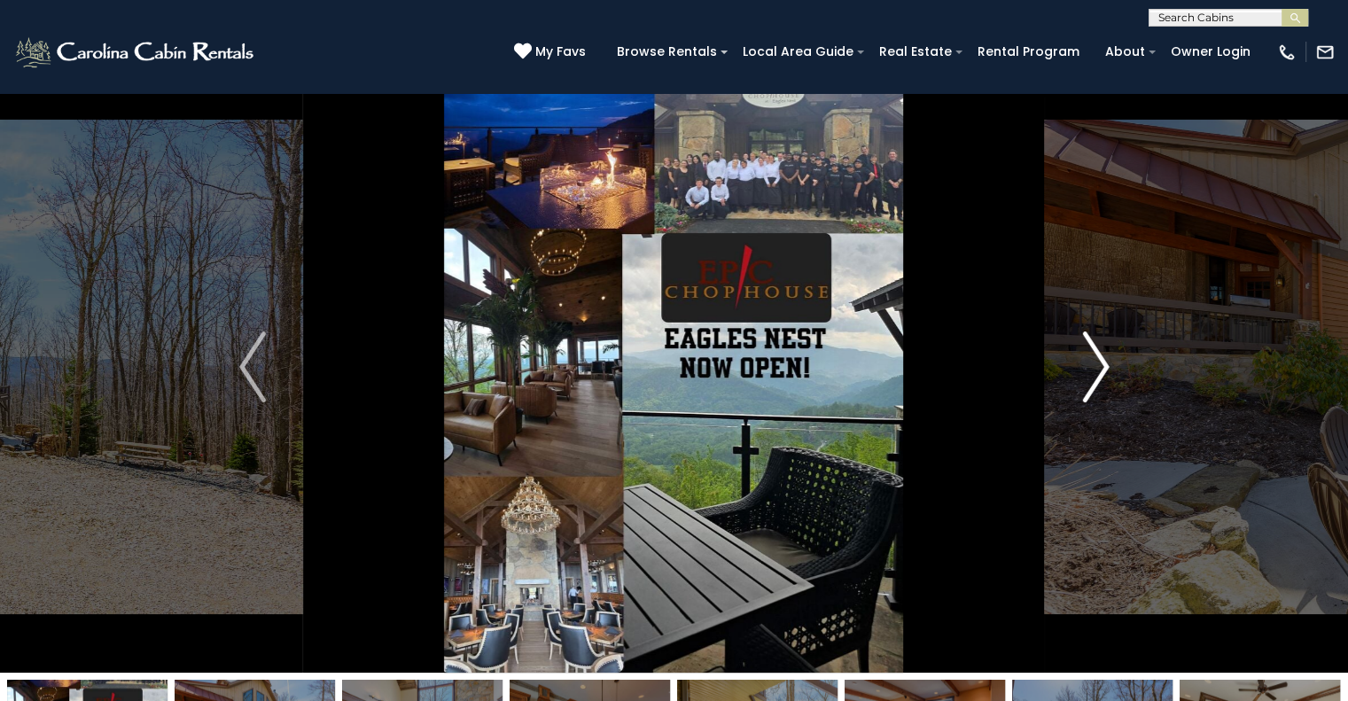
click at [1085, 371] on img "Next" at bounding box center [1095, 366] width 27 height 71
